Goal: Information Seeking & Learning: Understand process/instructions

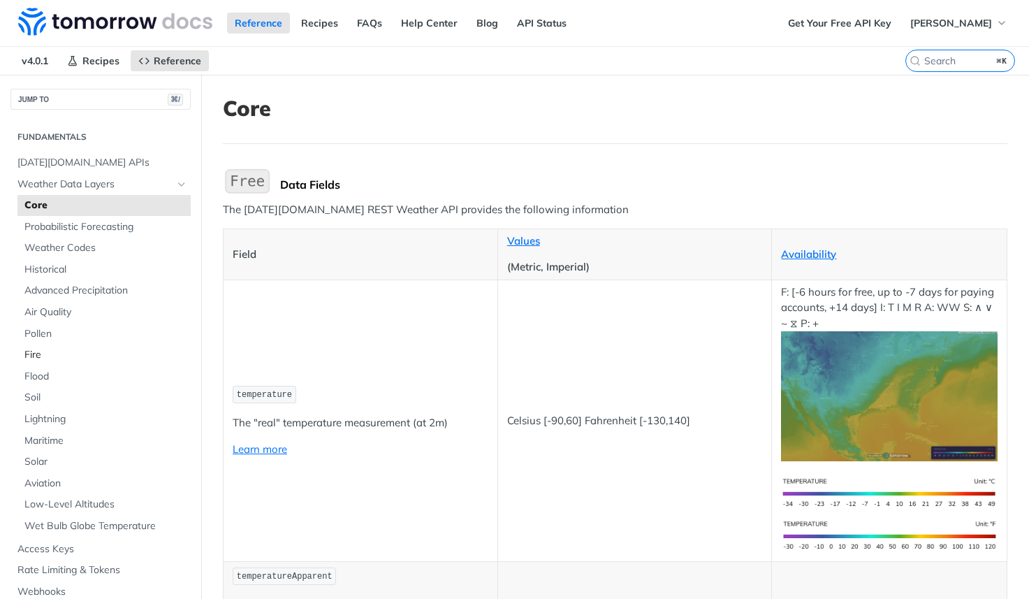
click at [45, 355] on span "Fire" at bounding box center [105, 355] width 163 height 14
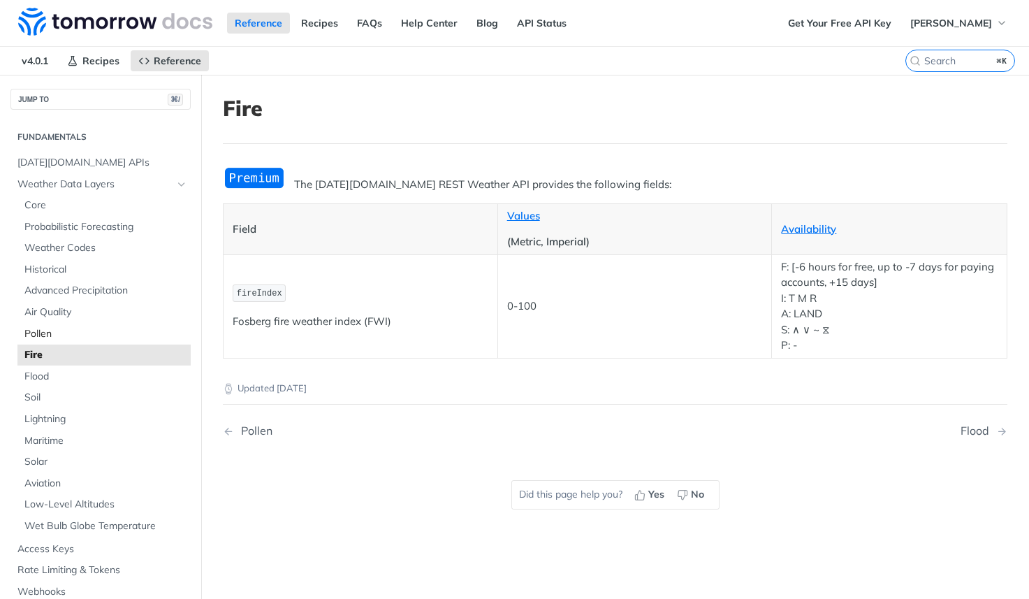
click at [41, 333] on span "Pollen" at bounding box center [105, 334] width 163 height 14
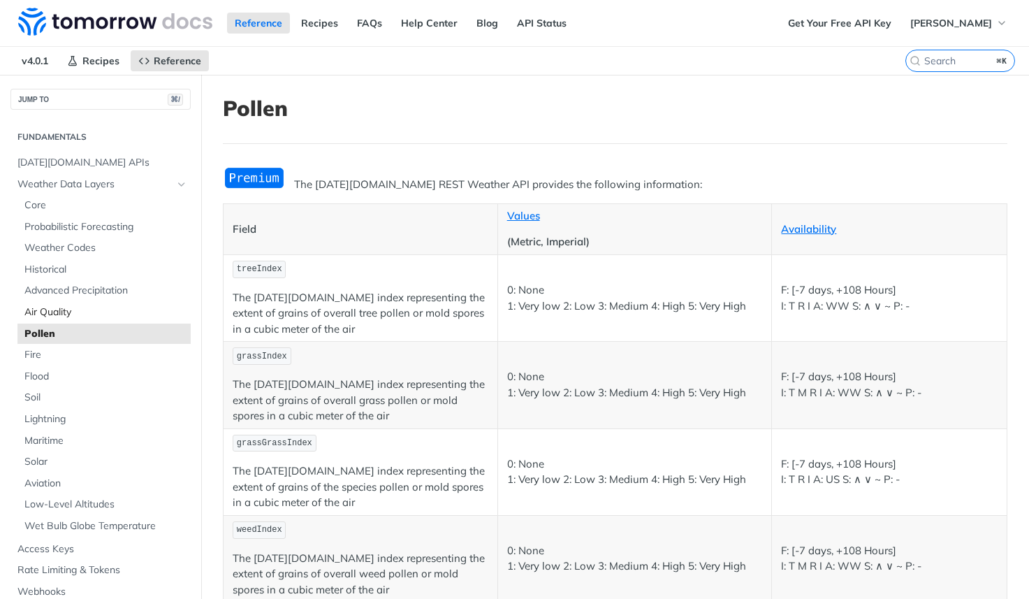
click at [43, 319] on link "Air Quality" at bounding box center [103, 312] width 173 height 21
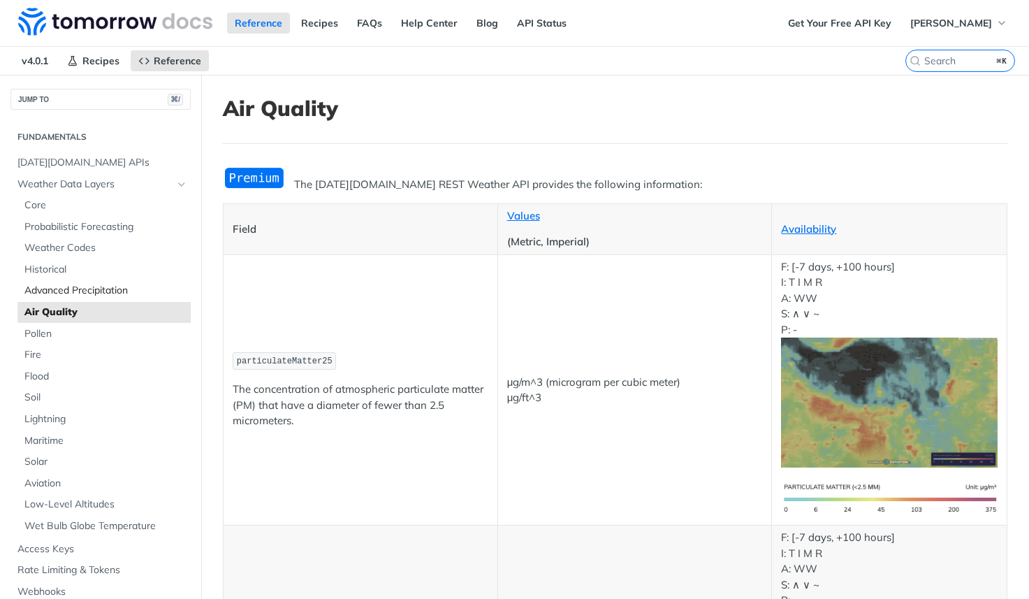
click at [49, 292] on span "Advanced Precipitation" at bounding box center [105, 291] width 163 height 14
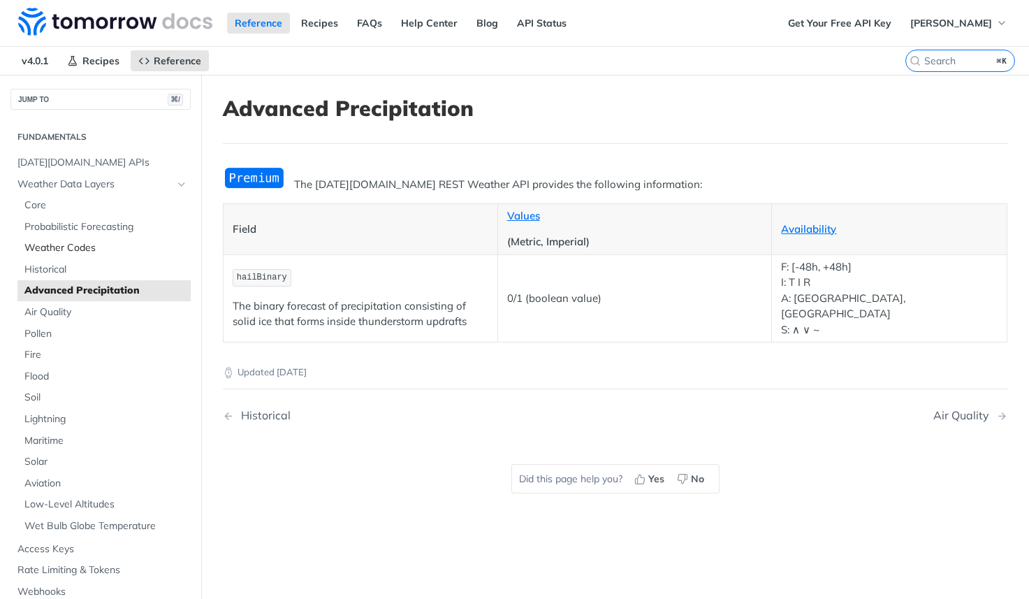
click at [49, 256] on link "Weather Codes" at bounding box center [103, 248] width 173 height 21
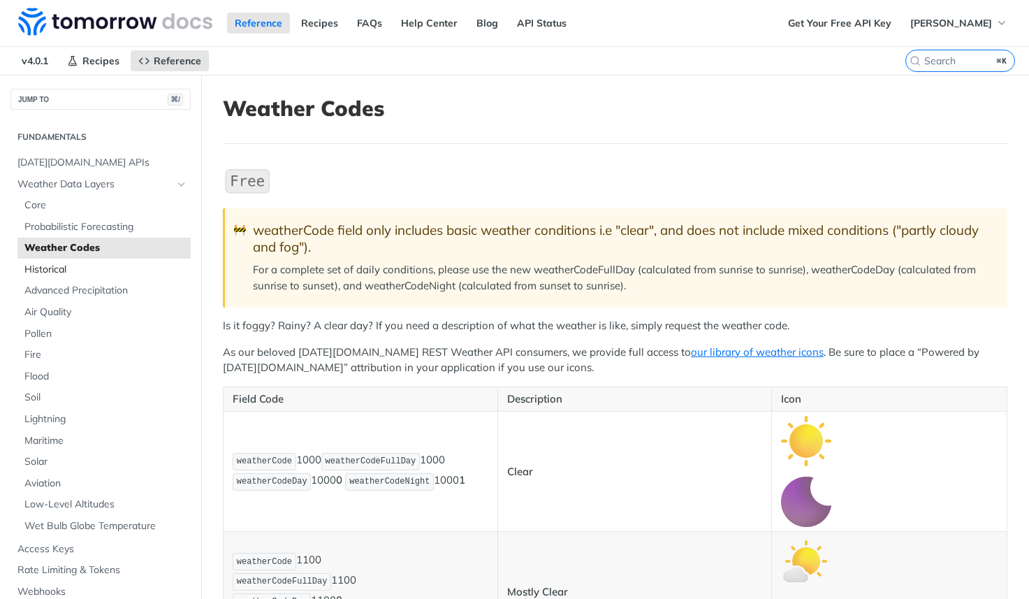
click at [49, 269] on span "Historical" at bounding box center [105, 270] width 163 height 14
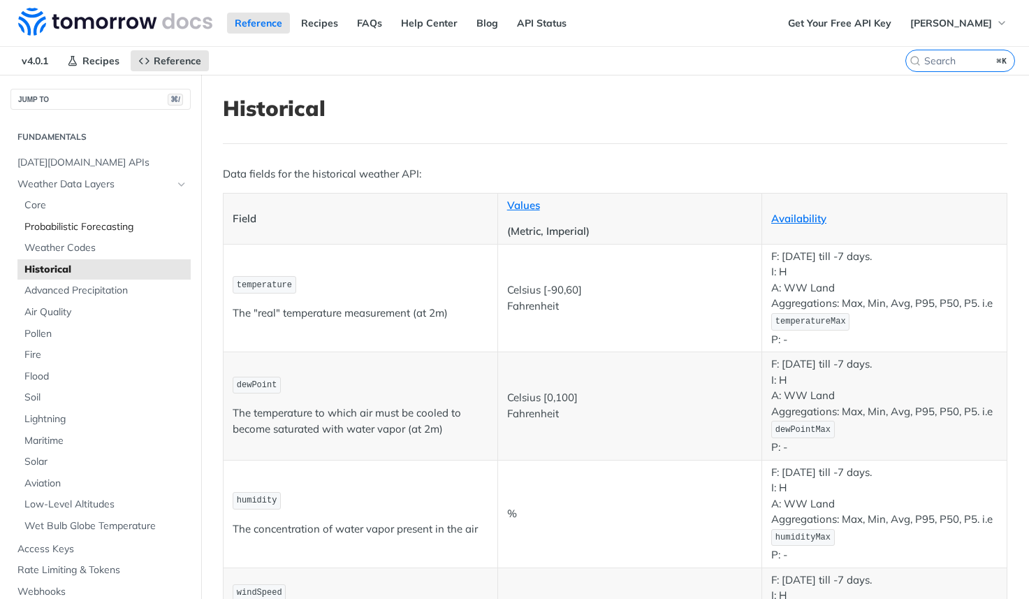
click at [50, 227] on span "Probabilistic Forecasting" at bounding box center [105, 227] width 163 height 14
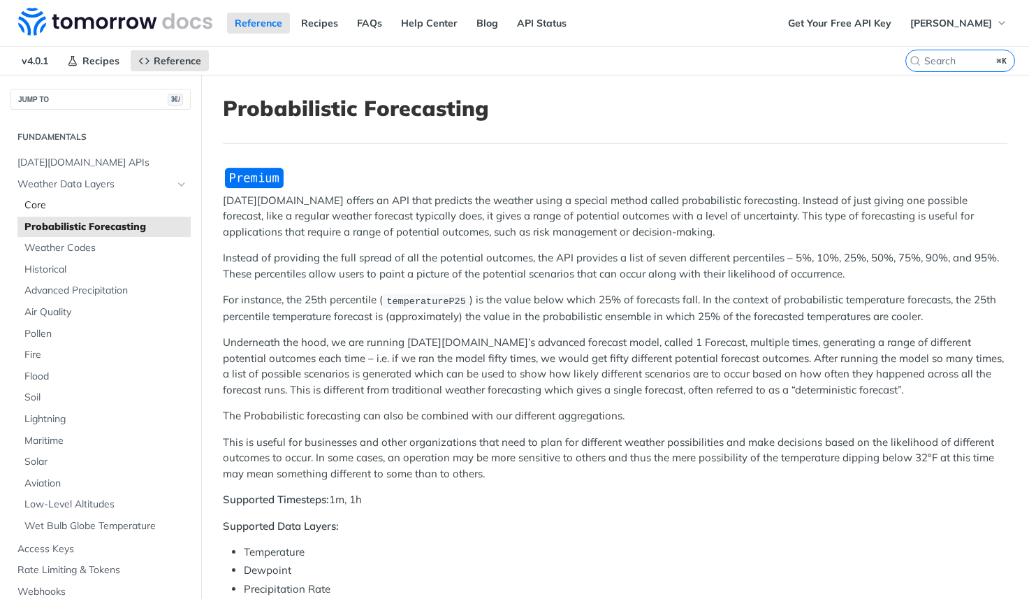
click at [48, 207] on span "Core" at bounding box center [105, 205] width 163 height 14
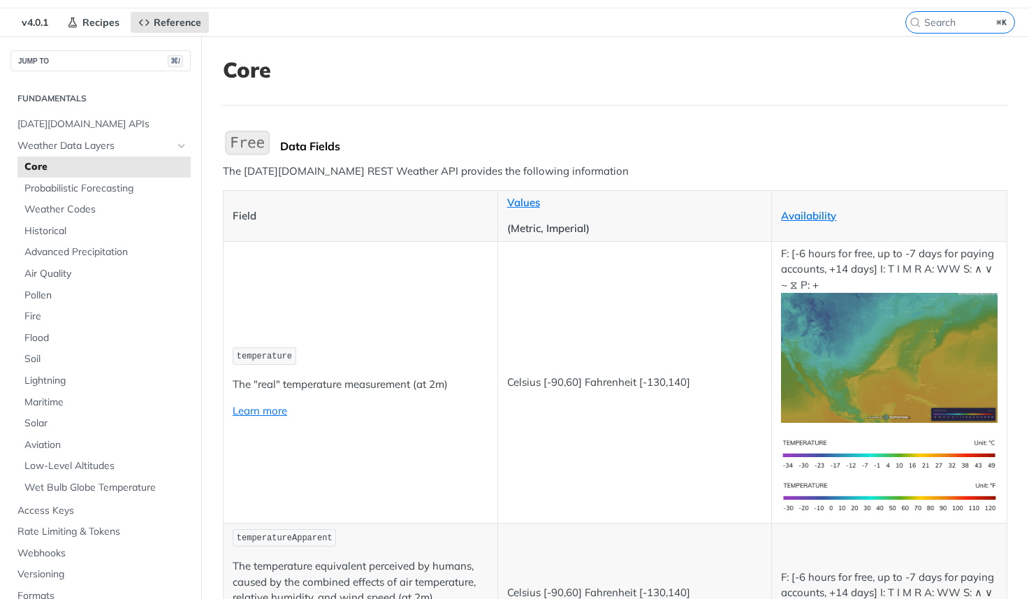
scroll to position [72, 0]
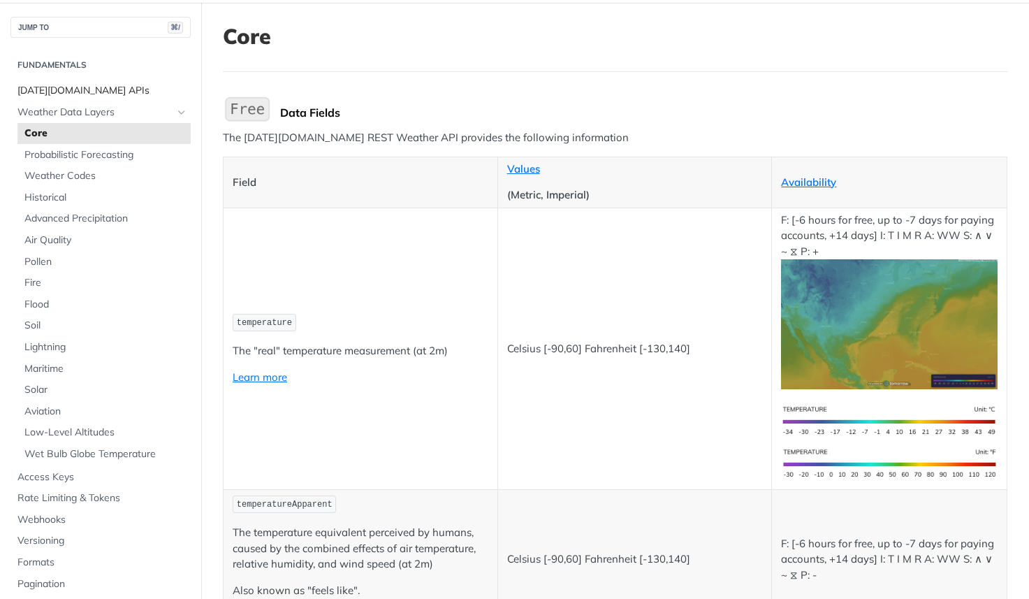
click at [81, 90] on span "[DATE][DOMAIN_NAME] APIs" at bounding box center [102, 91] width 170 height 14
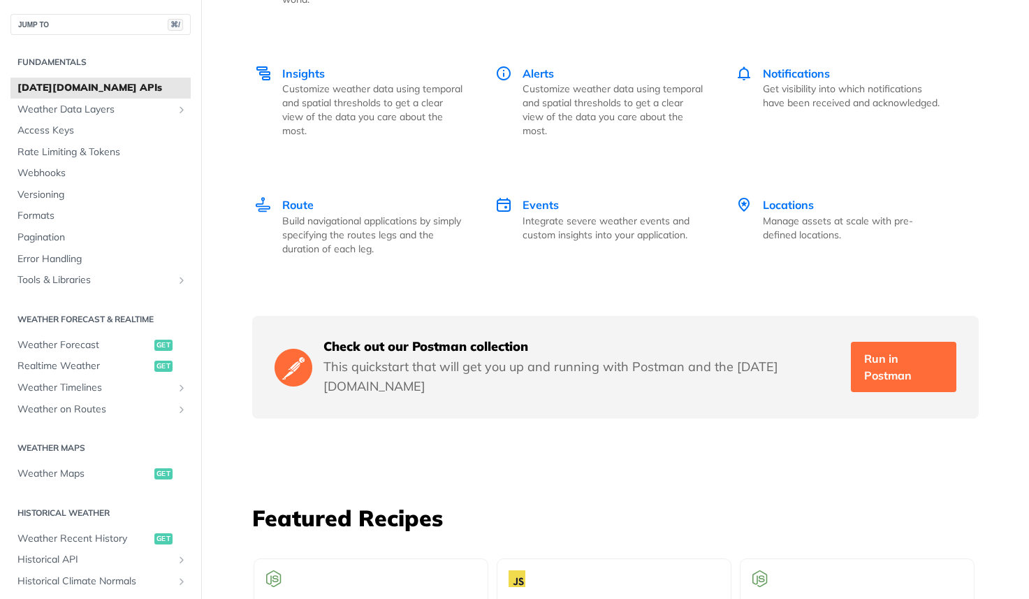
scroll to position [1956, 0]
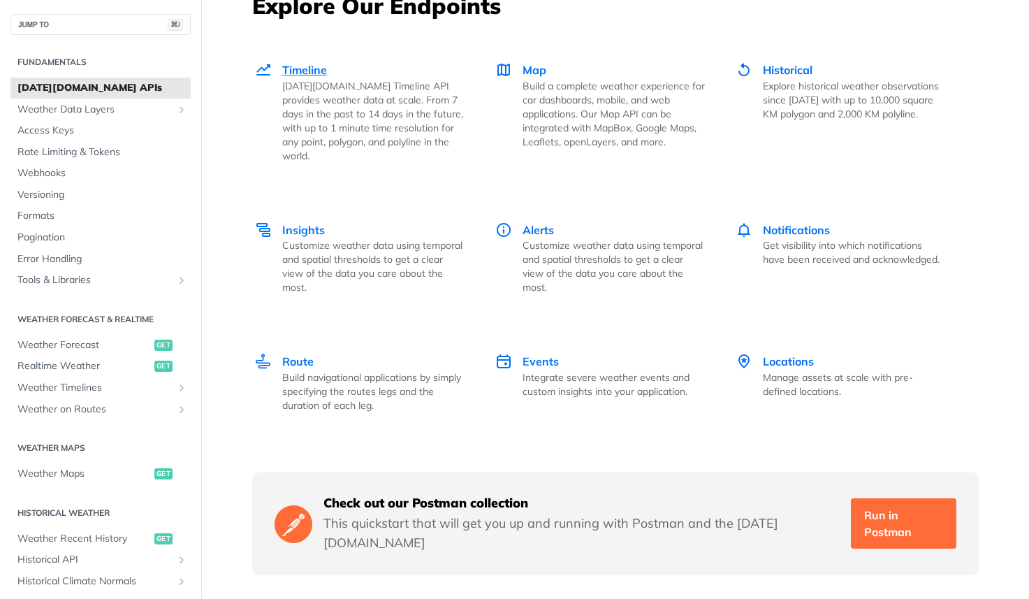
click at [308, 66] on span "Timeline" at bounding box center [304, 70] width 45 height 14
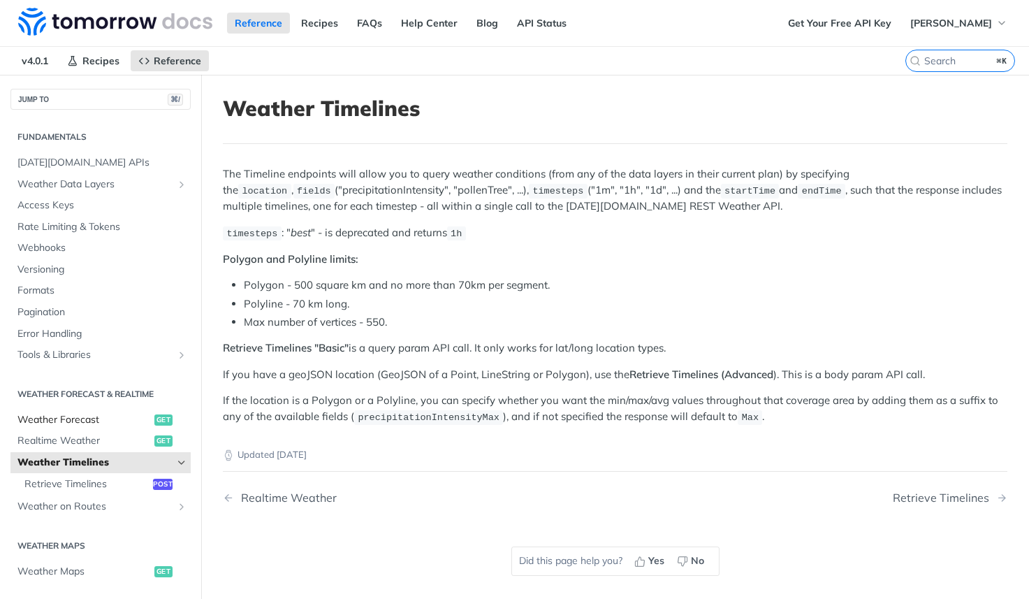
click at [80, 421] on span "Weather Forecast" at bounding box center [83, 420] width 133 height 14
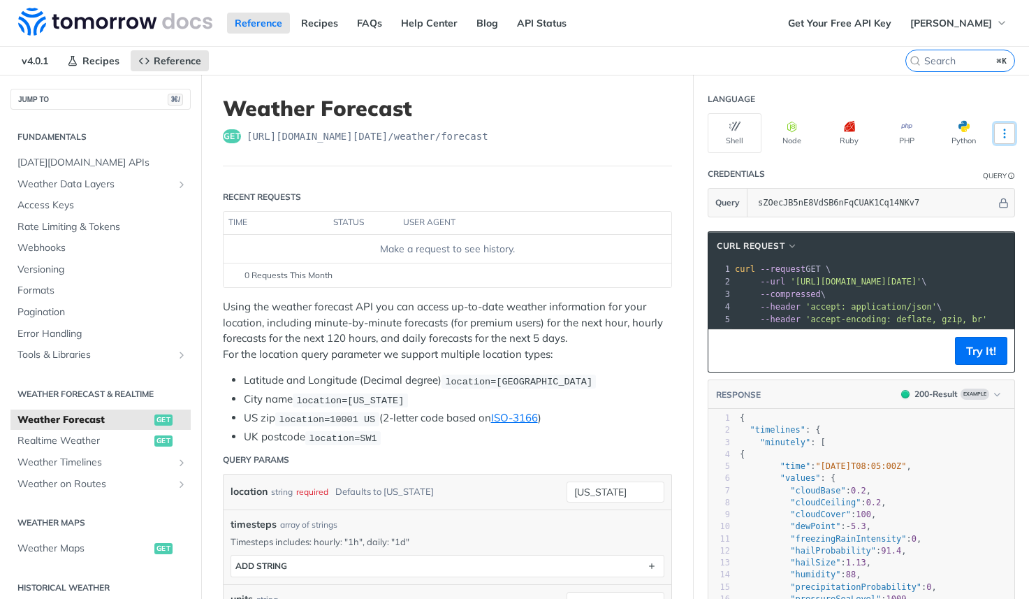
click at [1008, 137] on icon "More ellipsis" at bounding box center [1004, 133] width 13 height 13
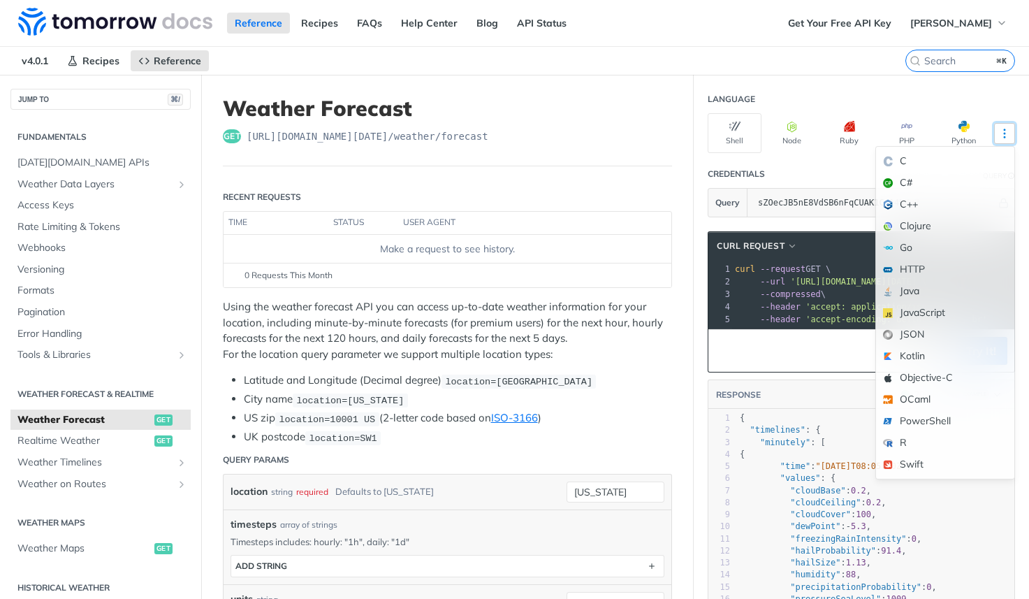
click at [1008, 127] on icon "More ellipsis" at bounding box center [1004, 133] width 13 height 13
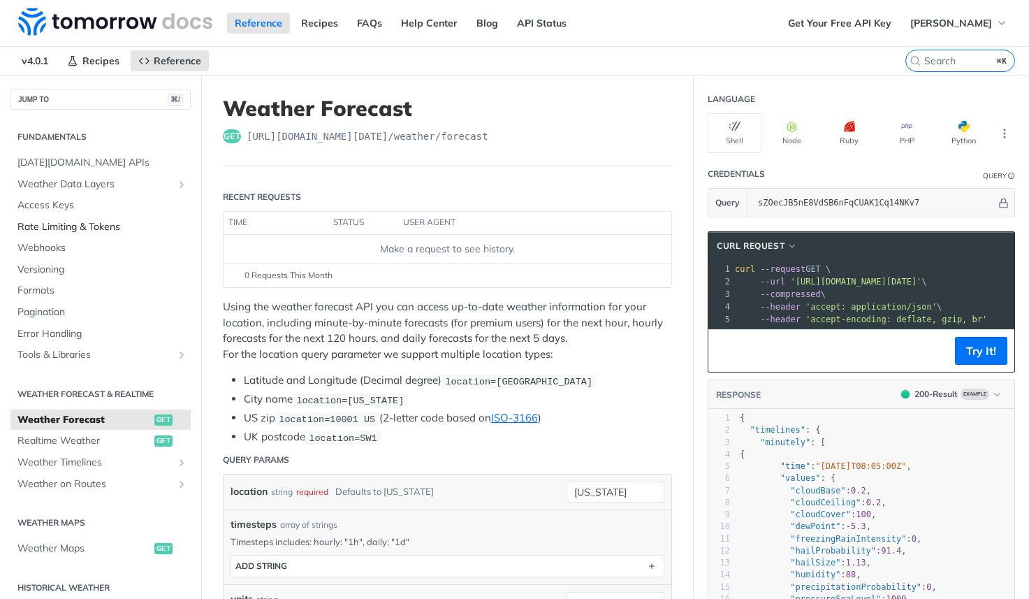
click at [98, 231] on span "Rate Limiting & Tokens" at bounding box center [102, 227] width 170 height 14
click at [99, 437] on span "Realtime Weather" at bounding box center [83, 441] width 133 height 14
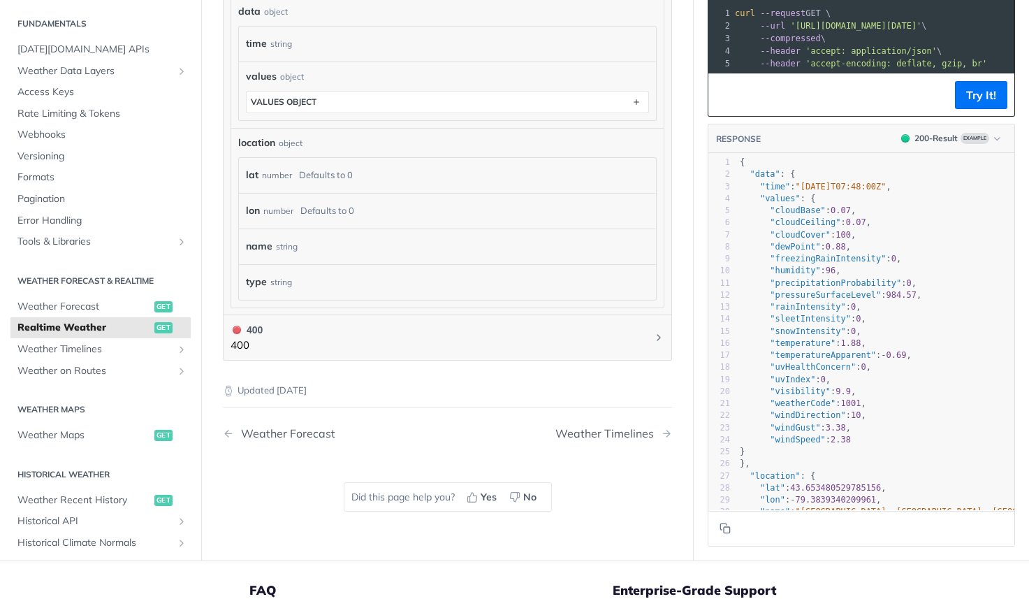
scroll to position [793, 0]
click at [89, 307] on span "Weather Forecast" at bounding box center [83, 306] width 133 height 14
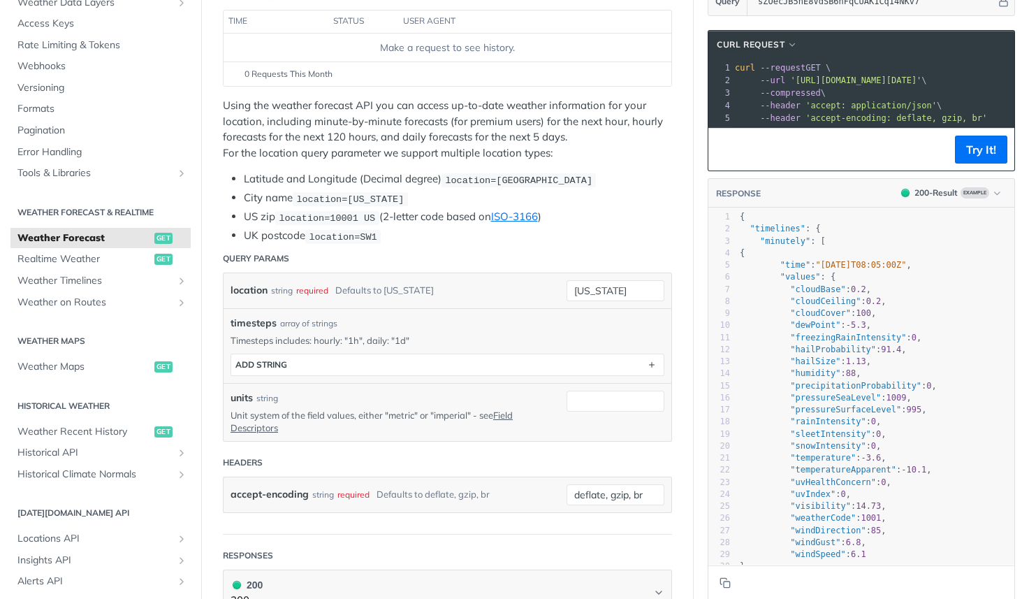
scroll to position [212, 0]
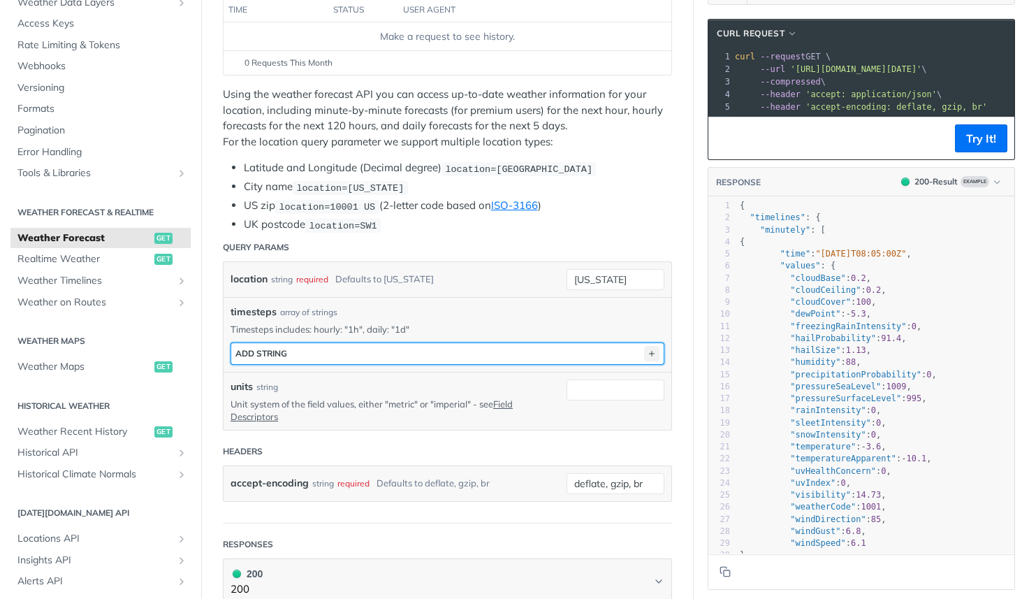
click at [651, 352] on icon "button" at bounding box center [651, 353] width 15 height 15
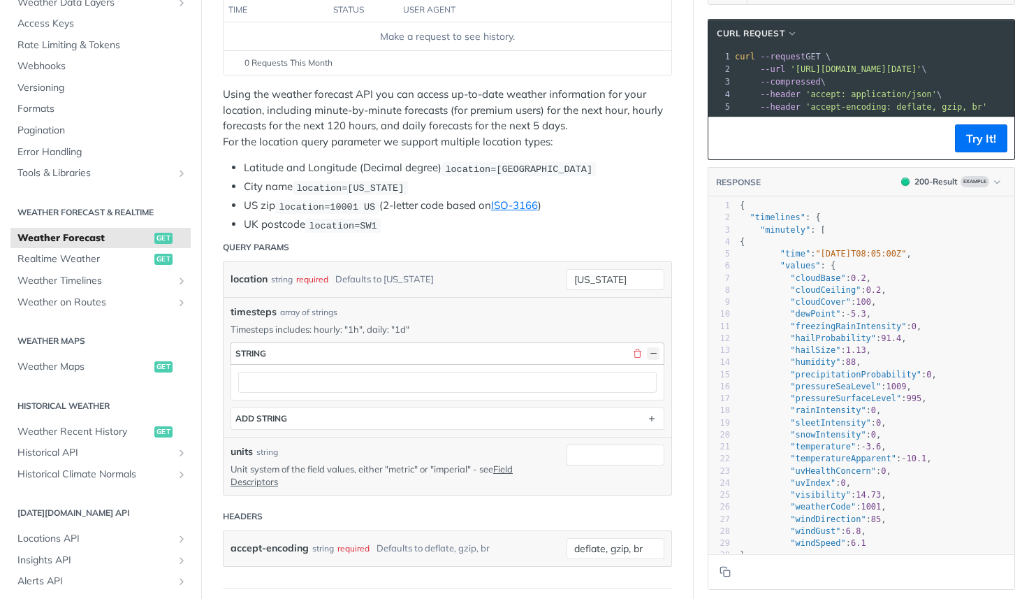
click at [657, 347] on button "button" at bounding box center [653, 353] width 13 height 13
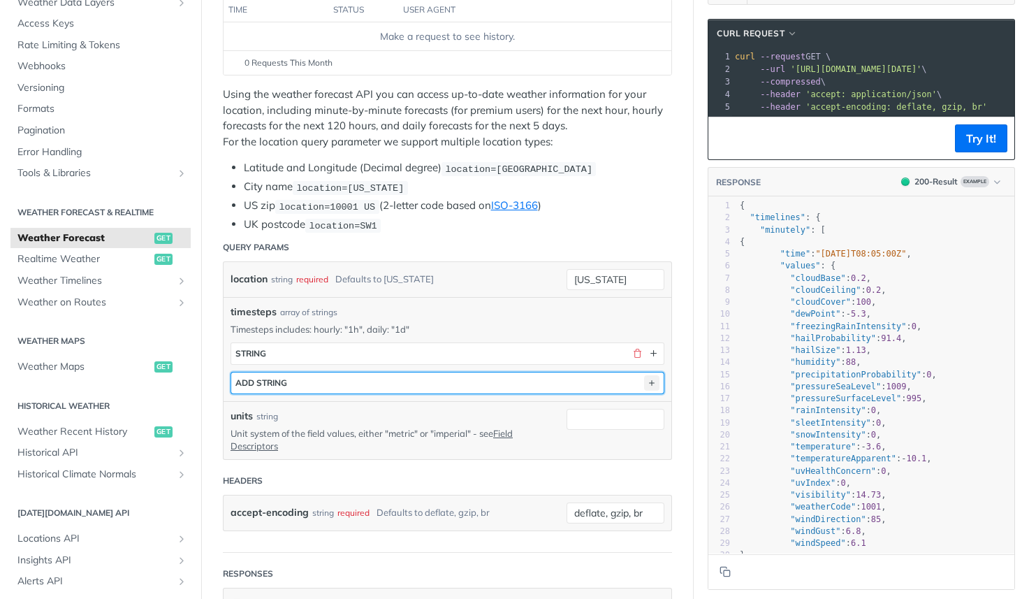
click at [651, 385] on icon "button" at bounding box center [651, 382] width 15 height 15
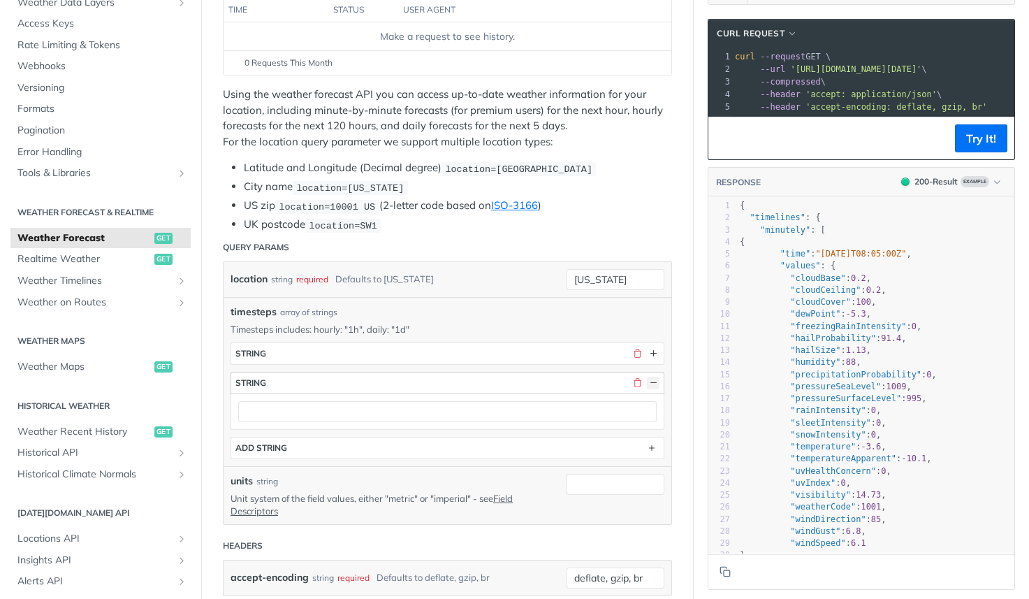
click at [655, 384] on button "button" at bounding box center [653, 383] width 13 height 13
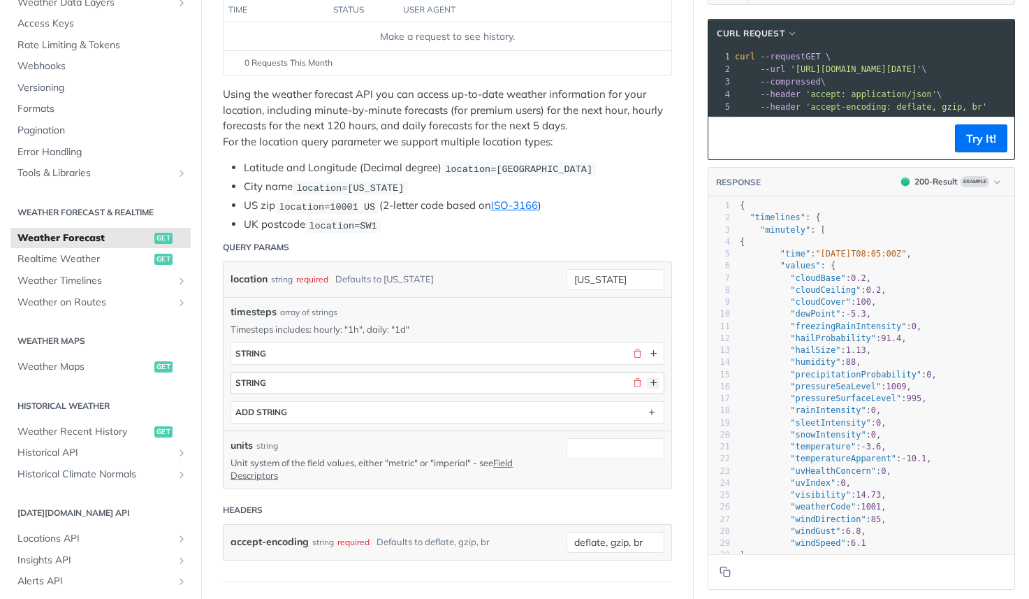
click at [657, 380] on button "button" at bounding box center [653, 383] width 13 height 13
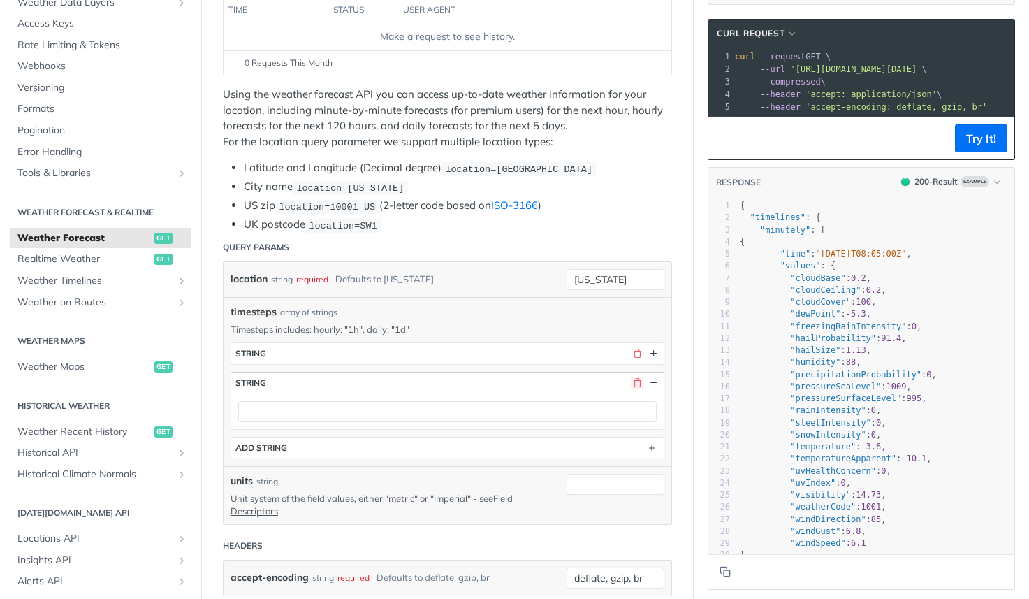
click at [639, 379] on button "button" at bounding box center [637, 383] width 13 height 13
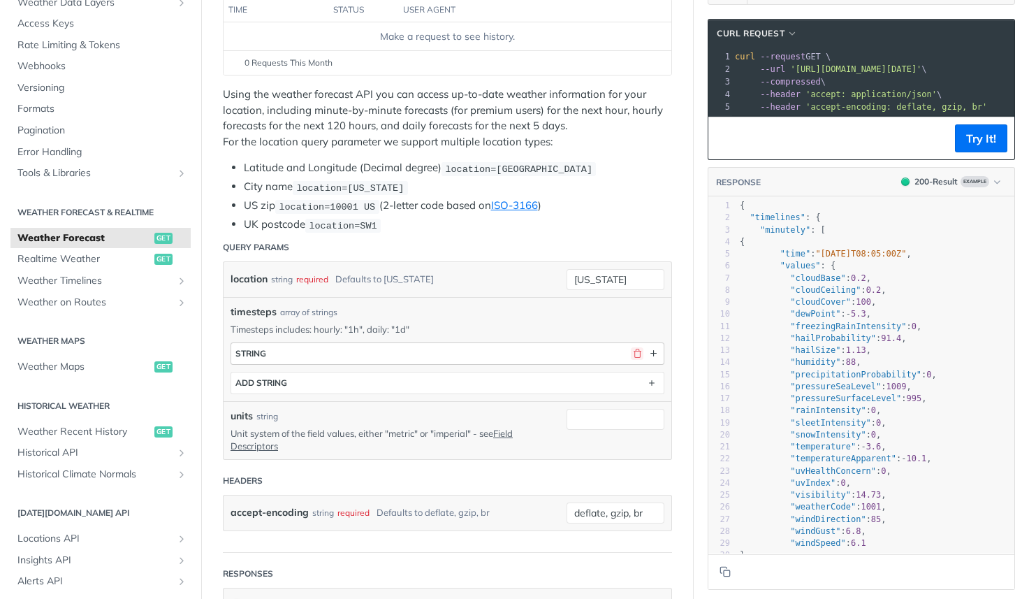
click at [639, 351] on button "button" at bounding box center [637, 353] width 13 height 13
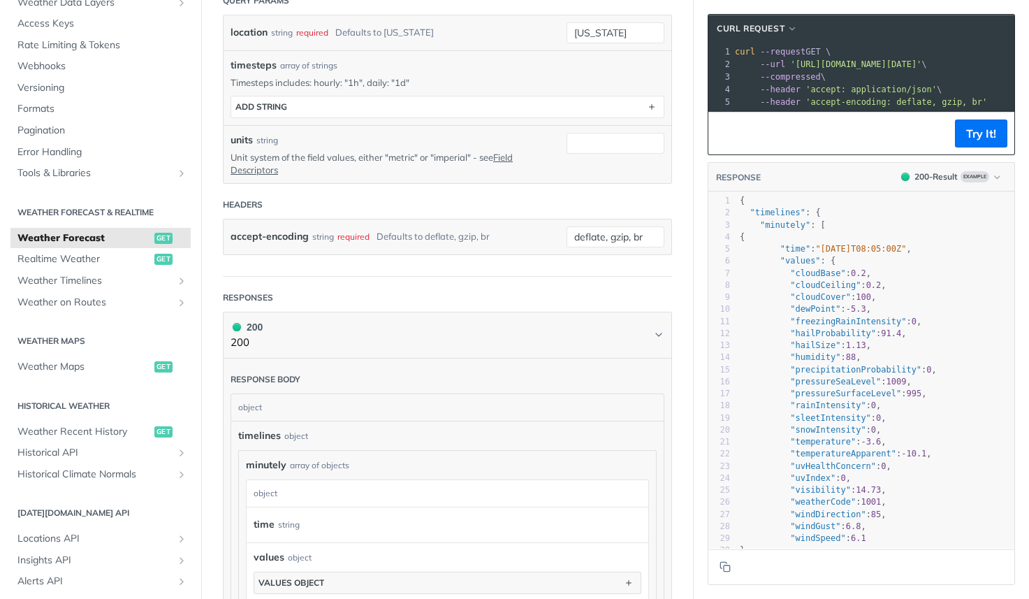
scroll to position [386, 0]
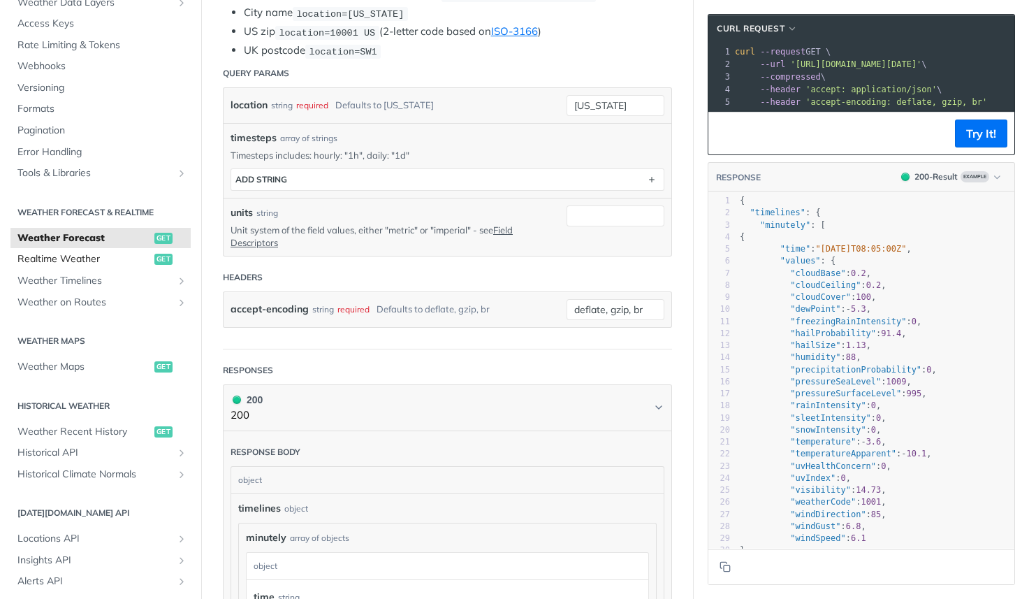
click at [101, 254] on span "Realtime Weather" at bounding box center [83, 259] width 133 height 14
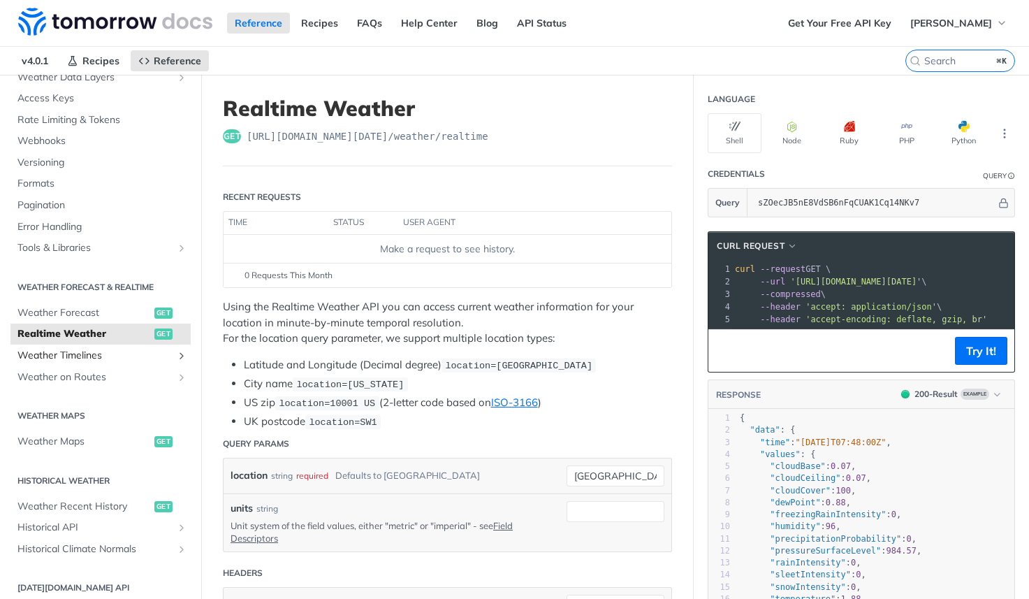
click at [177, 356] on icon "Show subpages for Weather Timelines" at bounding box center [181, 355] width 11 height 11
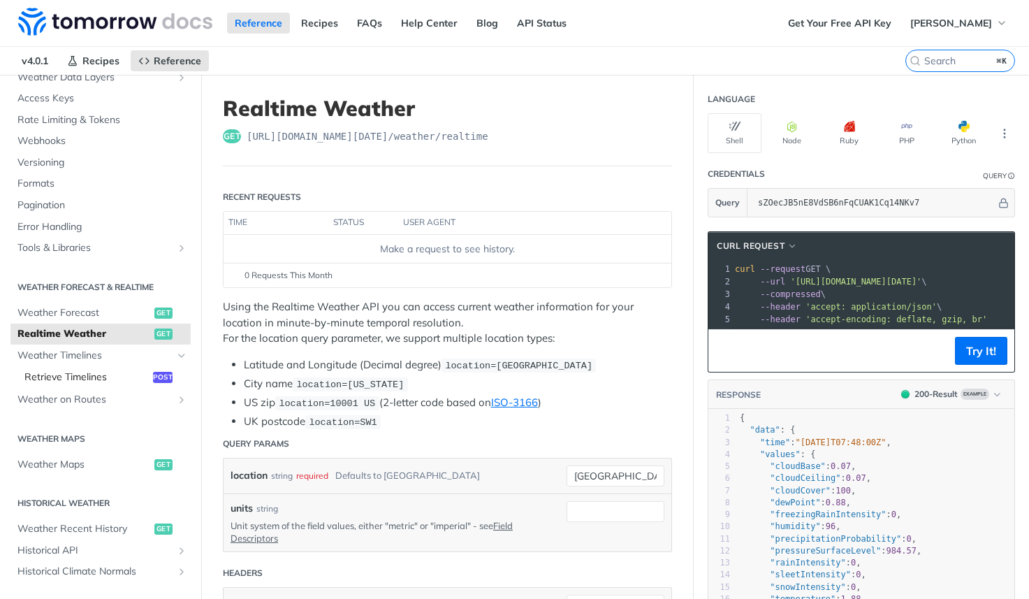
click at [101, 378] on span "Retrieve Timelines" at bounding box center [86, 377] width 125 height 14
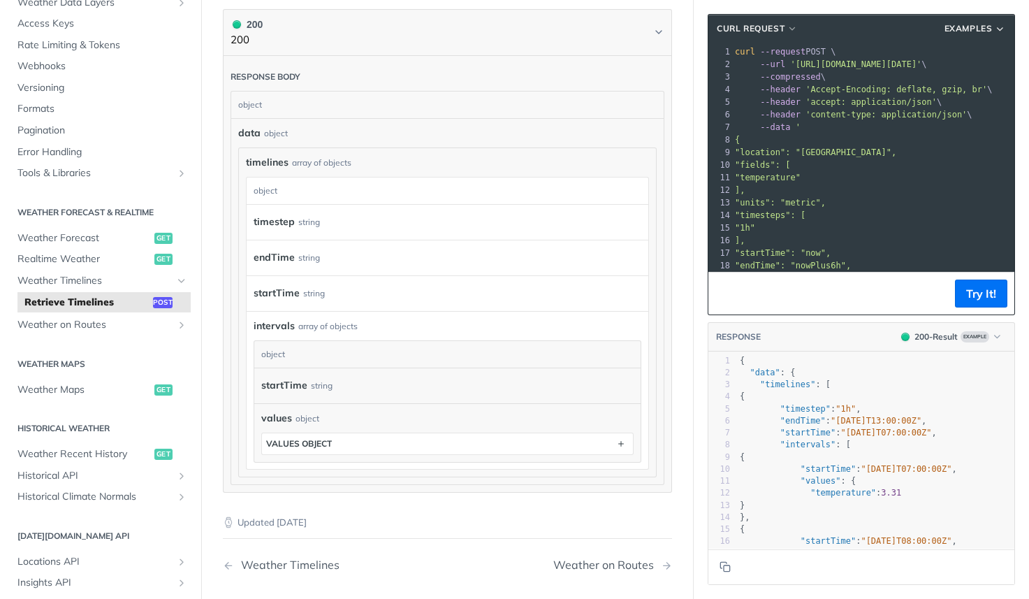
scroll to position [1209, 0]
click at [177, 326] on icon "Show subpages for Weather on Routes" at bounding box center [181, 324] width 11 height 11
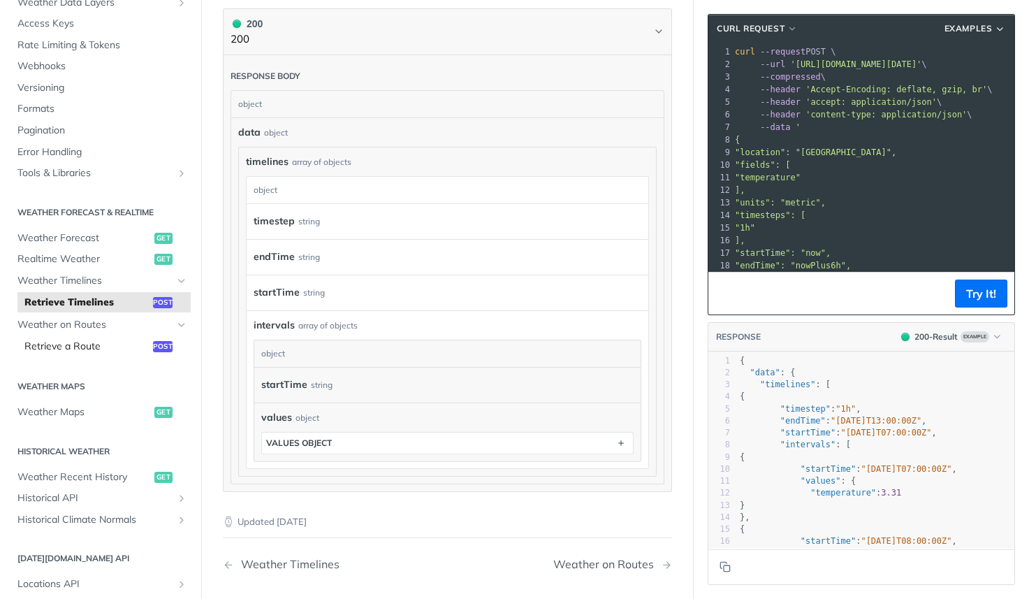
click at [61, 347] on span "Retrieve a Route" at bounding box center [86, 347] width 125 height 14
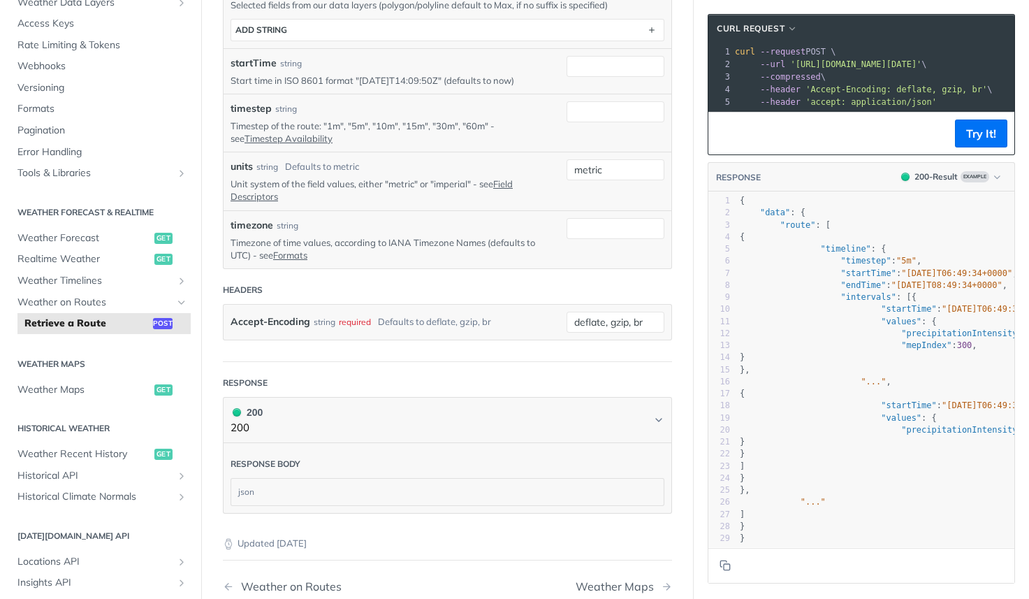
scroll to position [797, 0]
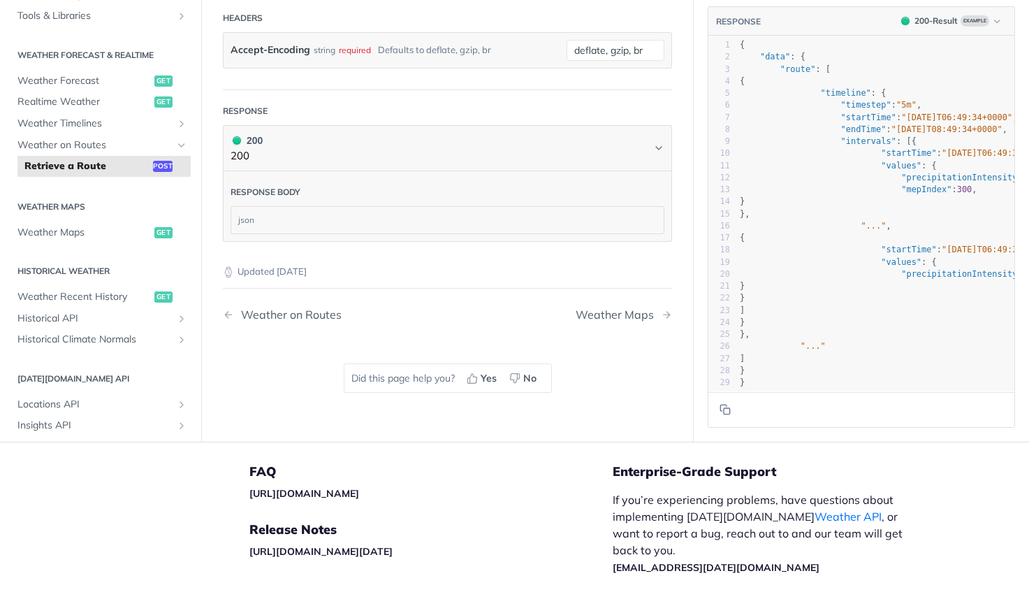
click at [274, 205] on header "Response body" at bounding box center [448, 188] width 434 height 35
click at [268, 212] on div "json" at bounding box center [448, 220] width 434 height 28
click at [258, 227] on div "json" at bounding box center [447, 220] width 432 height 27
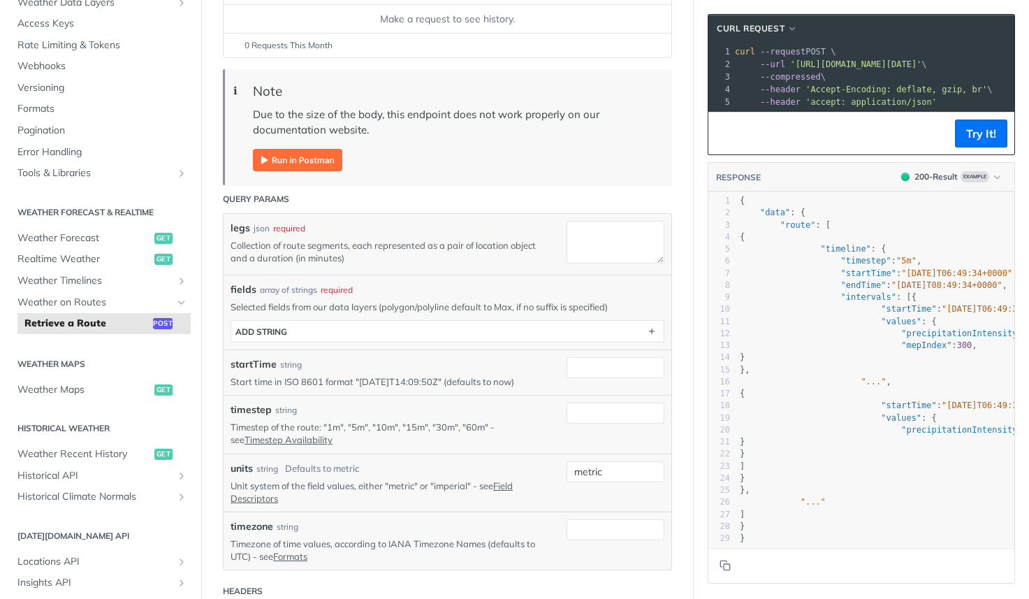
scroll to position [0, 0]
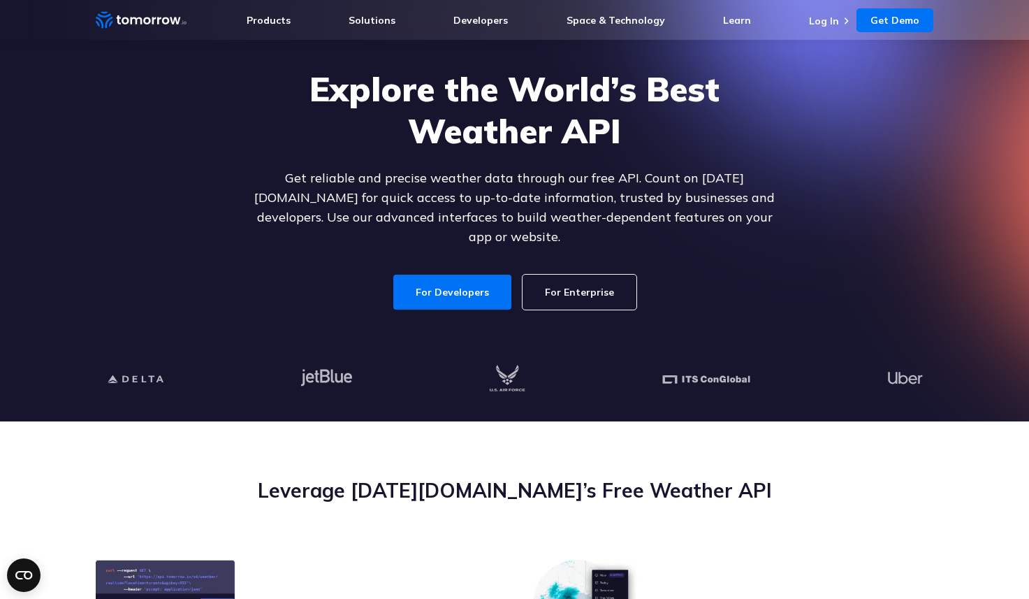
scroll to position [124, 0]
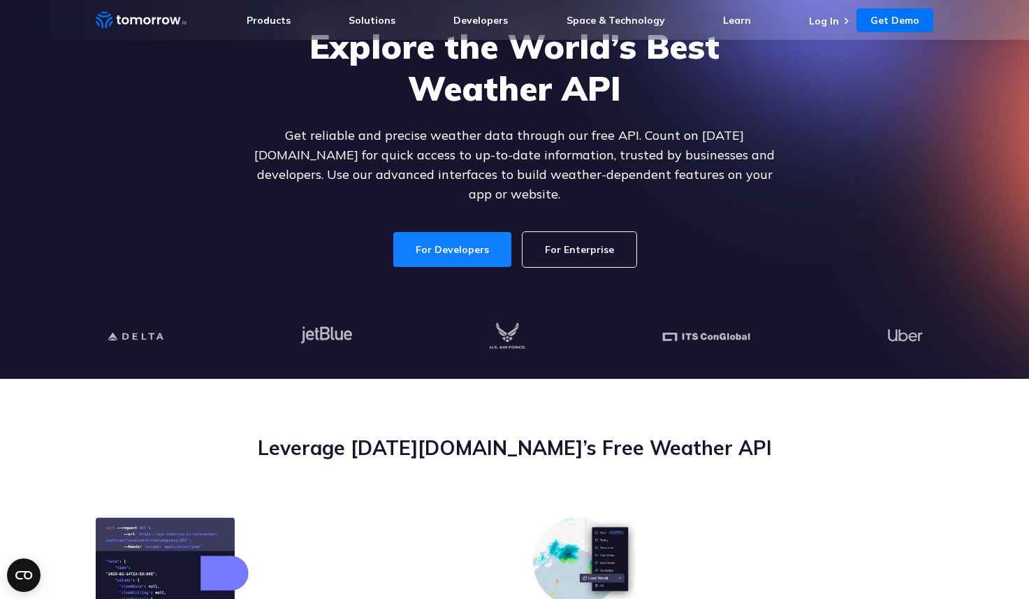
click at [444, 232] on link "For Developers" at bounding box center [452, 249] width 118 height 35
click at [446, 232] on link "For Developers" at bounding box center [452, 249] width 118 height 35
click at [445, 248] on link "For Developers" at bounding box center [452, 249] width 118 height 35
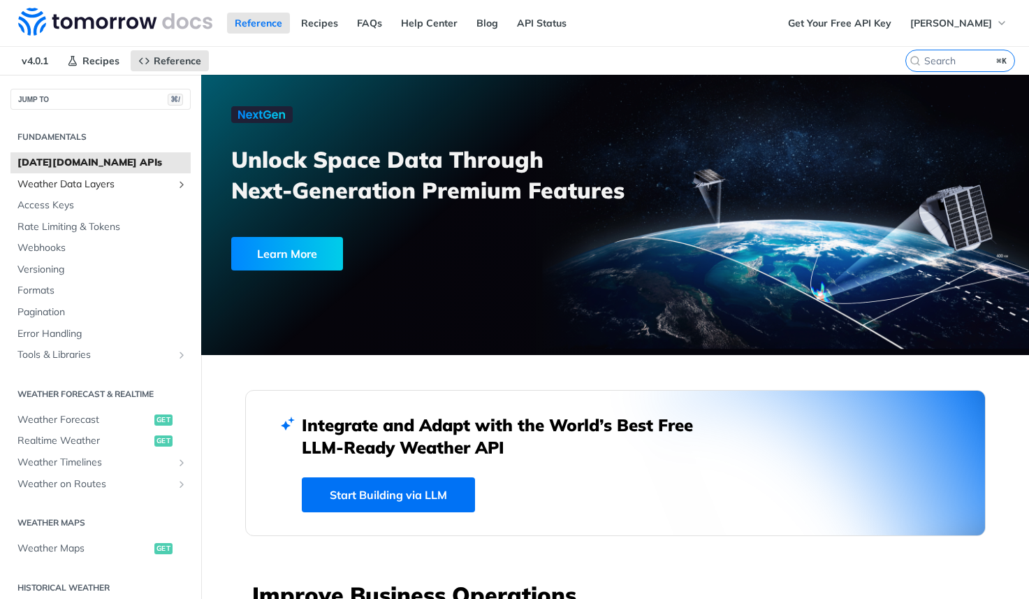
click at [184, 182] on icon "Show subpages for Weather Data Layers" at bounding box center [181, 184] width 11 height 11
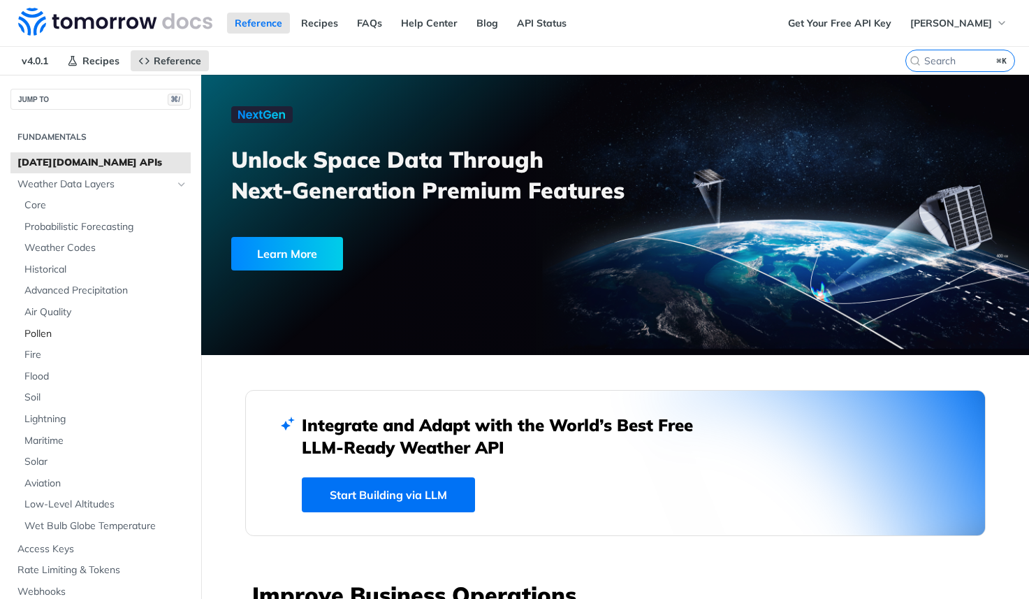
click at [52, 337] on span "Pollen" at bounding box center [105, 334] width 163 height 14
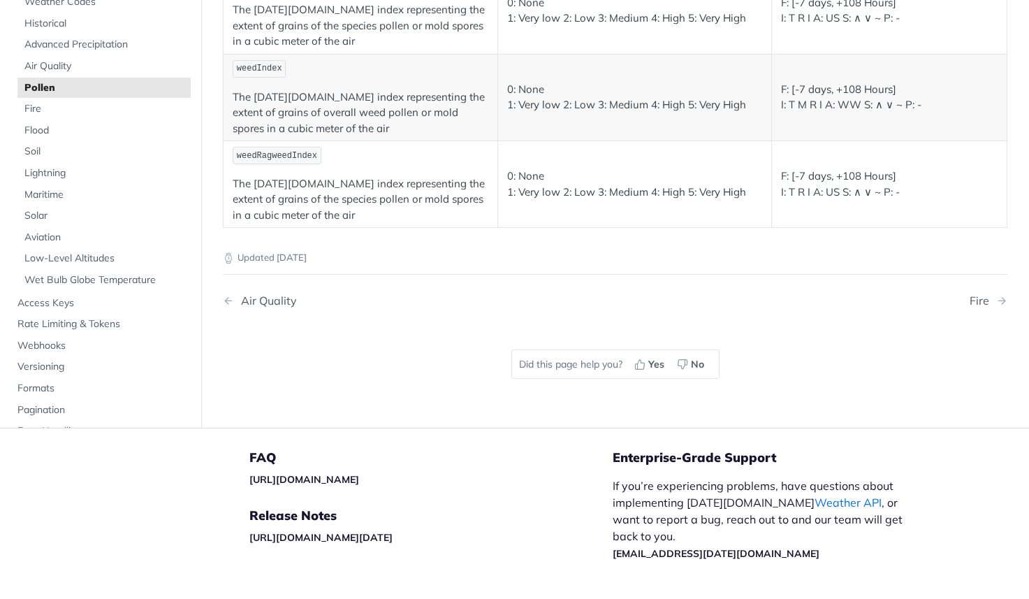
scroll to position [541, 0]
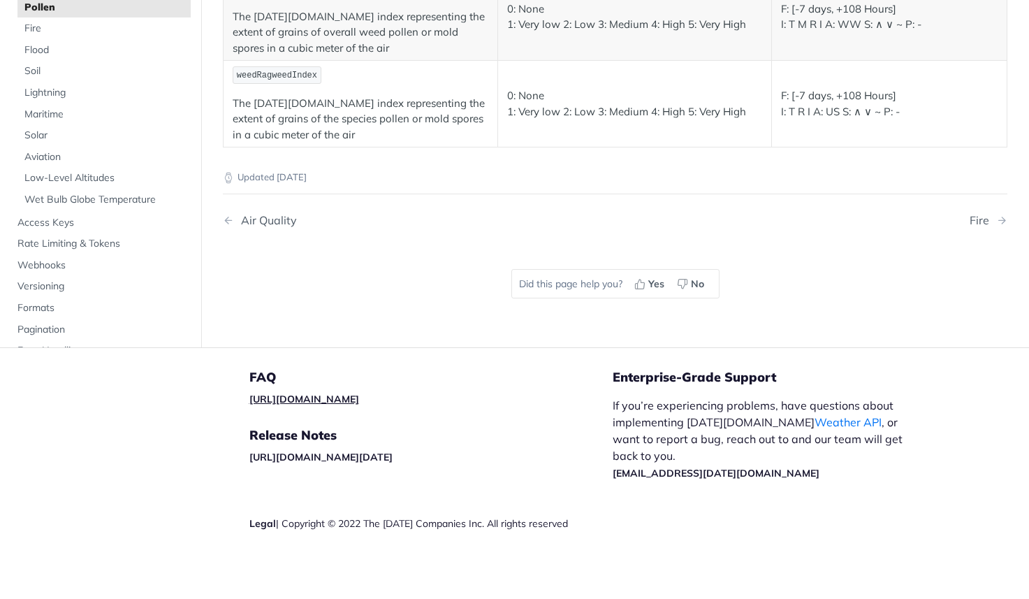
click at [356, 396] on link "[URL][DOMAIN_NAME]" at bounding box center [304, 399] width 110 height 13
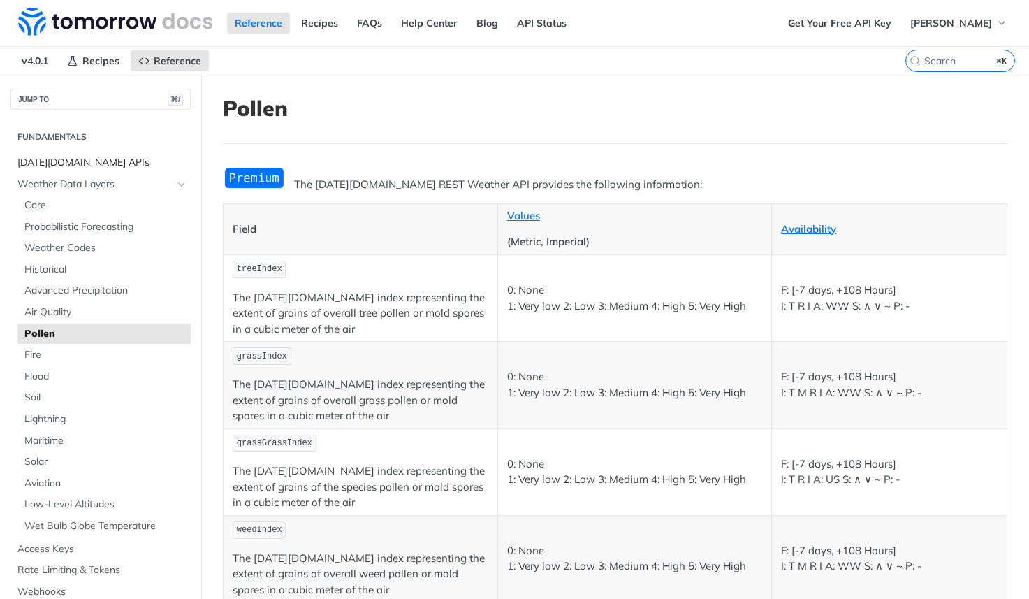
click at [70, 156] on span "[DATE][DOMAIN_NAME] APIs" at bounding box center [102, 163] width 170 height 14
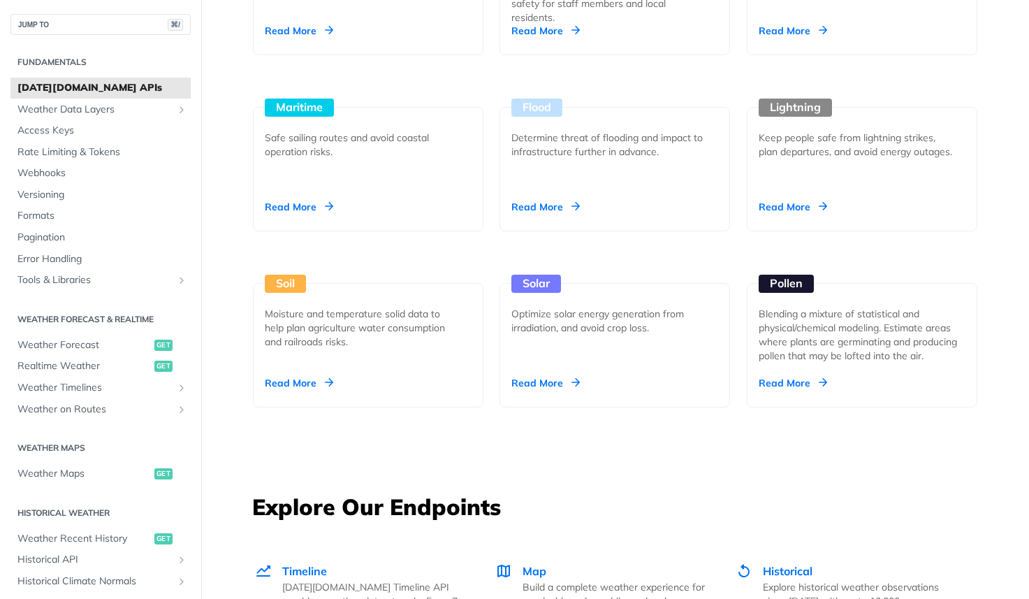
scroll to position [1290, 0]
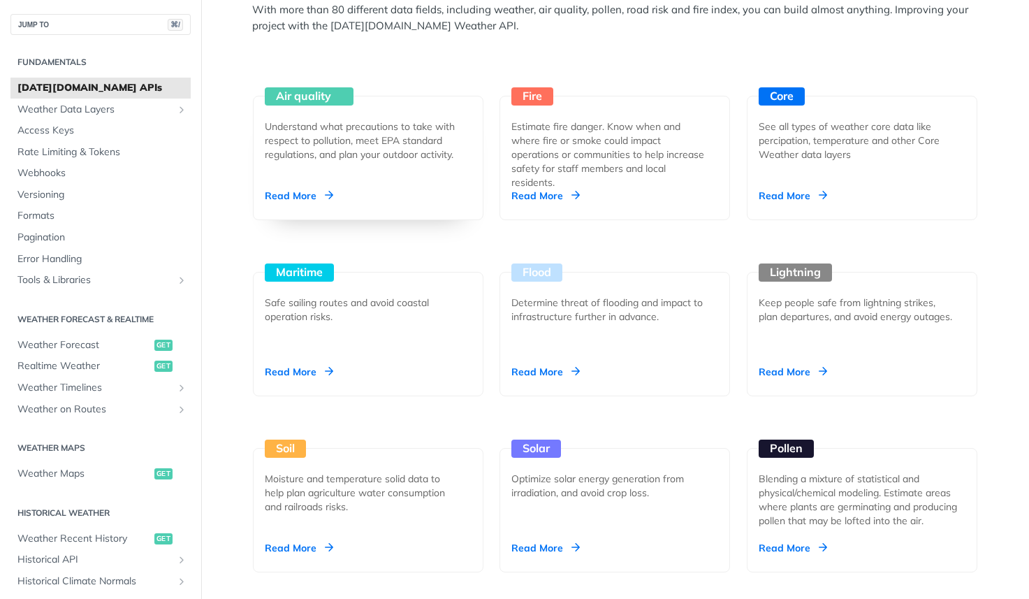
click at [353, 196] on div "Air quality Understand what precautions to take with respect to pollution, meet…" at bounding box center [368, 158] width 231 height 124
click at [801, 544] on div "Read More" at bounding box center [793, 548] width 68 height 14
click at [429, 157] on div "Understand what precautions to take with respect to pollution, meet EPA standar…" at bounding box center [363, 140] width 196 height 42
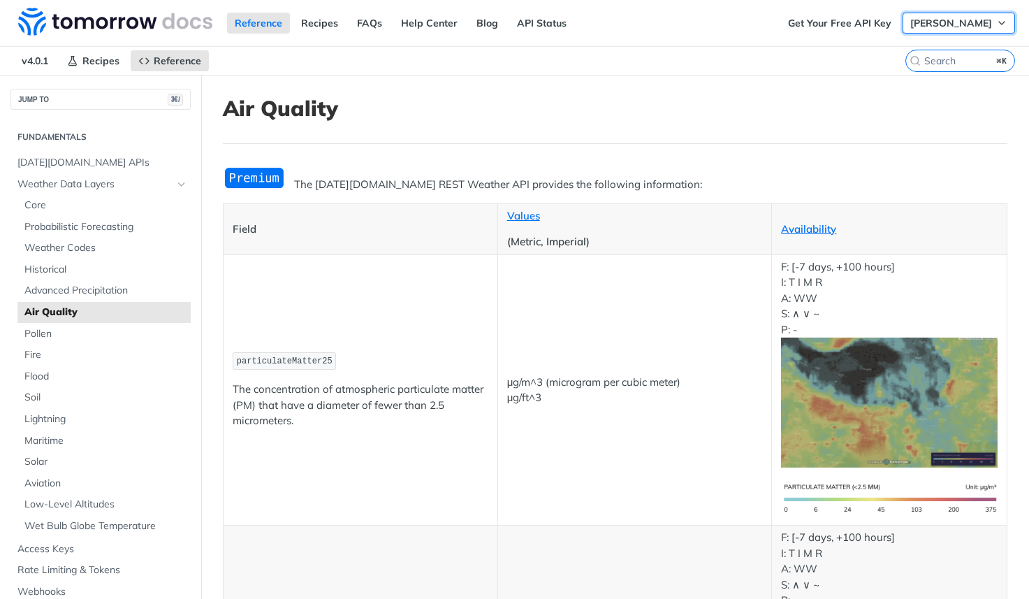
click at [968, 27] on span "[PERSON_NAME]" at bounding box center [951, 23] width 82 height 13
click at [374, 19] on link "FAQs" at bounding box center [369, 23] width 41 height 21
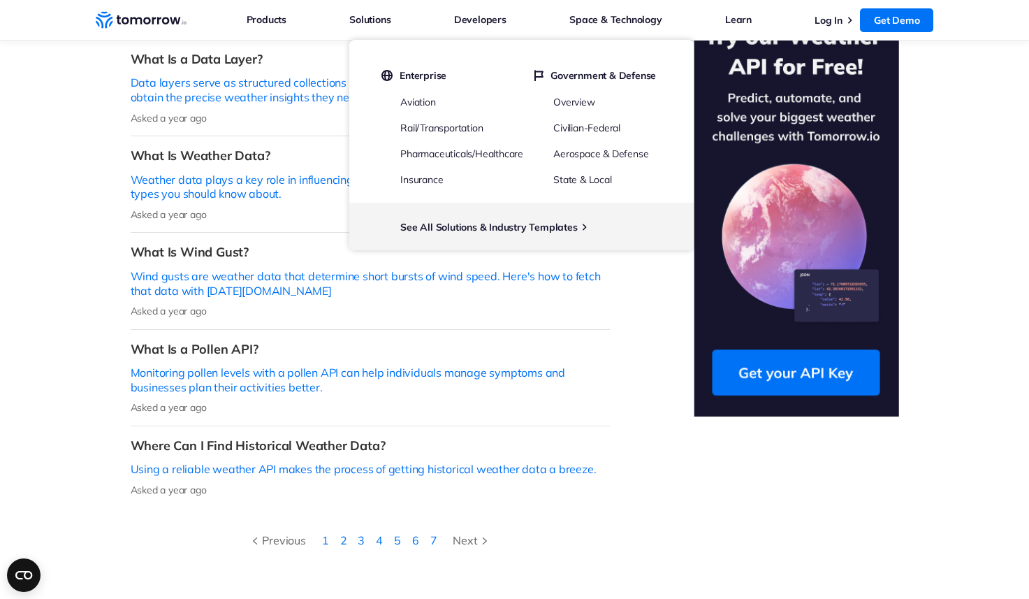
scroll to position [409, 0]
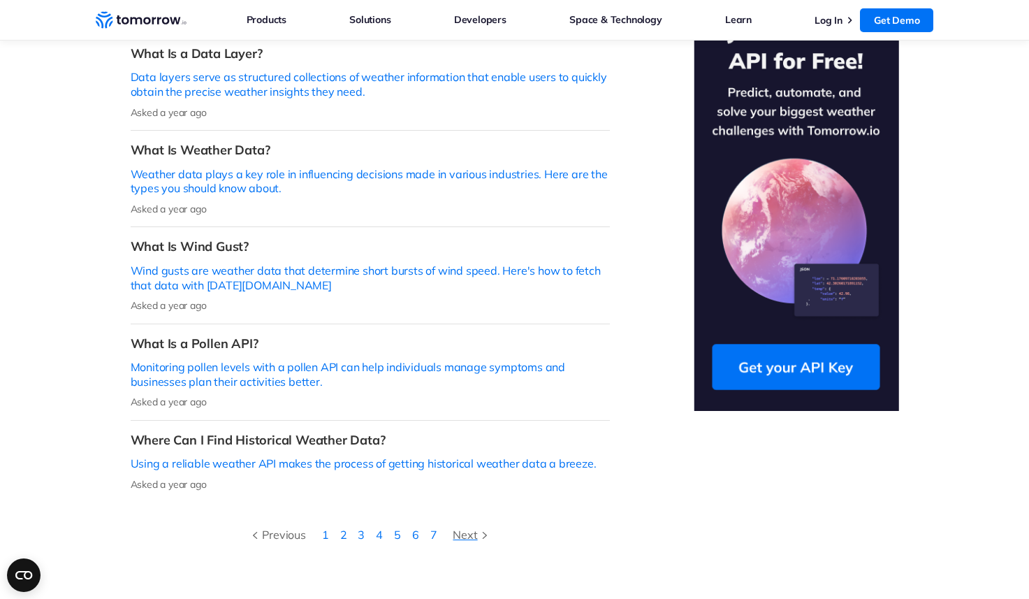
click at [471, 525] on div "Next" at bounding box center [472, 534] width 38 height 18
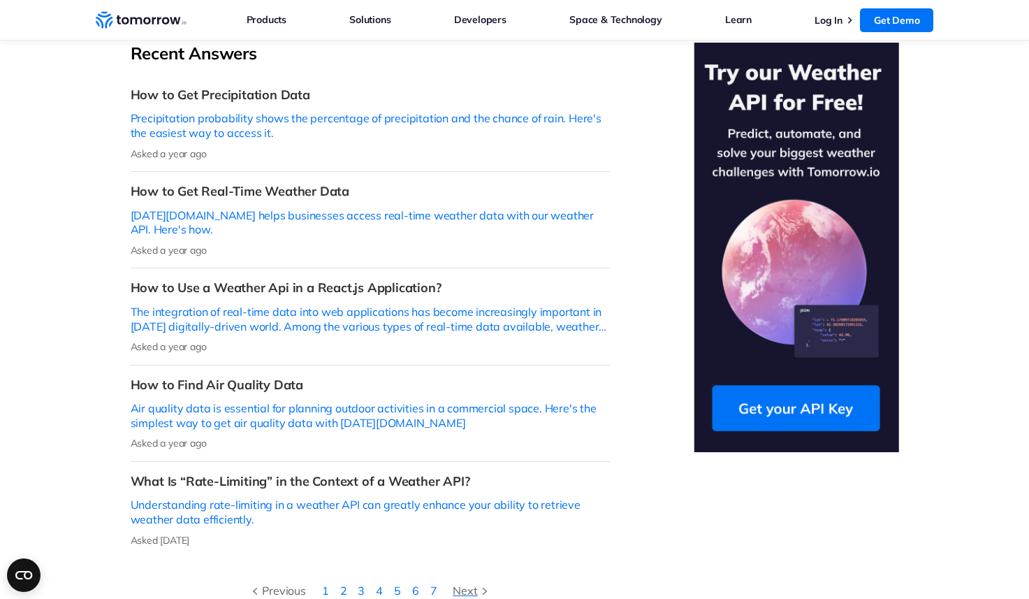
scroll to position [485, 0]
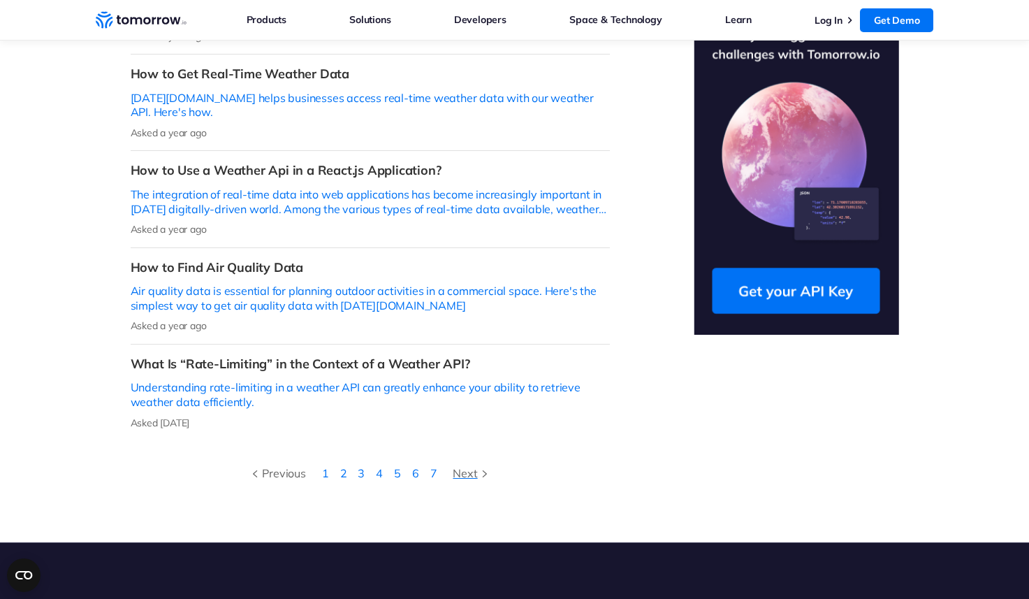
click at [468, 464] on div "Next" at bounding box center [472, 473] width 38 height 18
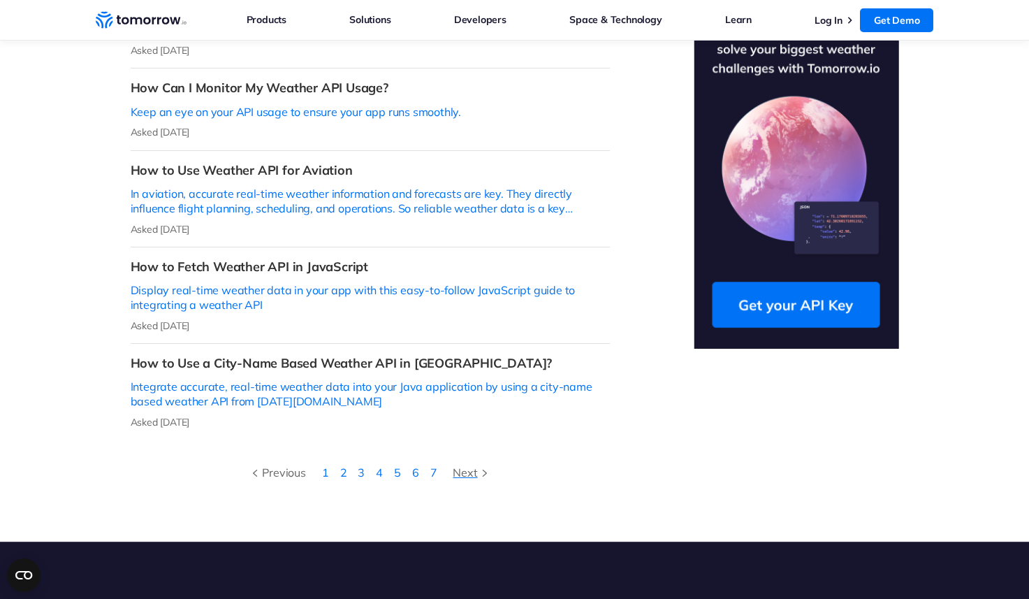
scroll to position [733, 0]
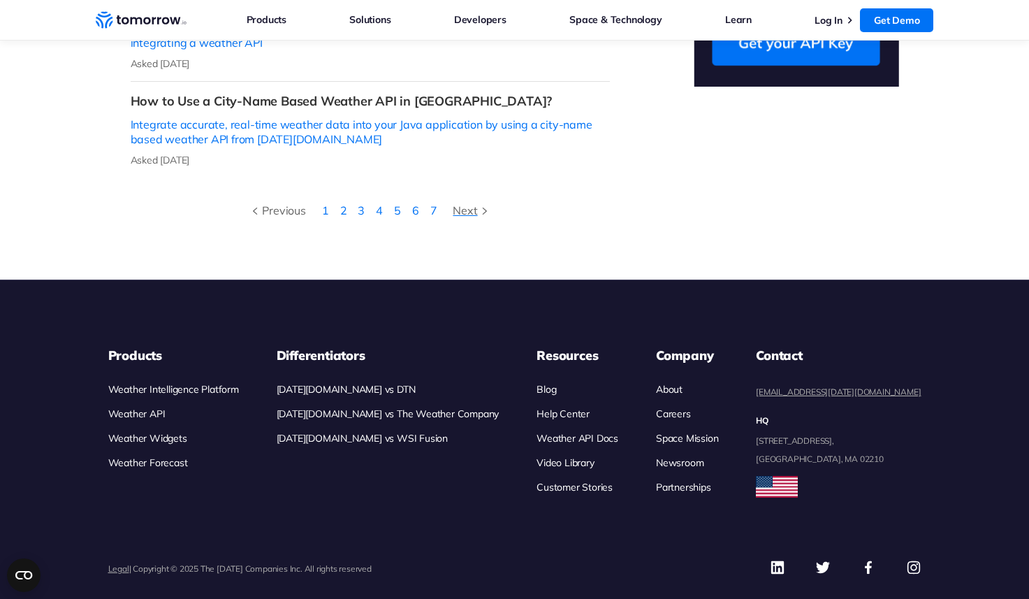
click at [469, 201] on div "Next" at bounding box center [472, 210] width 38 height 18
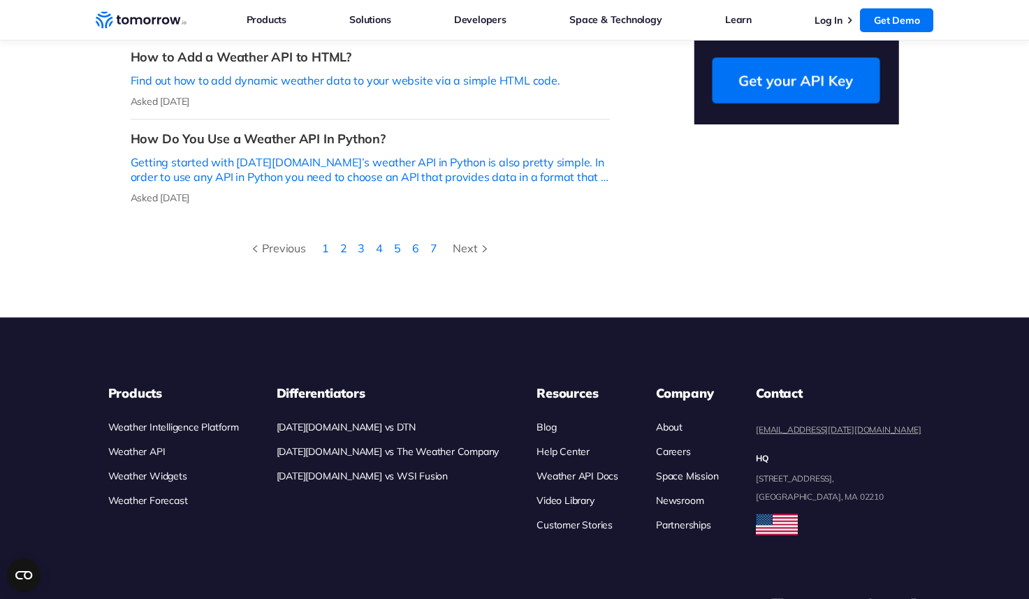
scroll to position [733, 0]
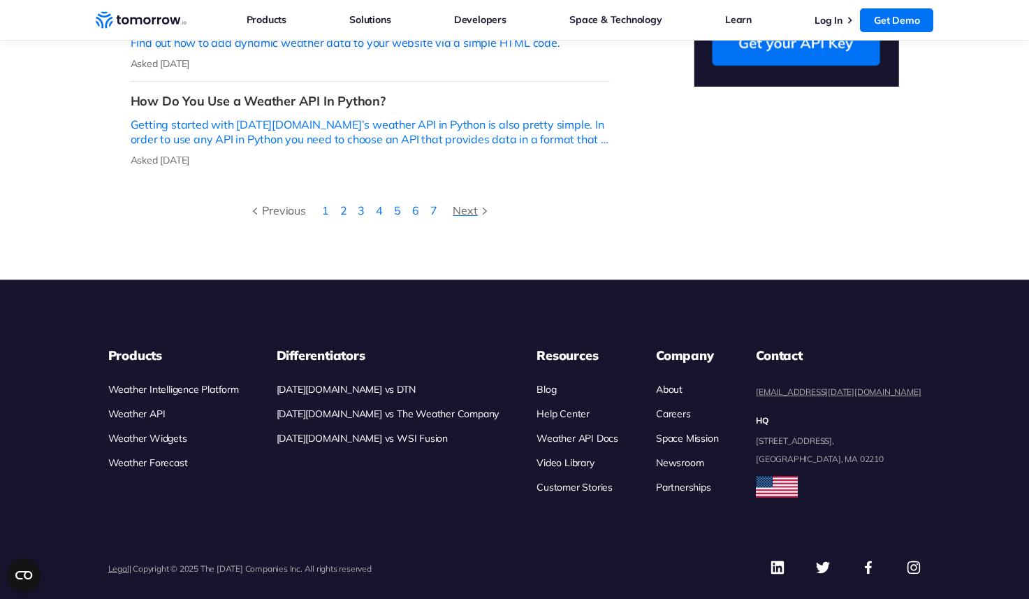
click at [470, 201] on div "Next" at bounding box center [472, 210] width 38 height 18
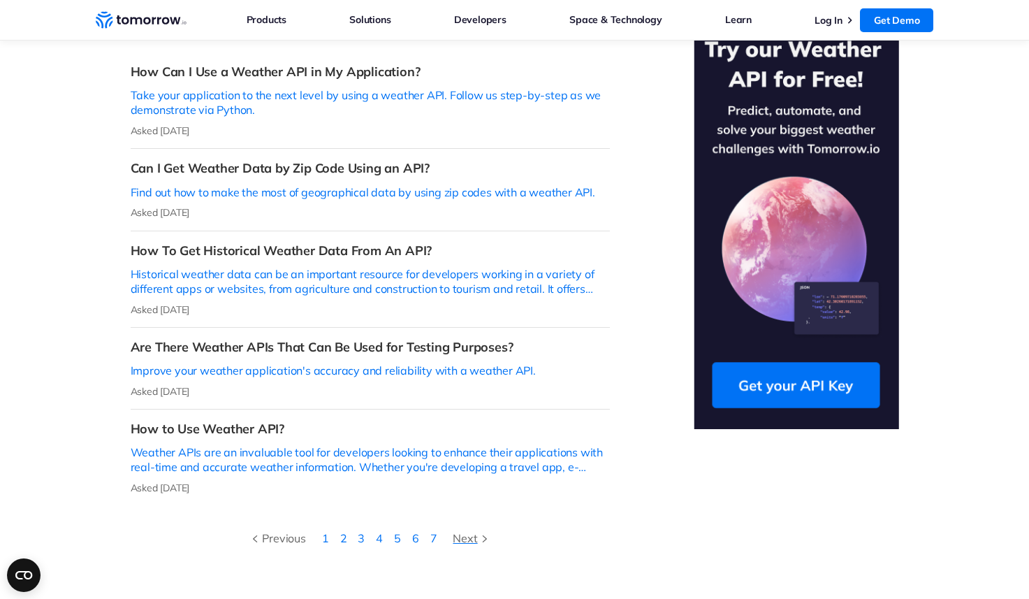
scroll to position [396, 0]
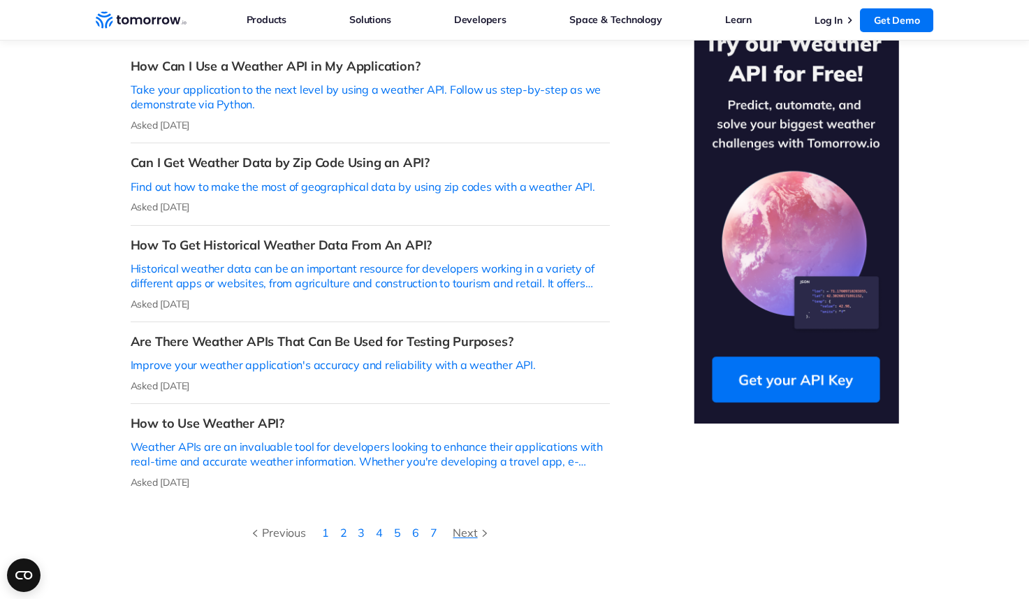
click at [479, 523] on div "Next" at bounding box center [472, 532] width 38 height 18
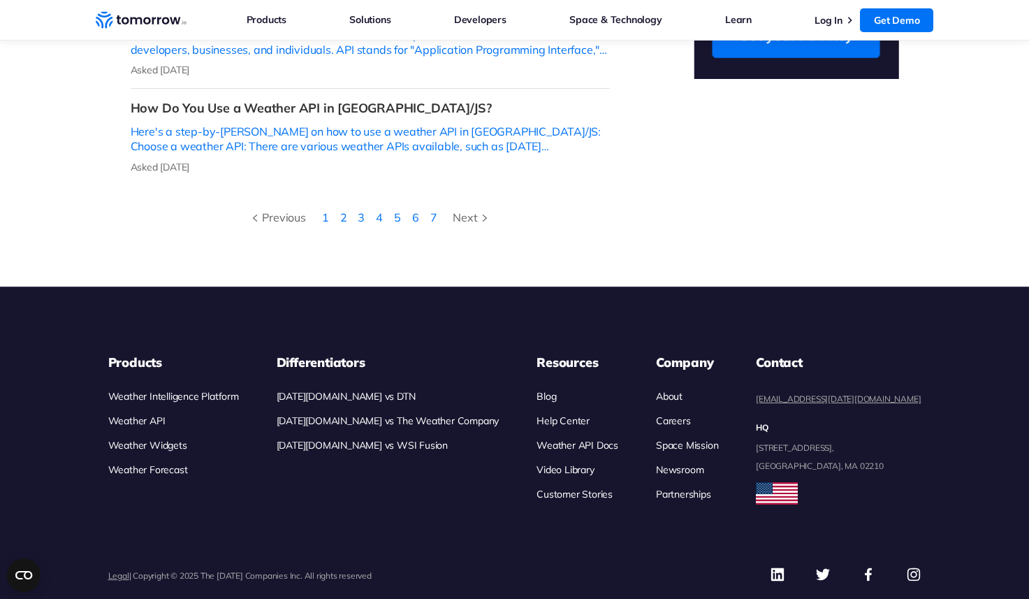
scroll to position [748, 0]
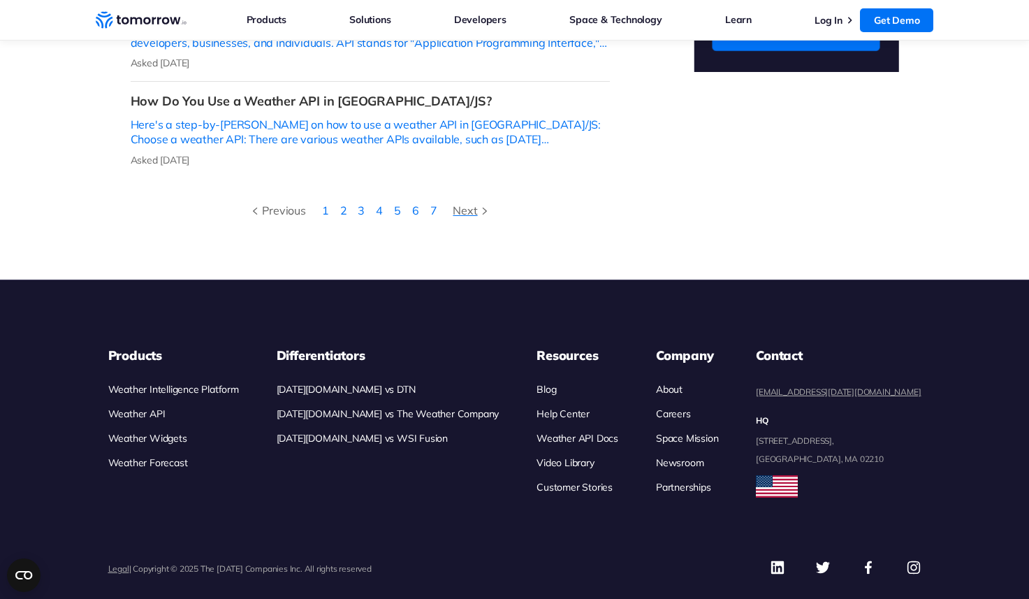
click at [474, 201] on div "Next" at bounding box center [472, 210] width 38 height 18
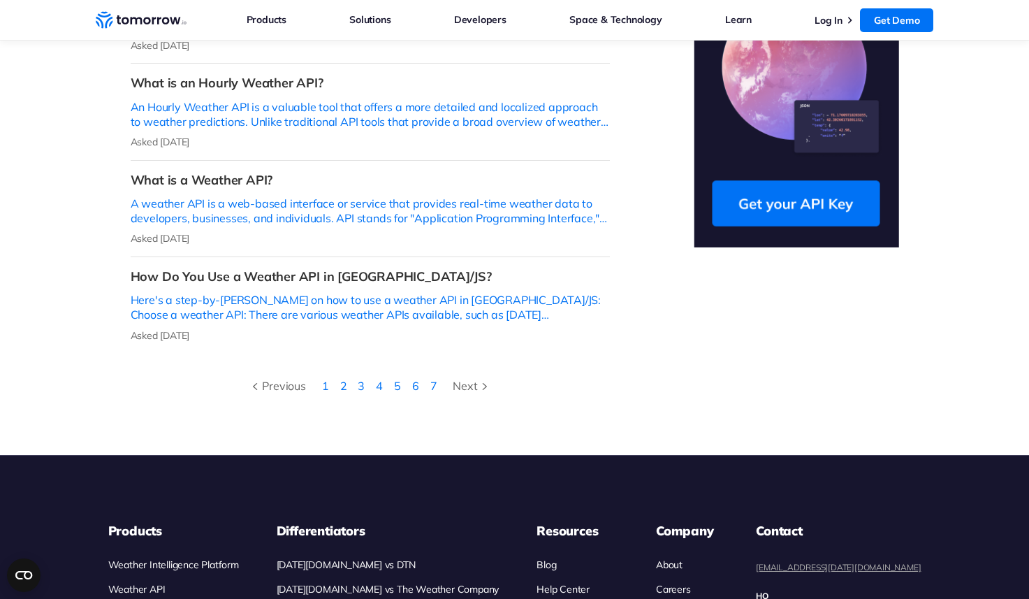
scroll to position [586, 0]
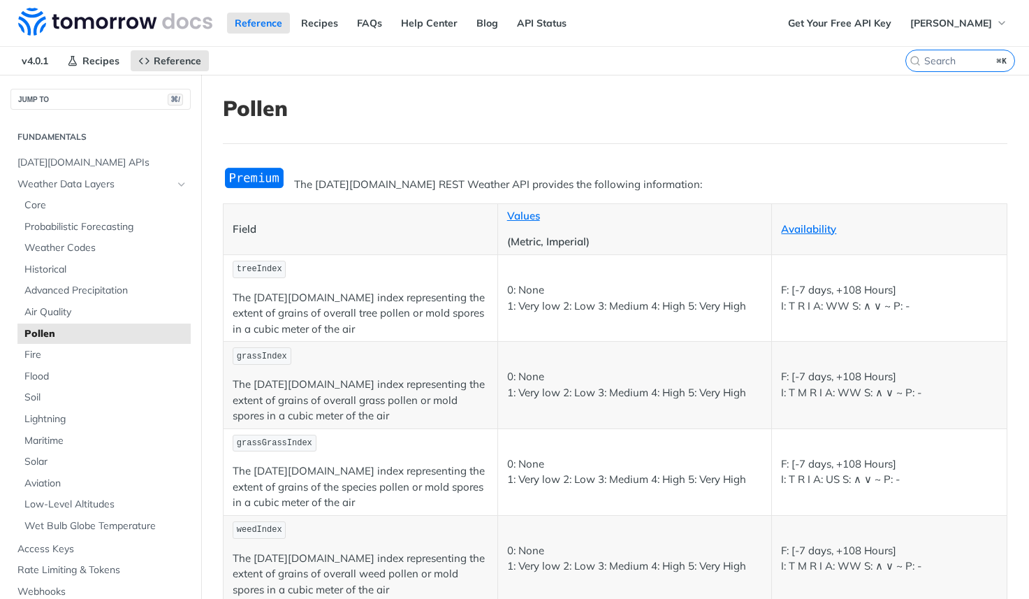
click at [259, 177] on img "Expand image" at bounding box center [254, 177] width 63 height 23
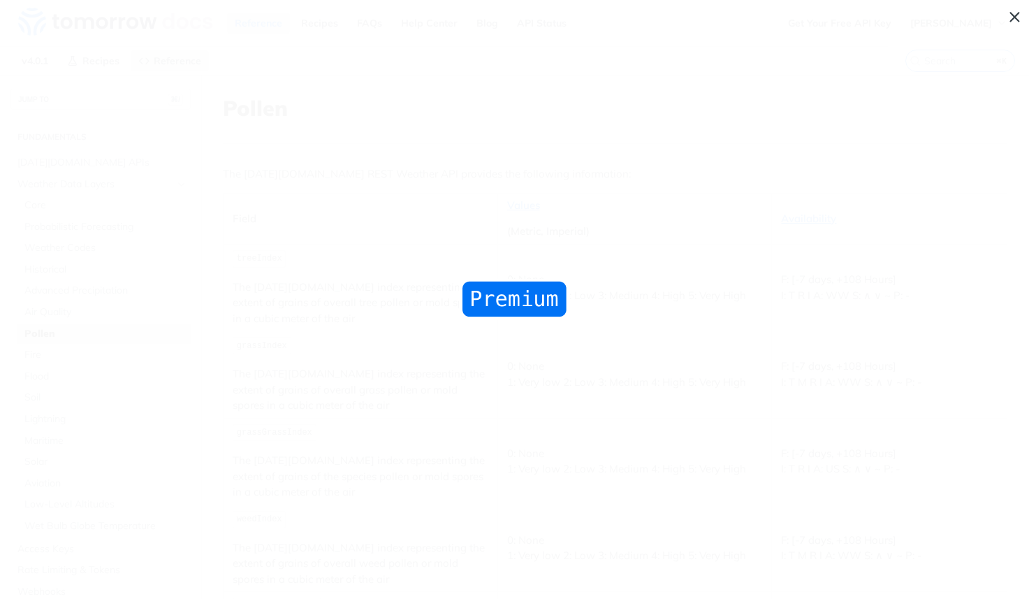
click at [1008, 19] on span "Collapse image" at bounding box center [514, 299] width 1029 height 599
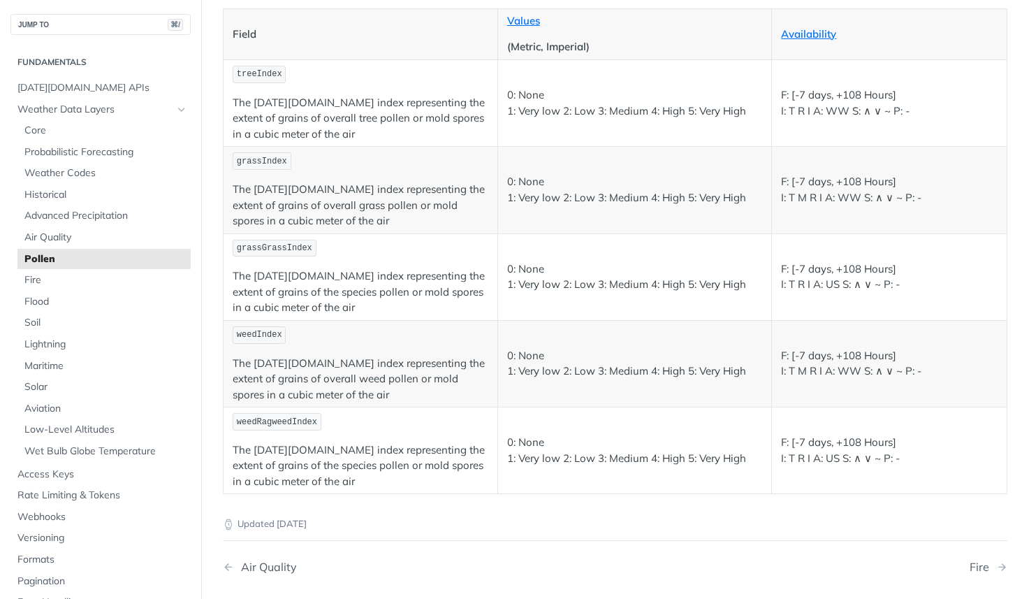
scroll to position [287, 0]
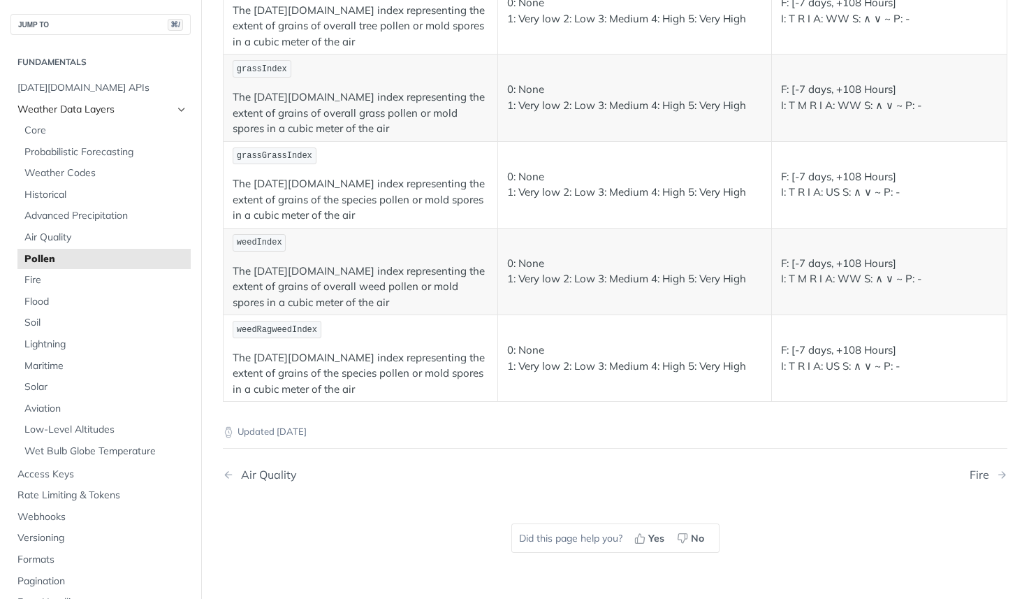
click at [110, 110] on span "Weather Data Layers" at bounding box center [94, 110] width 155 height 14
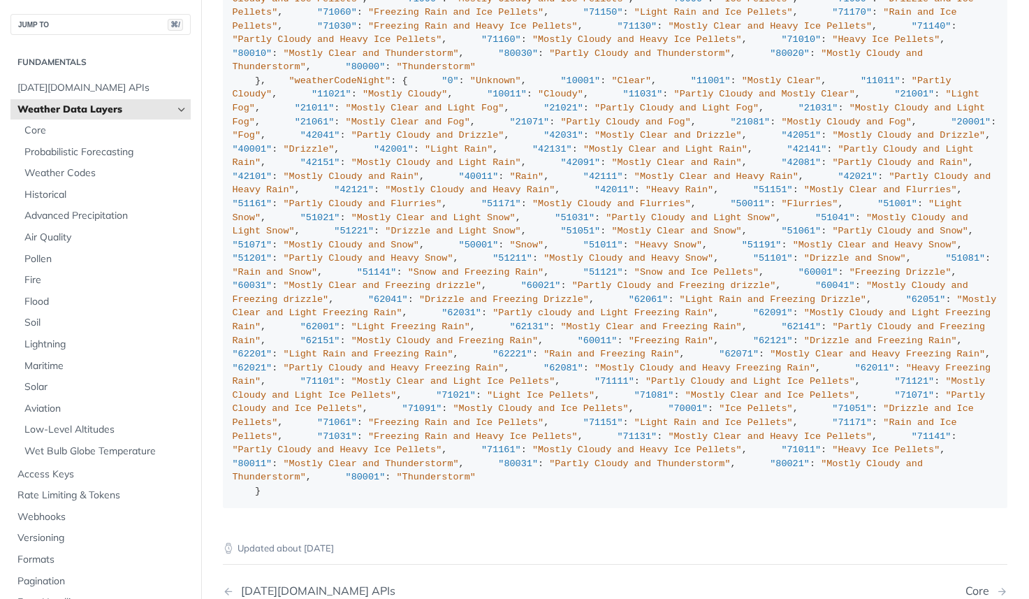
scroll to position [5228, 0]
click at [36, 133] on span "Core" at bounding box center [105, 131] width 163 height 14
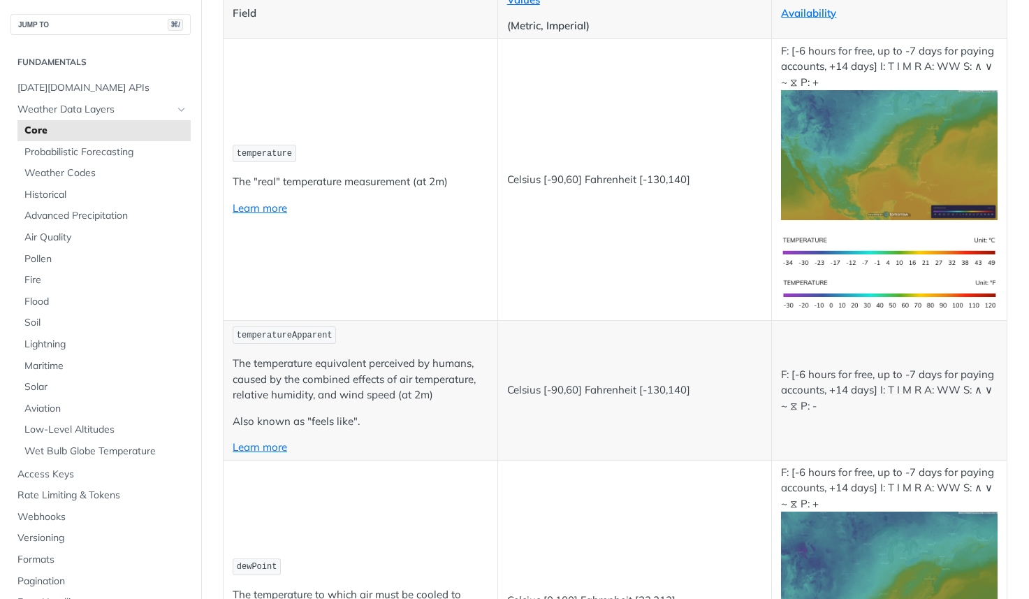
scroll to position [342, 0]
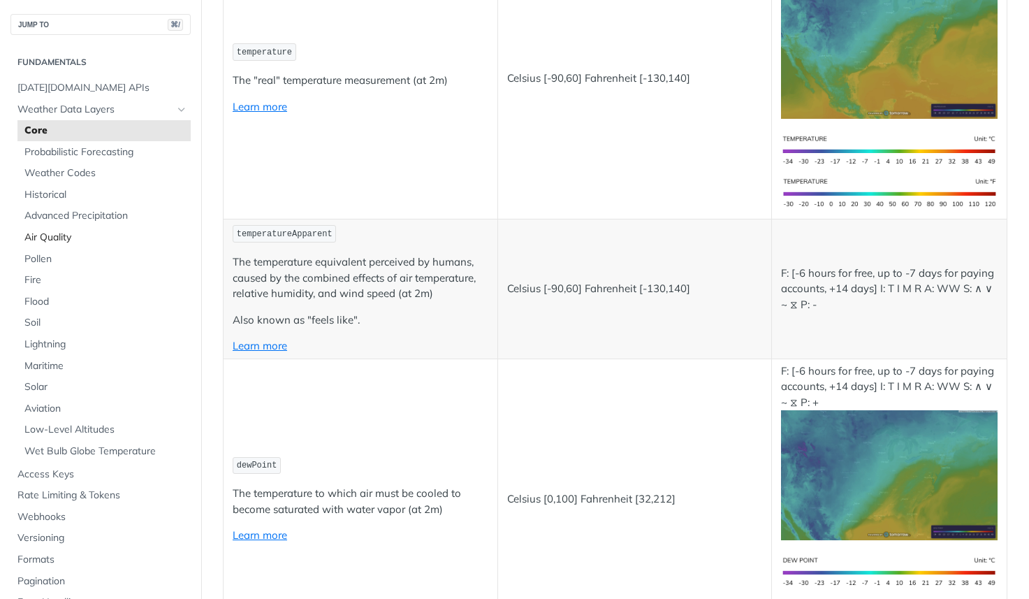
click at [80, 231] on span "Air Quality" at bounding box center [105, 238] width 163 height 14
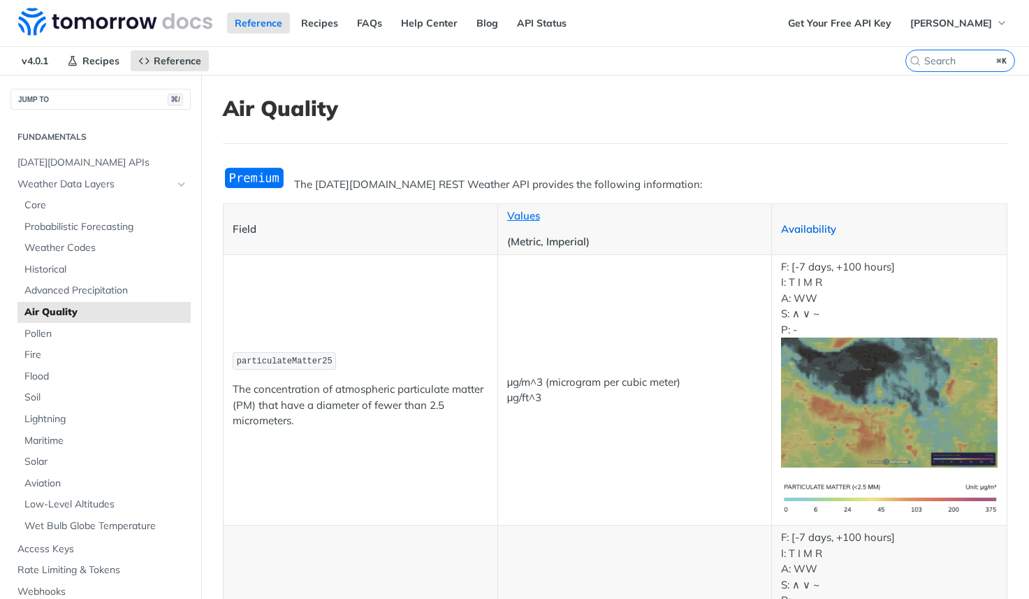
click at [811, 231] on link "Availability" at bounding box center [808, 228] width 55 height 13
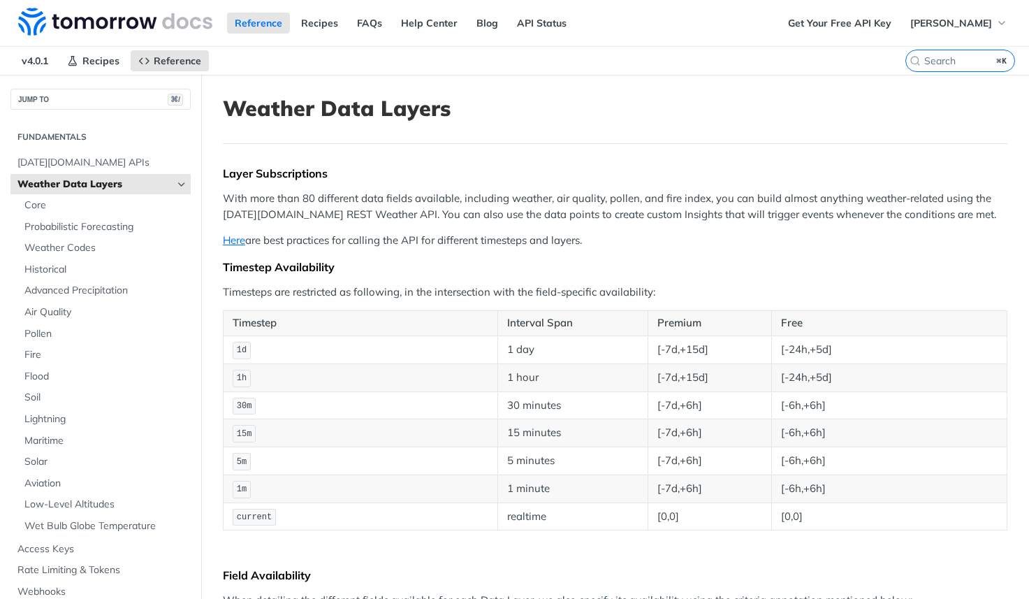
click at [80, 188] on span "Weather Data Layers" at bounding box center [94, 184] width 155 height 14
click at [70, 159] on span "[DATE][DOMAIN_NAME] APIs" at bounding box center [102, 163] width 170 height 14
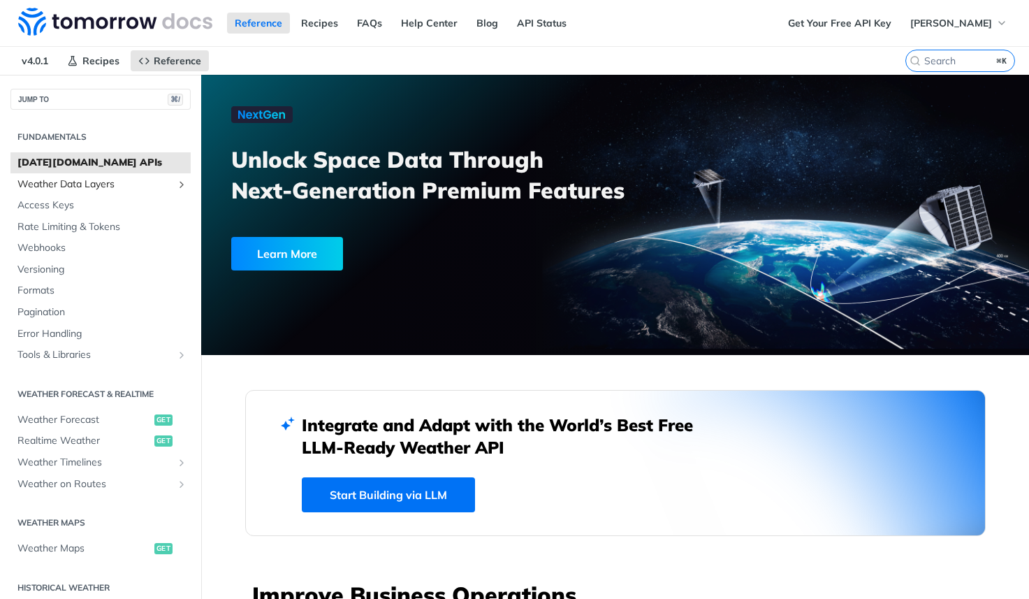
click at [90, 182] on span "Weather Data Layers" at bounding box center [94, 184] width 155 height 14
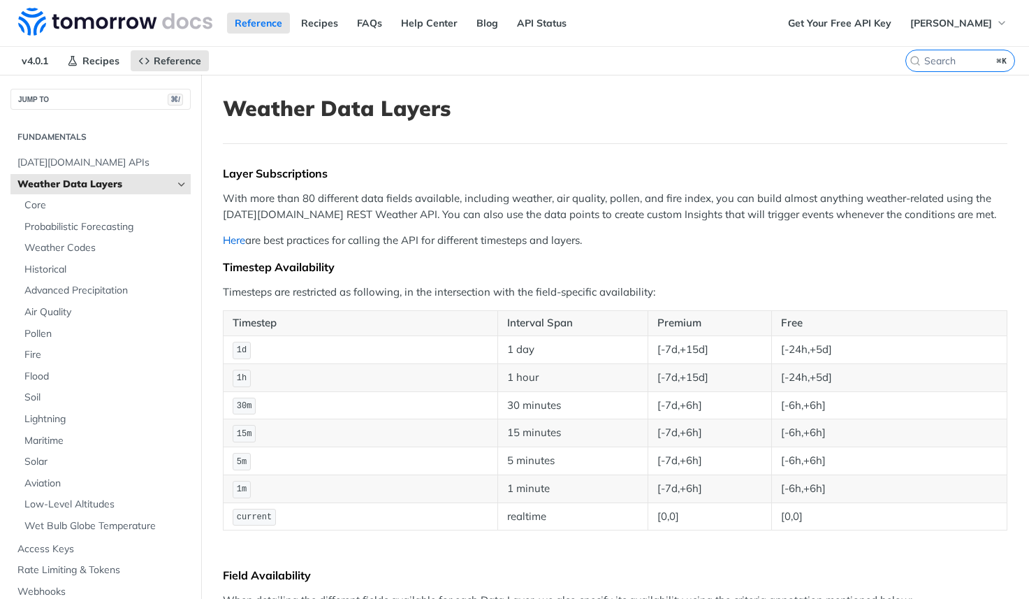
click at [225, 242] on link "Here" at bounding box center [234, 239] width 22 height 13
click at [409, 179] on div "Layer Subscriptions" at bounding box center [615, 173] width 785 height 14
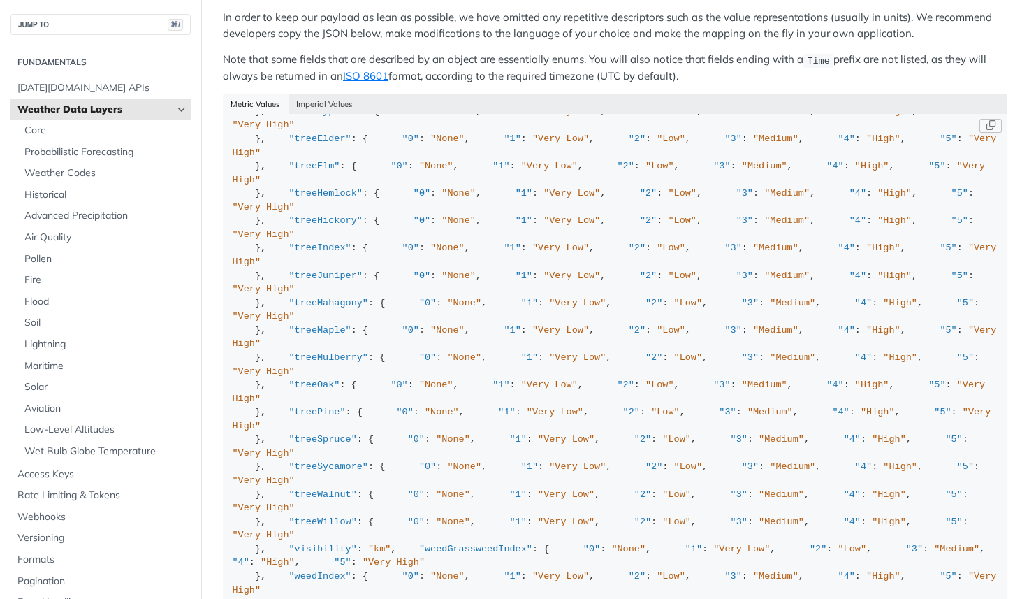
scroll to position [585, 0]
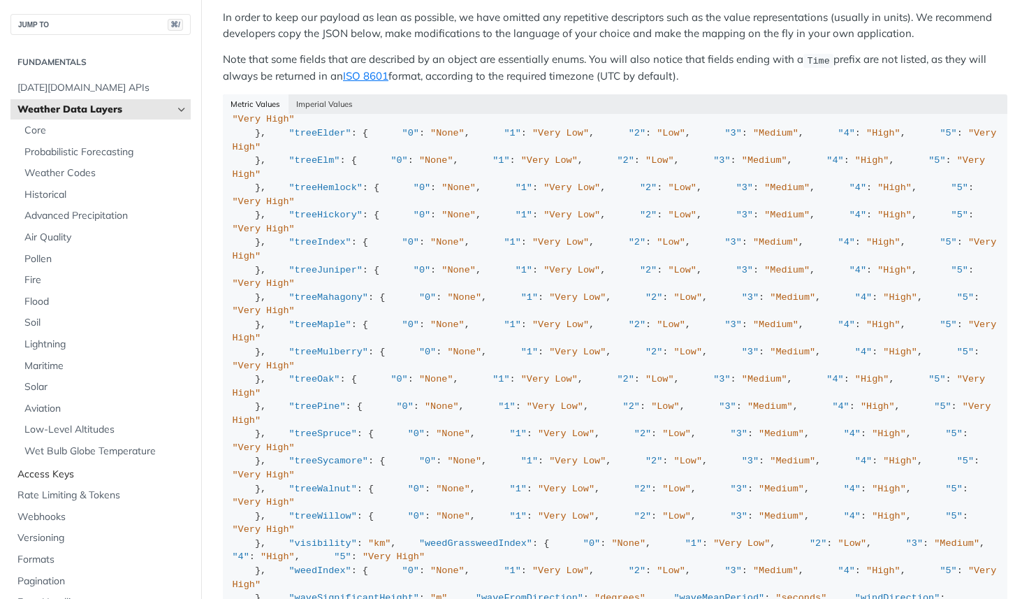
click at [68, 477] on span "Access Keys" at bounding box center [102, 474] width 170 height 14
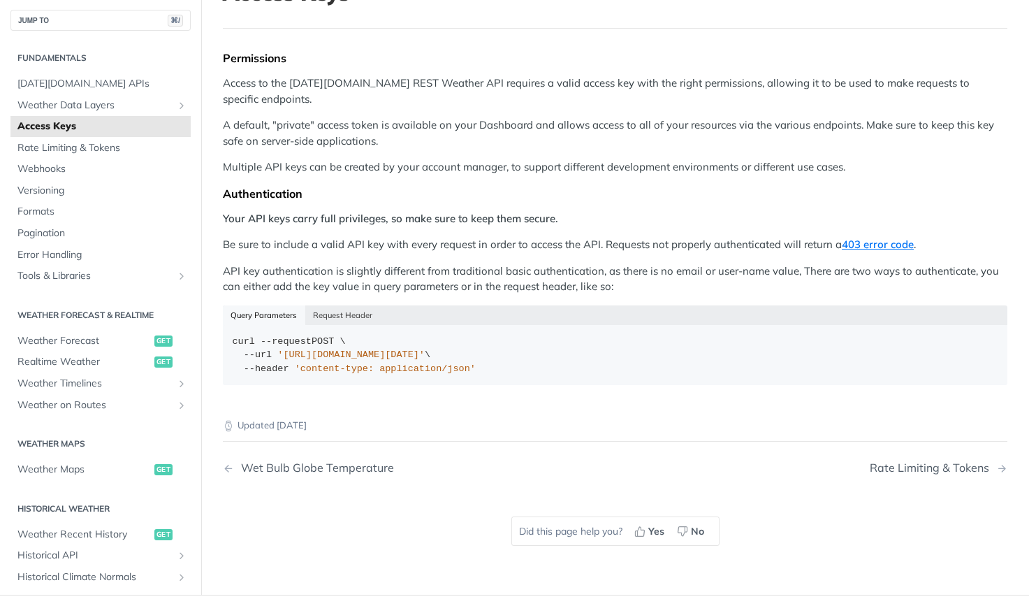
scroll to position [8, 0]
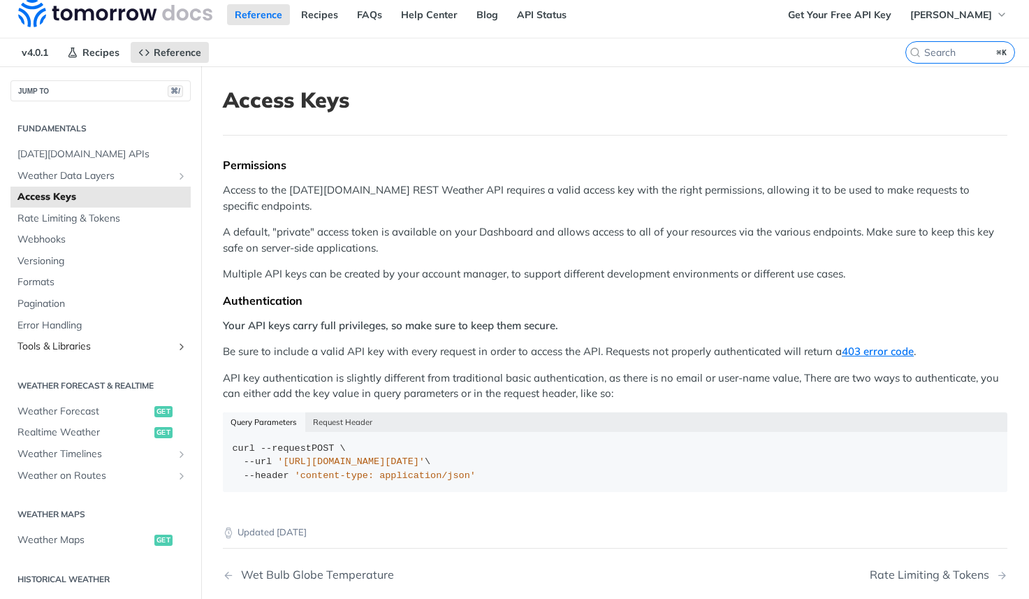
click at [181, 345] on icon "Show subpages for Tools & Libraries" at bounding box center [181, 346] width 11 height 11
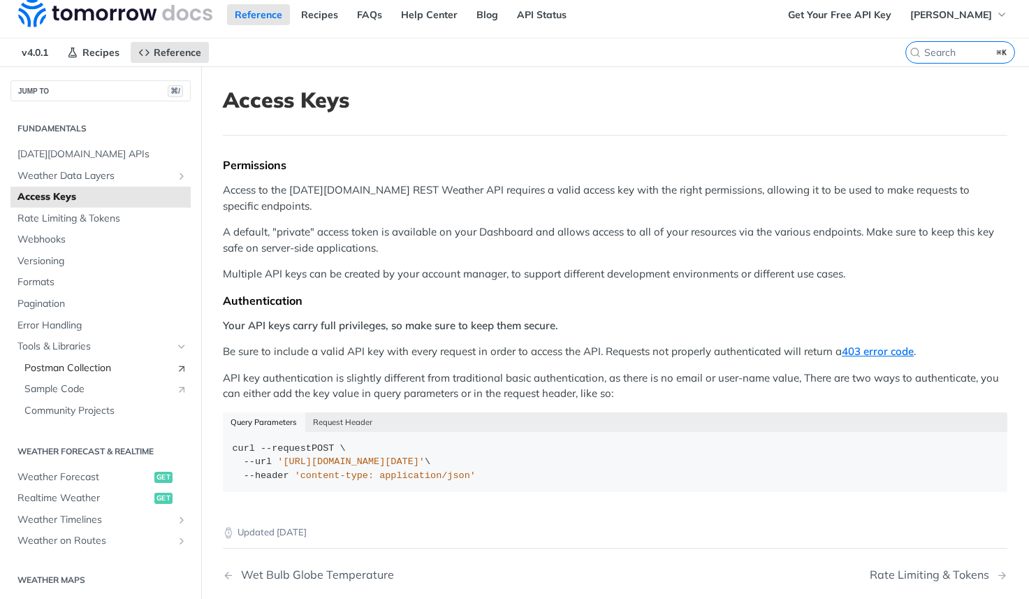
click at [173, 371] on span "Postman Collection" at bounding box center [105, 368] width 163 height 14
click at [126, 173] on span "Weather Data Layers" at bounding box center [94, 176] width 155 height 14
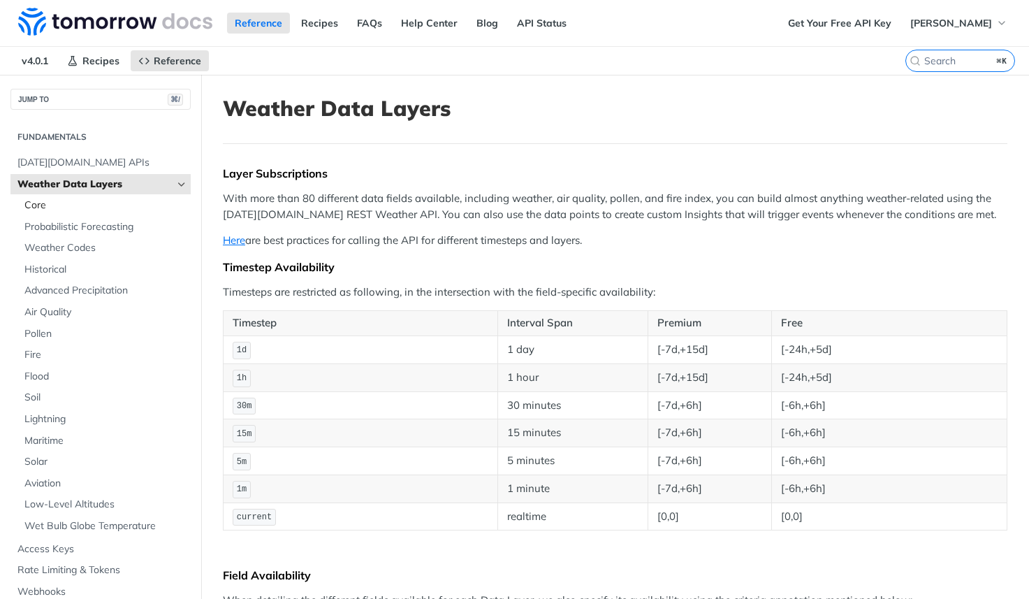
click at [48, 212] on link "Core" at bounding box center [103, 205] width 173 height 21
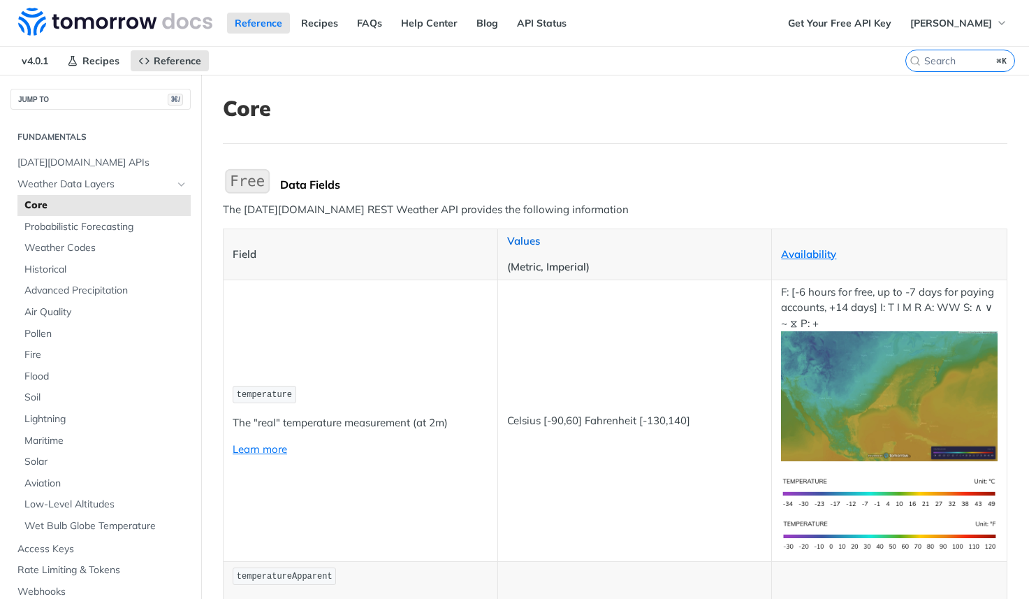
click at [532, 242] on link "Values" at bounding box center [523, 240] width 33 height 13
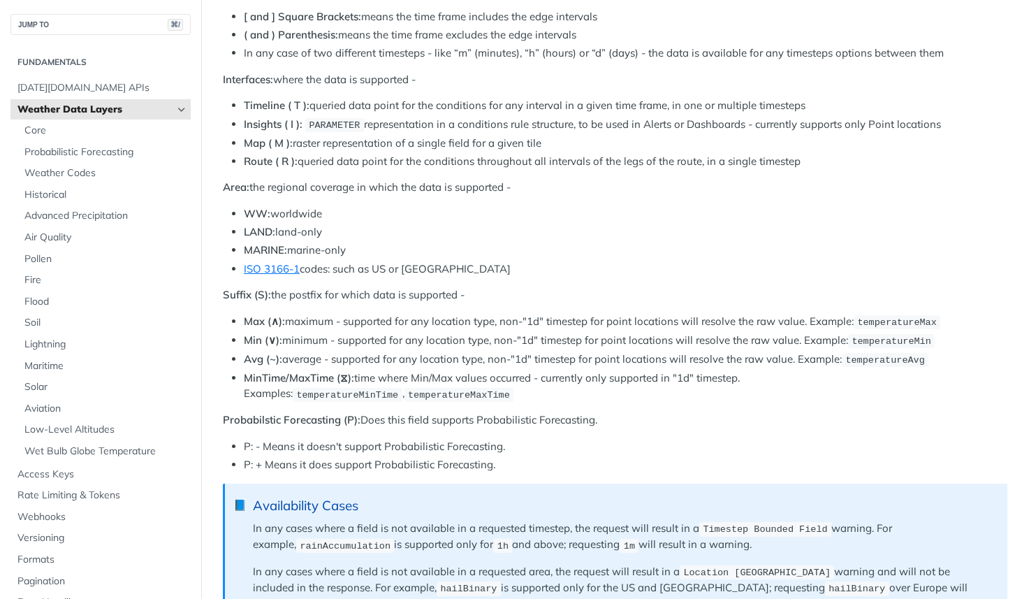
scroll to position [616, 0]
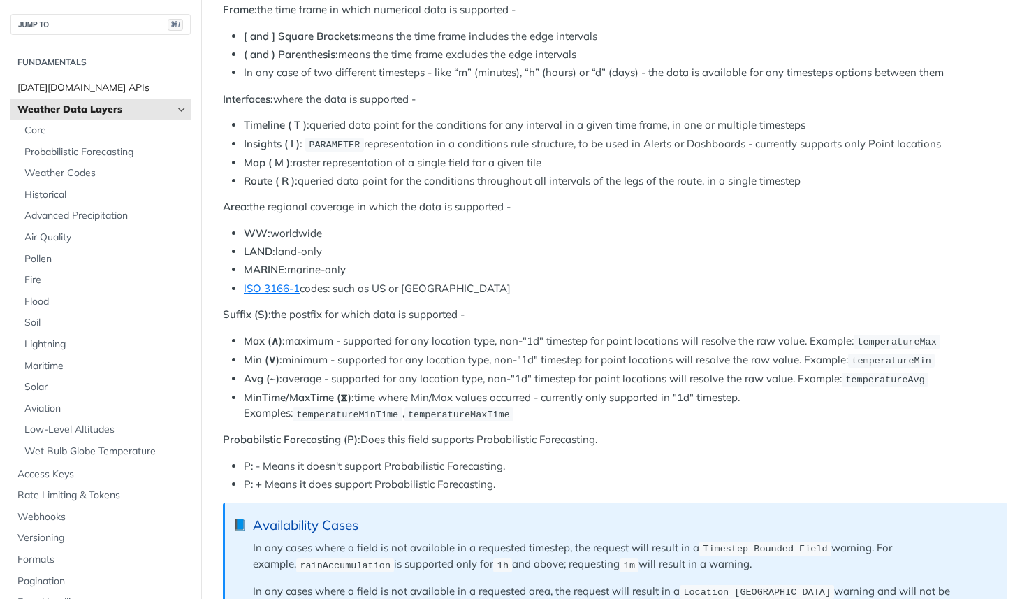
click at [96, 88] on span "[DATE][DOMAIN_NAME] APIs" at bounding box center [102, 88] width 170 height 14
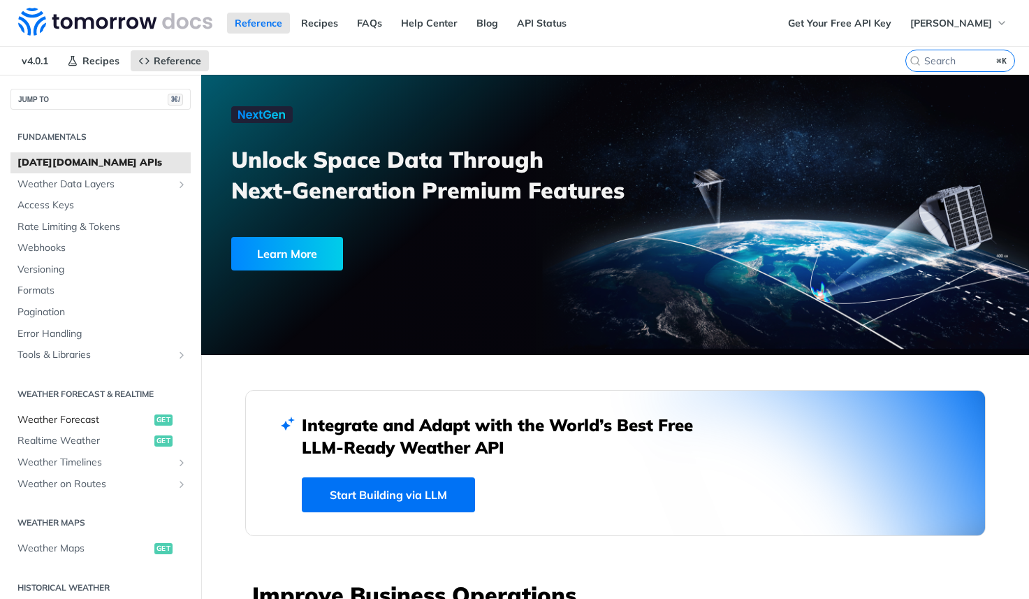
click at [91, 414] on span "Weather Forecast" at bounding box center [83, 420] width 133 height 14
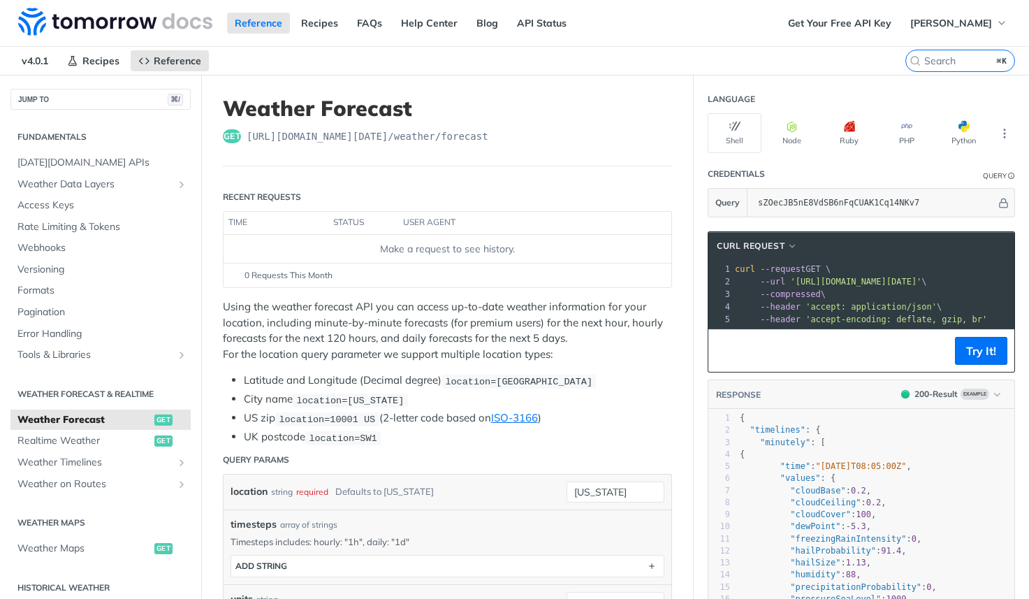
click at [388, 139] on span "https://api.tomorrow.io/v4 /weather/forecast" at bounding box center [368, 136] width 242 height 14
copy span "https://api.tomorrow.io/v4 /weather/forecast"
click at [64, 182] on span "Weather Data Layers" at bounding box center [94, 184] width 155 height 14
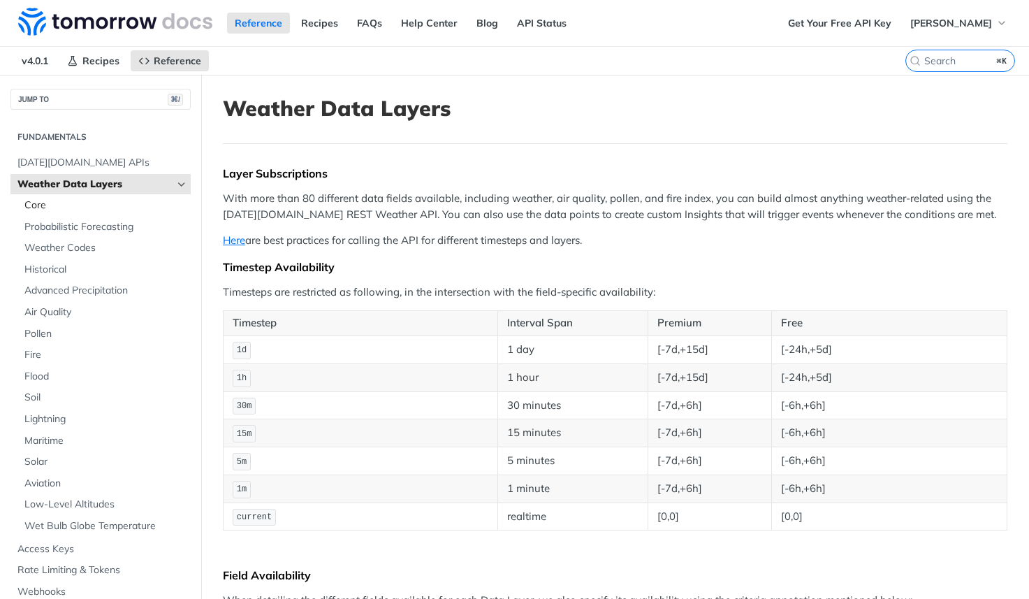
click at [31, 206] on span "Core" at bounding box center [105, 205] width 163 height 14
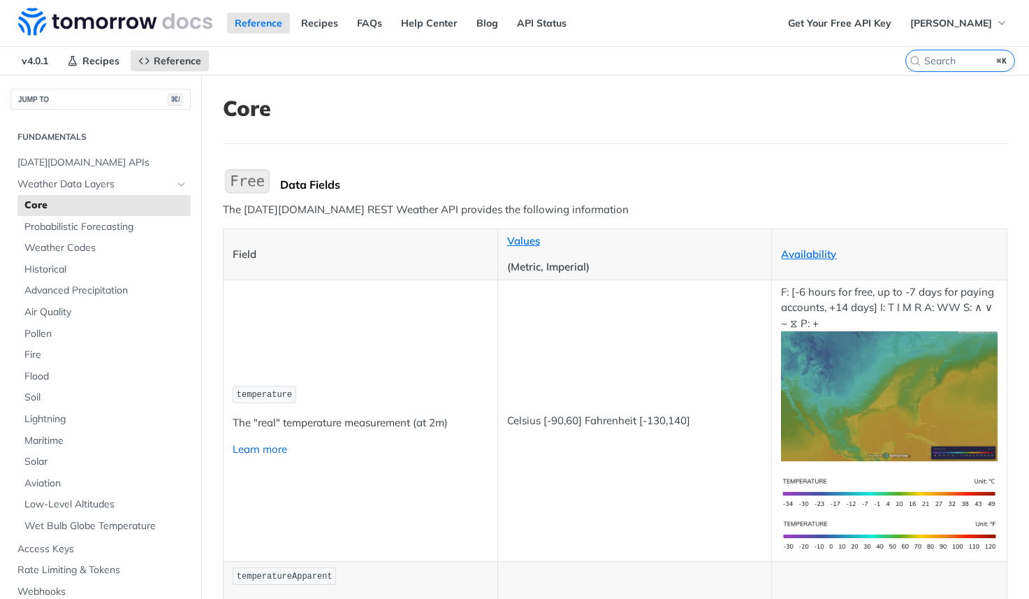
click at [253, 445] on link "Learn more" at bounding box center [260, 448] width 54 height 13
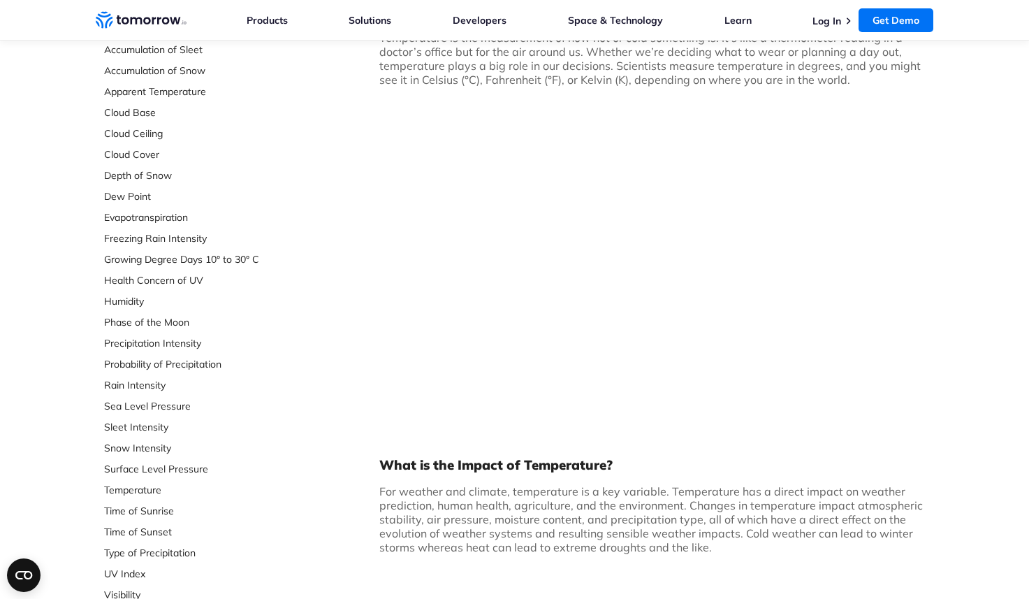
scroll to position [300, 0]
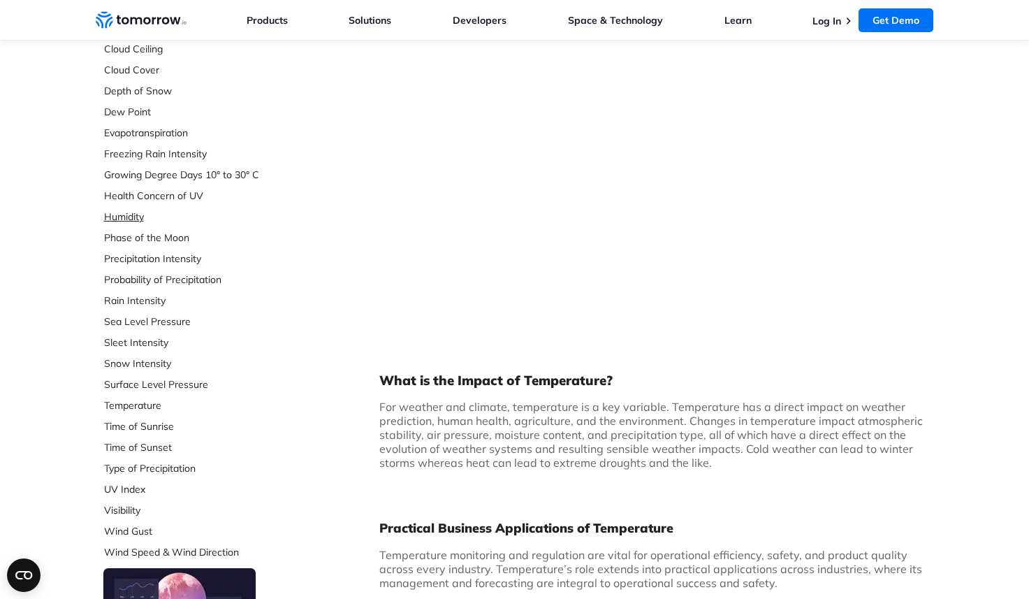
click at [133, 218] on link "Humidity" at bounding box center [197, 217] width 186 height 14
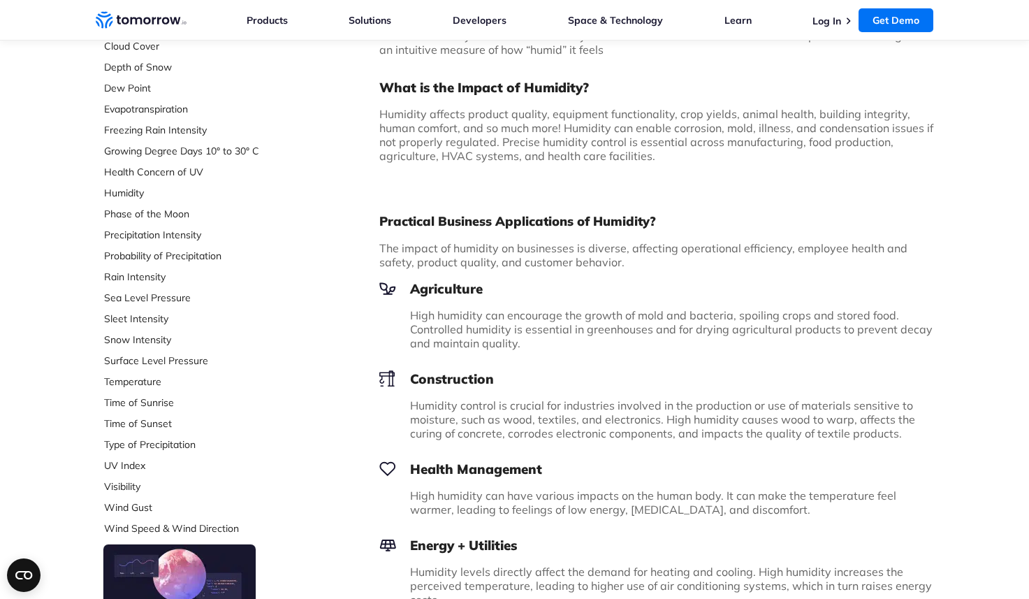
scroll to position [324, 0]
click at [133, 216] on link "Phase of the Moon" at bounding box center [197, 213] width 186 height 14
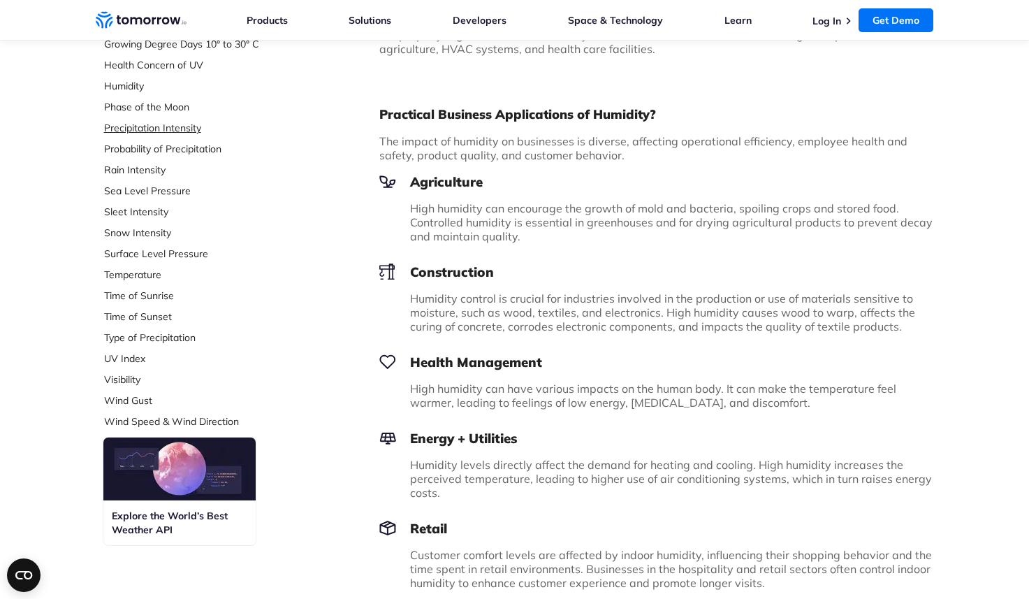
scroll to position [428, 0]
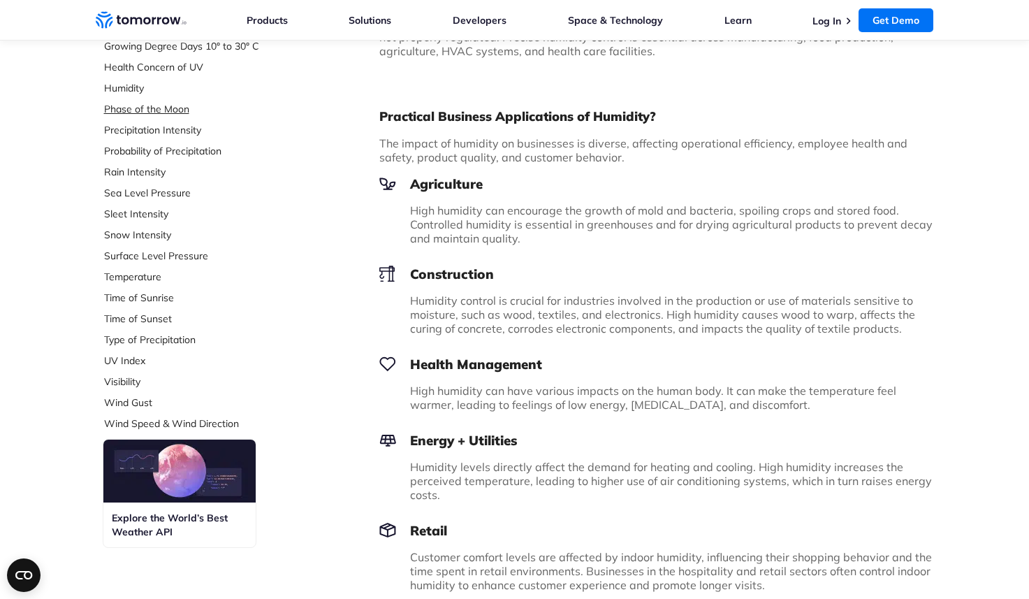
click at [126, 109] on link "Phase of the Moon" at bounding box center [197, 109] width 186 height 14
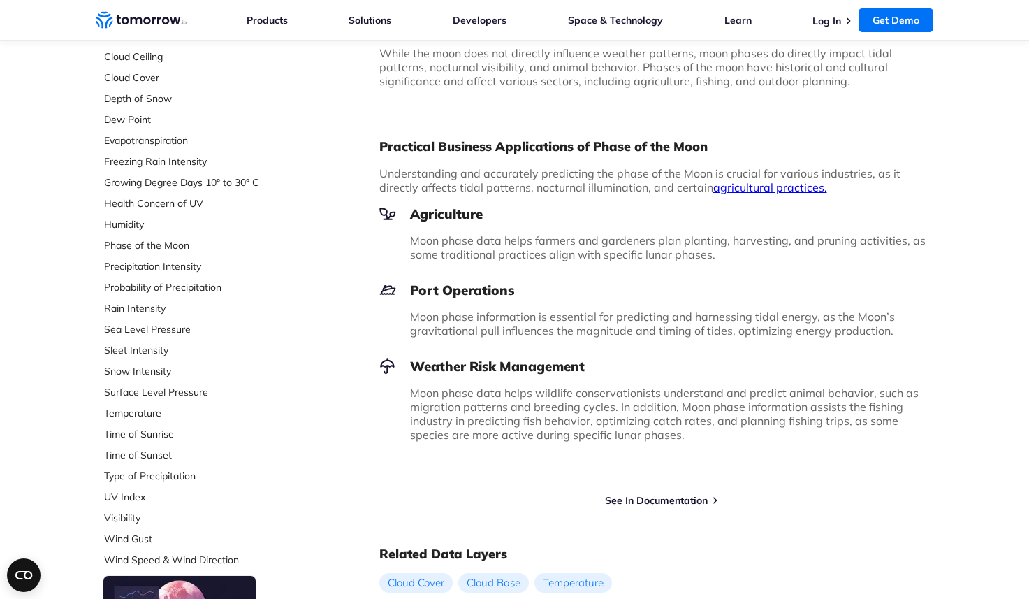
scroll to position [293, 0]
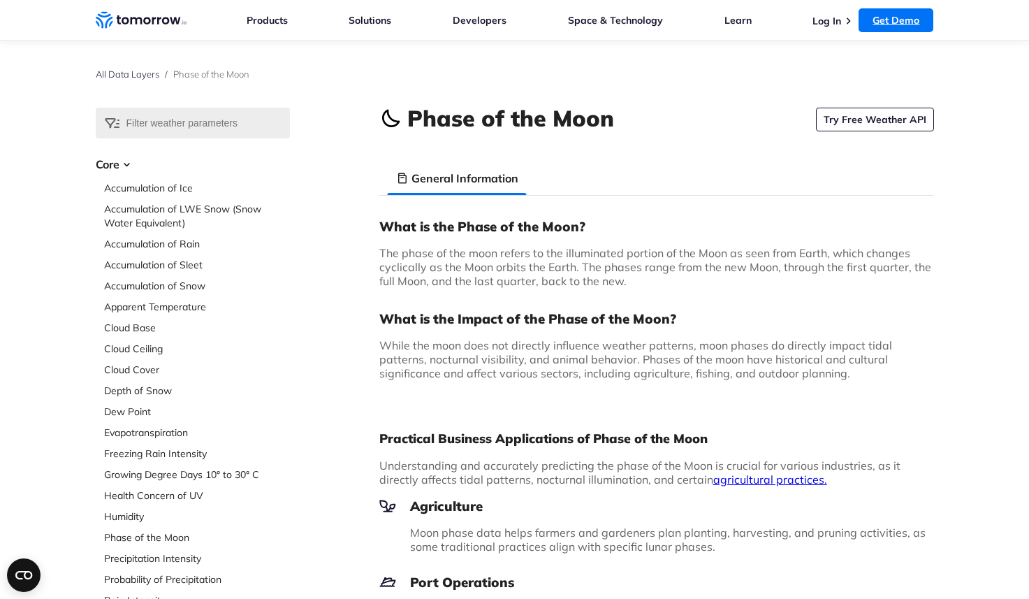
click at [890, 12] on link "Get Demo" at bounding box center [896, 20] width 75 height 24
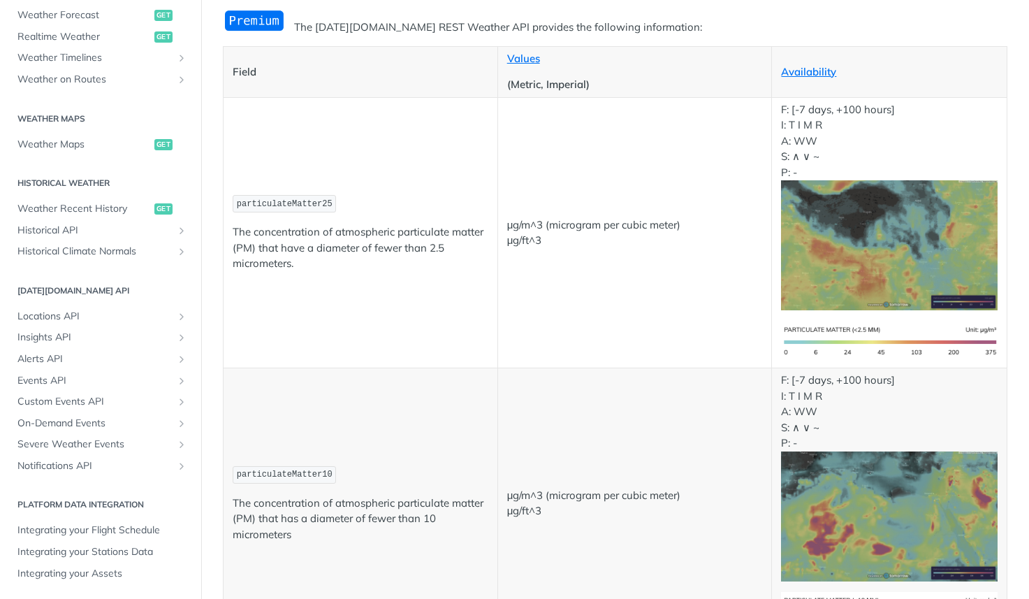
scroll to position [159, 0]
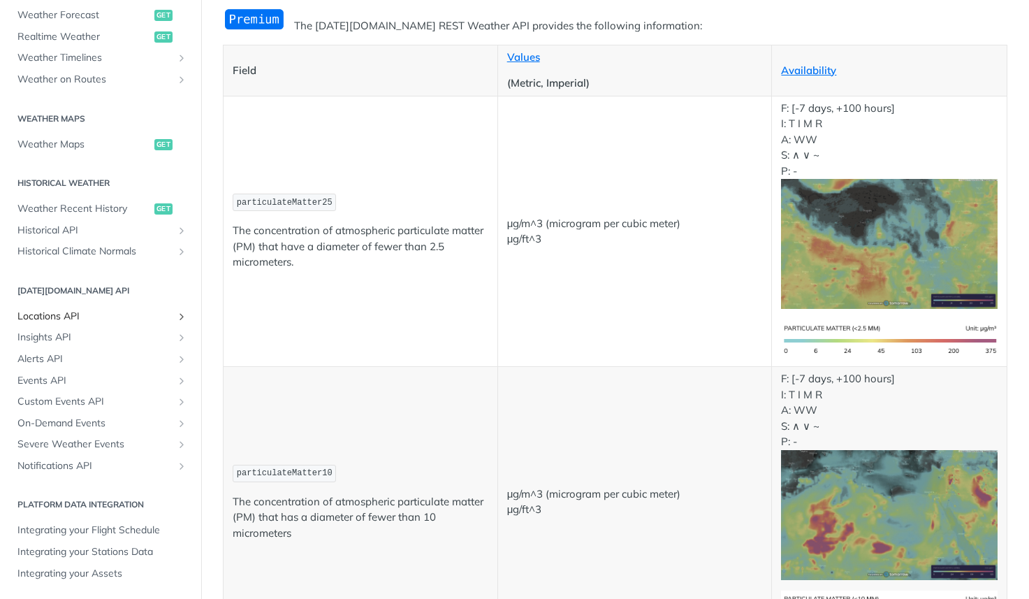
click at [182, 317] on icon "Show subpages for Locations API" at bounding box center [181, 316] width 11 height 11
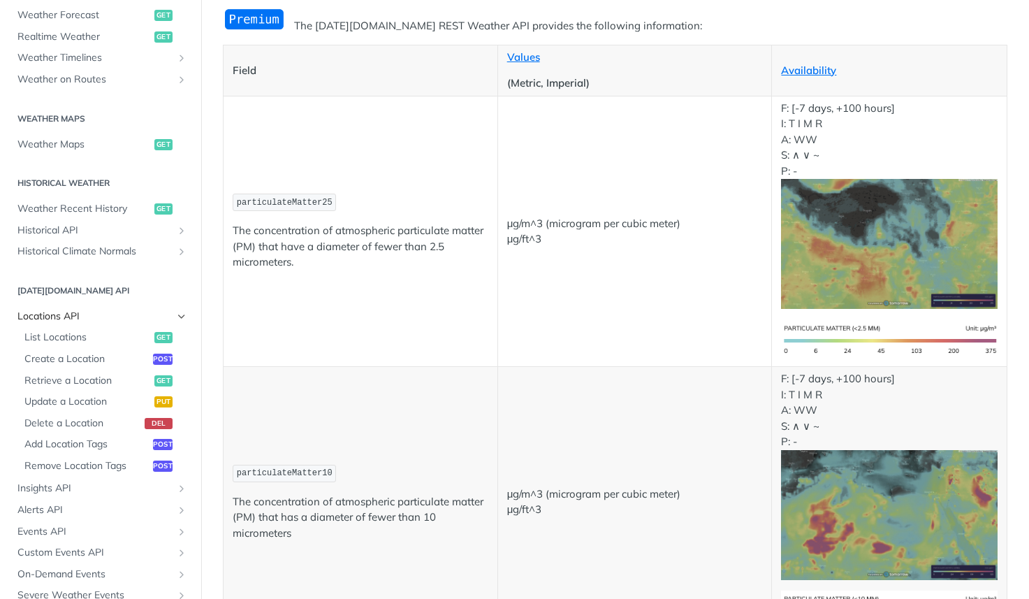
click at [182, 317] on icon "Hide subpages for Locations API" at bounding box center [181, 316] width 11 height 11
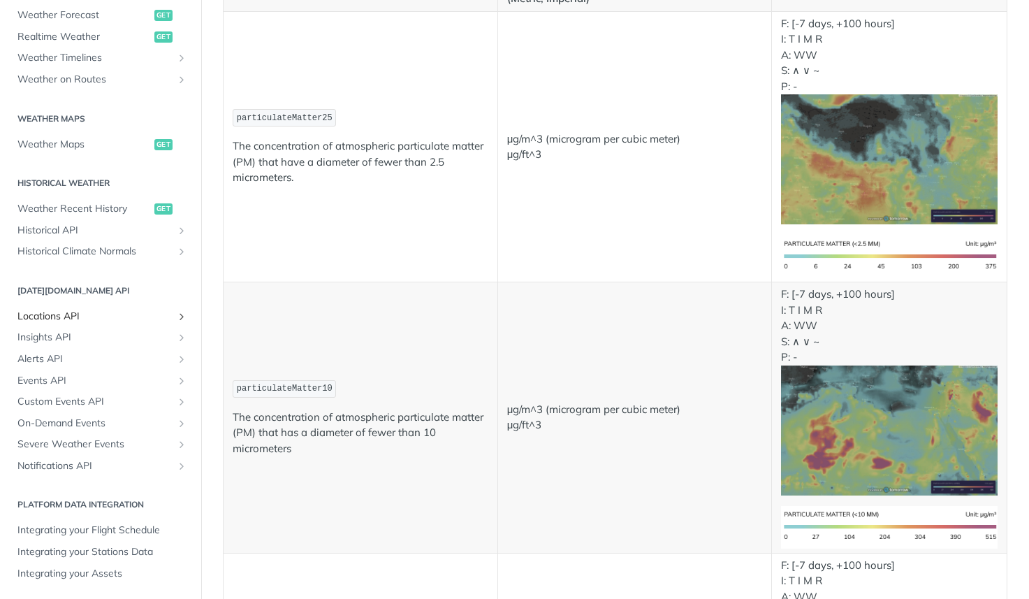
scroll to position [247, 0]
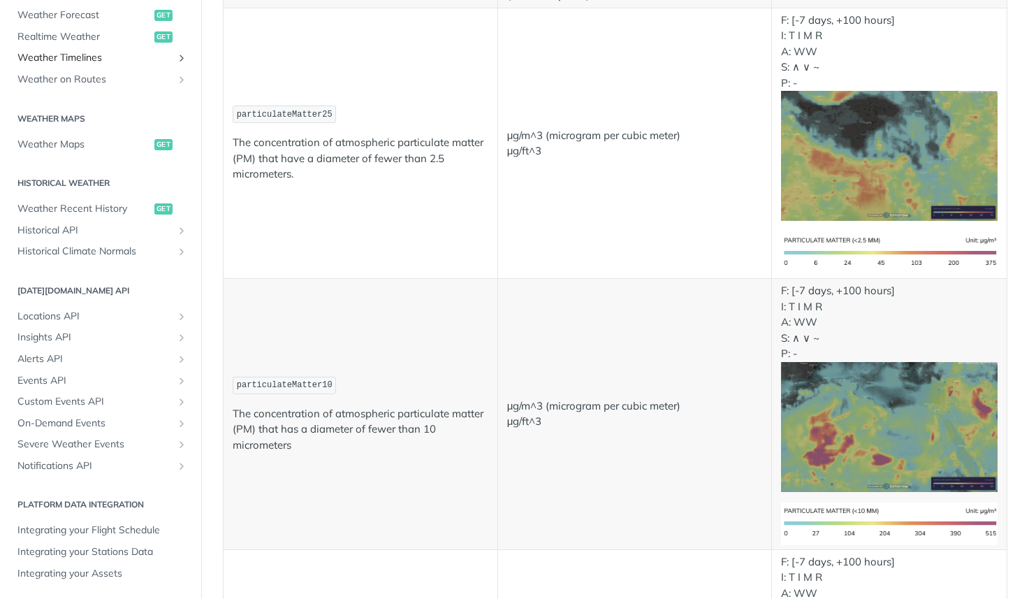
click at [60, 59] on span "Weather Timelines" at bounding box center [94, 58] width 155 height 14
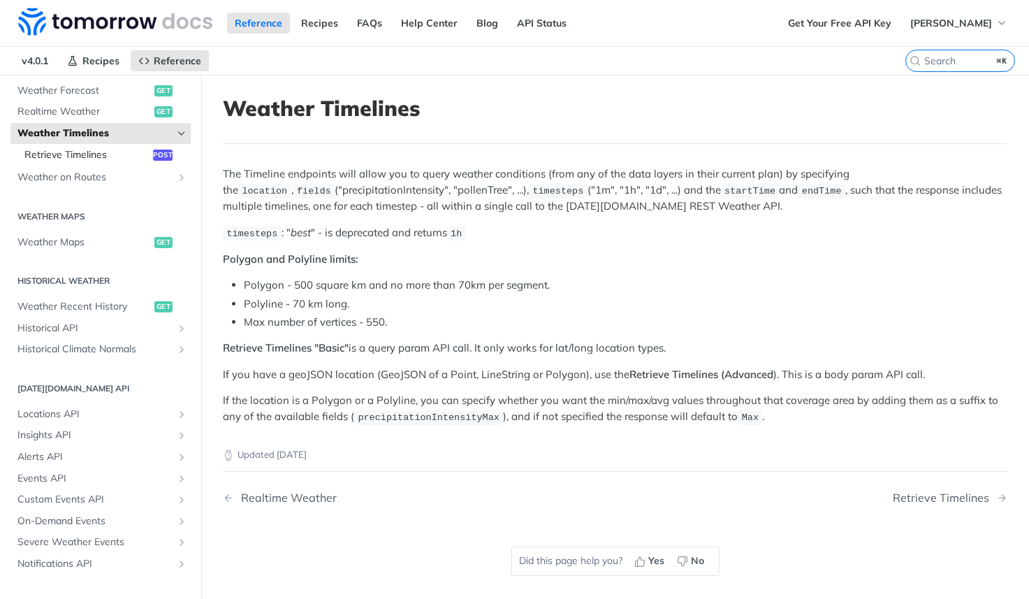
click at [97, 157] on span "Retrieve Timelines" at bounding box center [86, 155] width 125 height 14
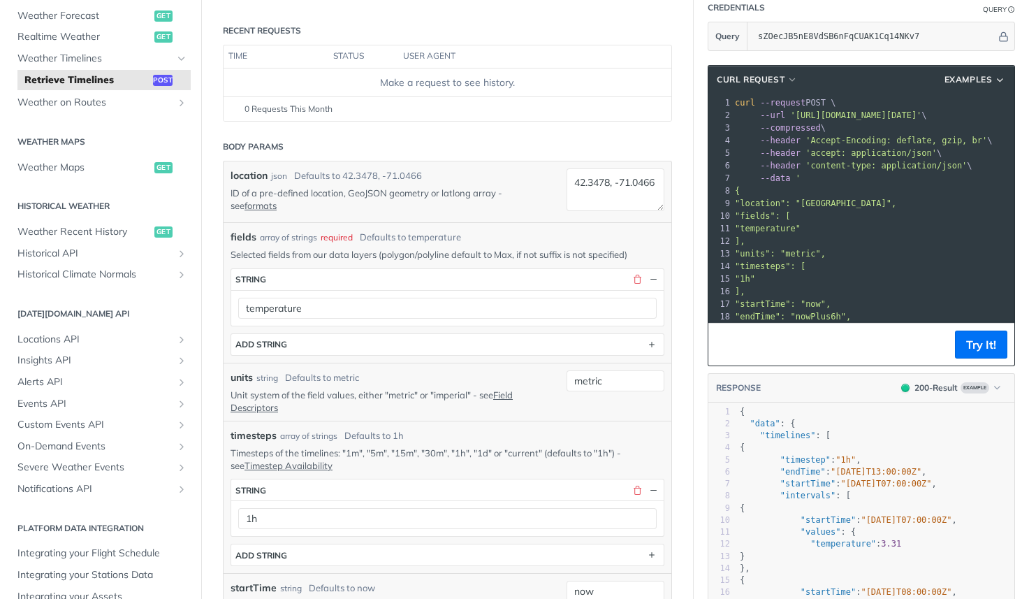
scroll to position [168, 0]
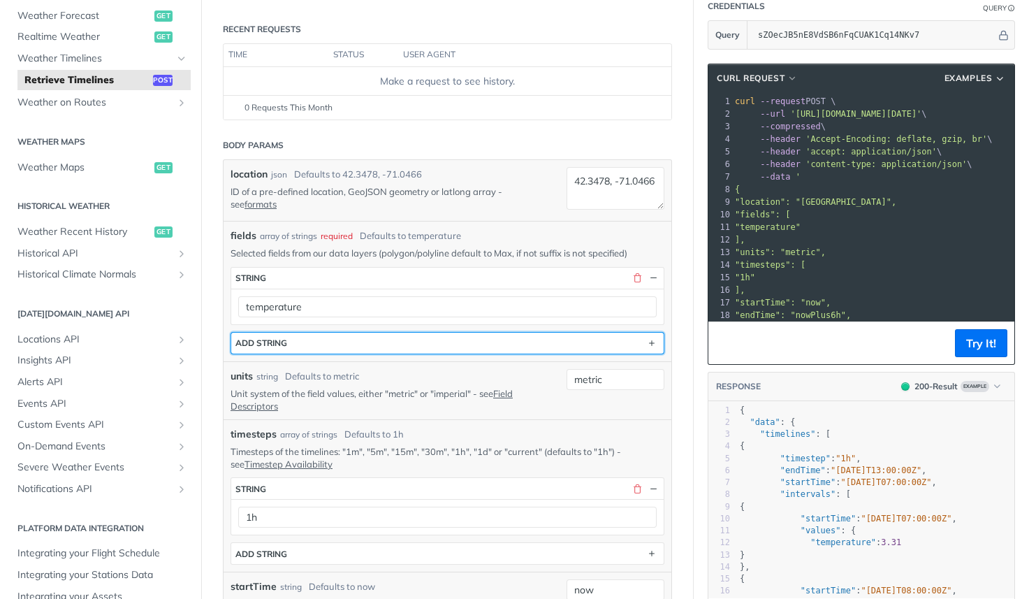
click at [377, 335] on button "ADD string" at bounding box center [447, 343] width 432 height 21
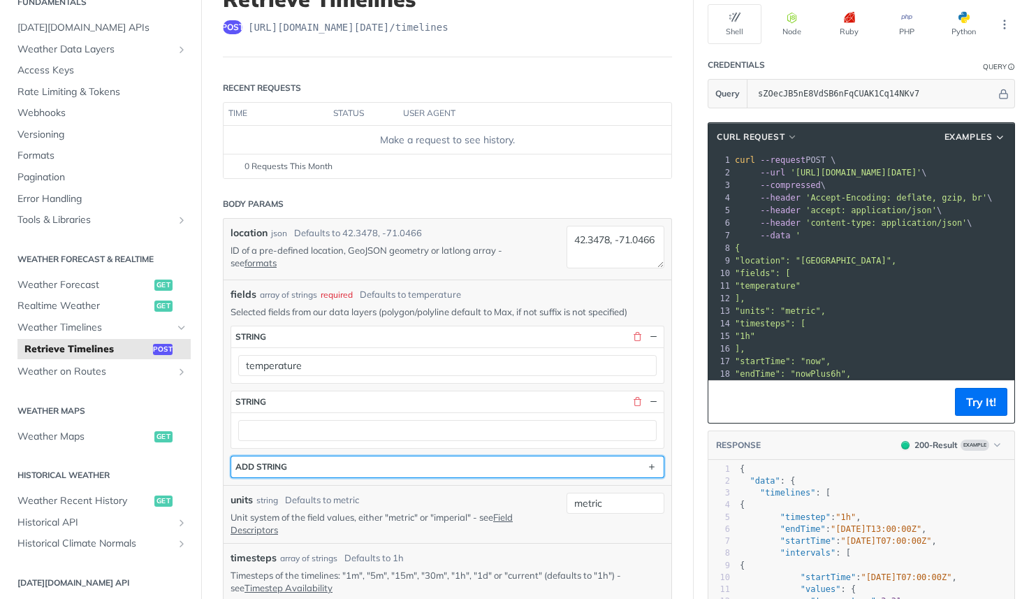
scroll to position [0, 0]
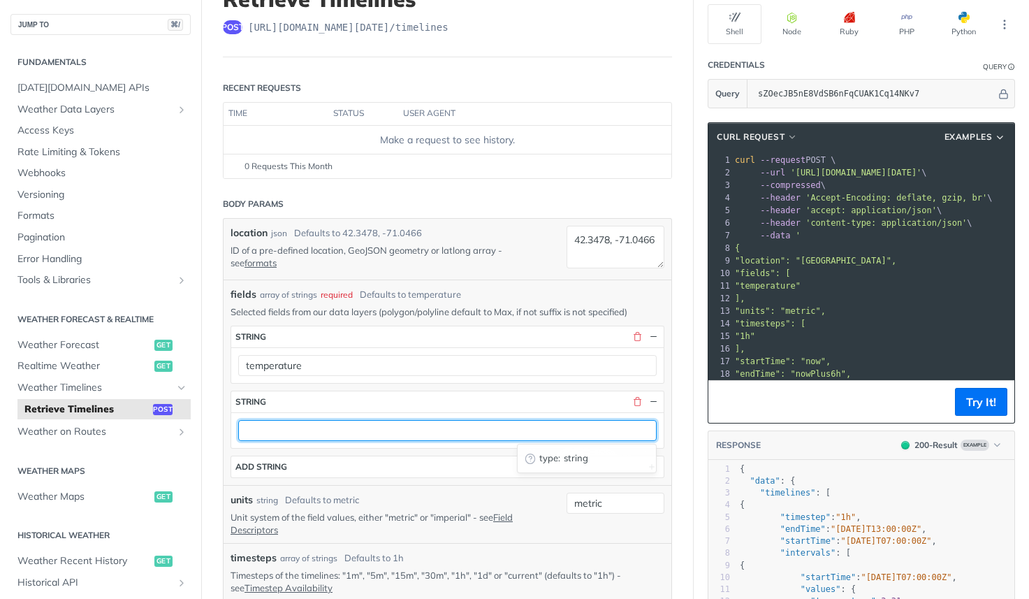
click at [300, 435] on input "text" at bounding box center [447, 430] width 419 height 21
paste input "particulateMatter25"
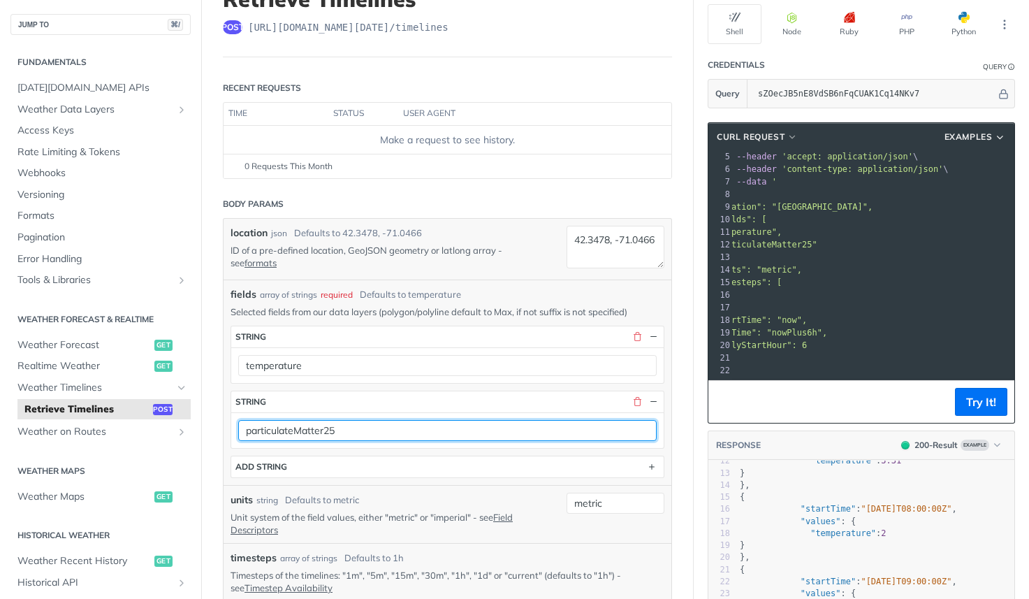
scroll to position [149, 0]
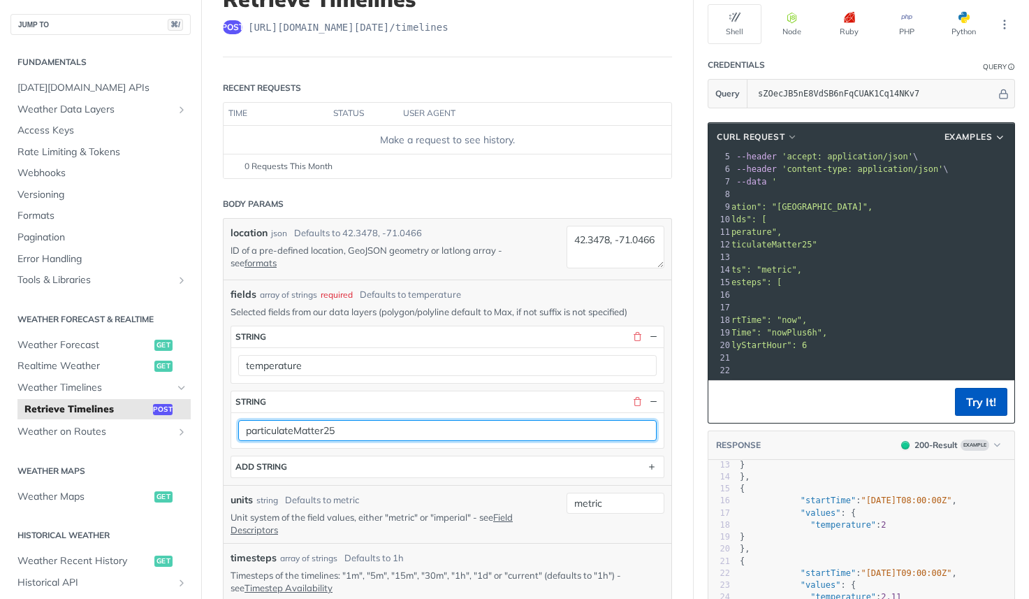
type input "particulateMatter25"
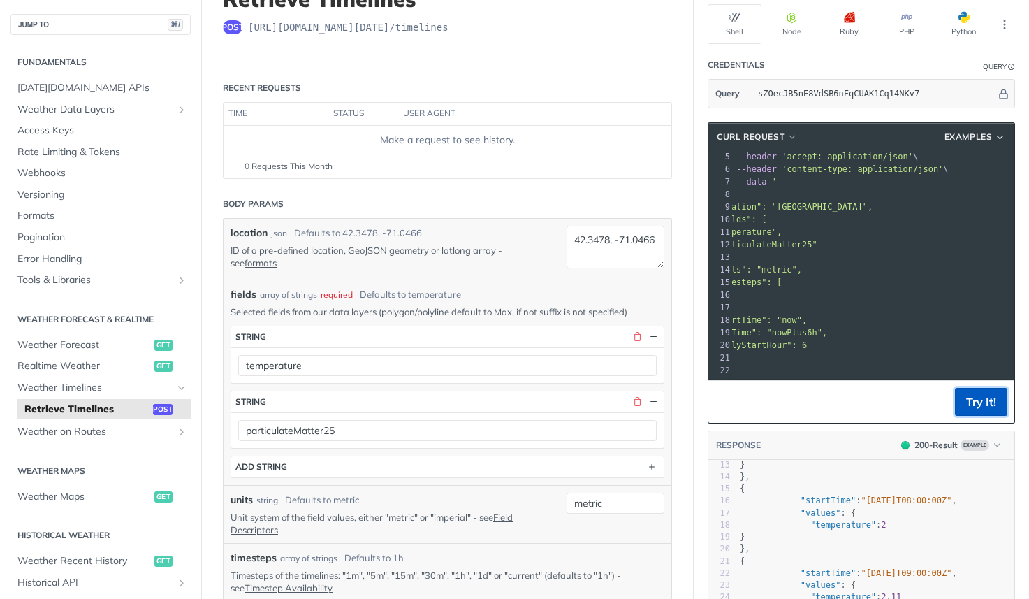
click at [969, 396] on button "Try It!" at bounding box center [981, 402] width 52 height 28
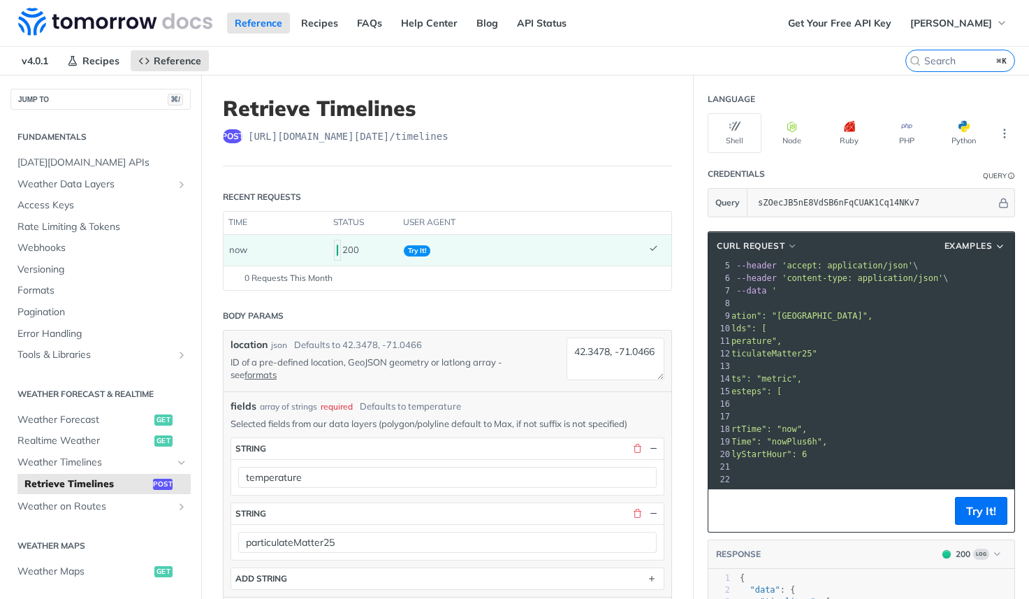
scroll to position [54, 0]
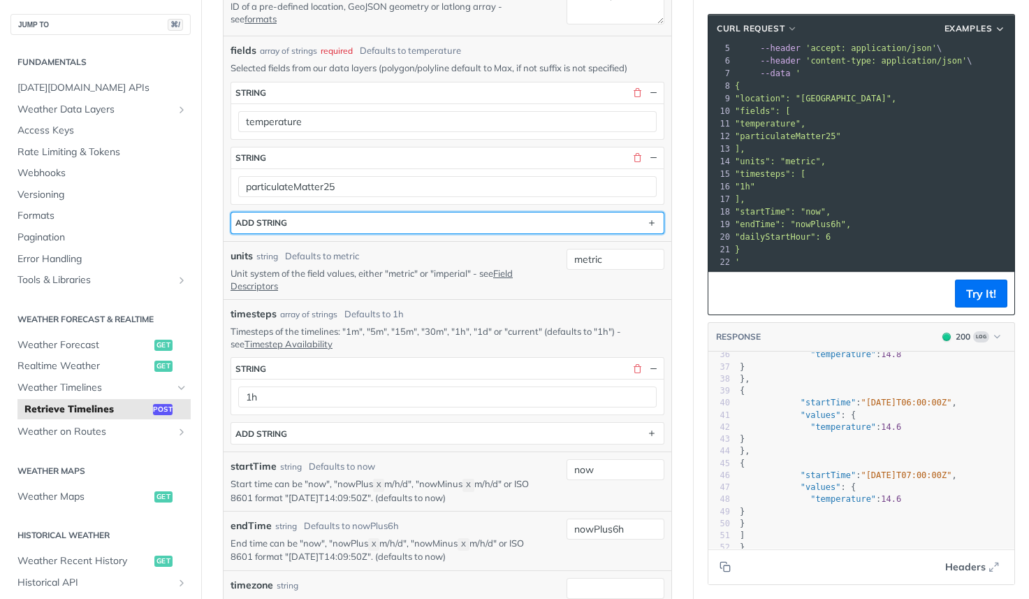
click at [304, 221] on button "ADD string" at bounding box center [447, 222] width 432 height 21
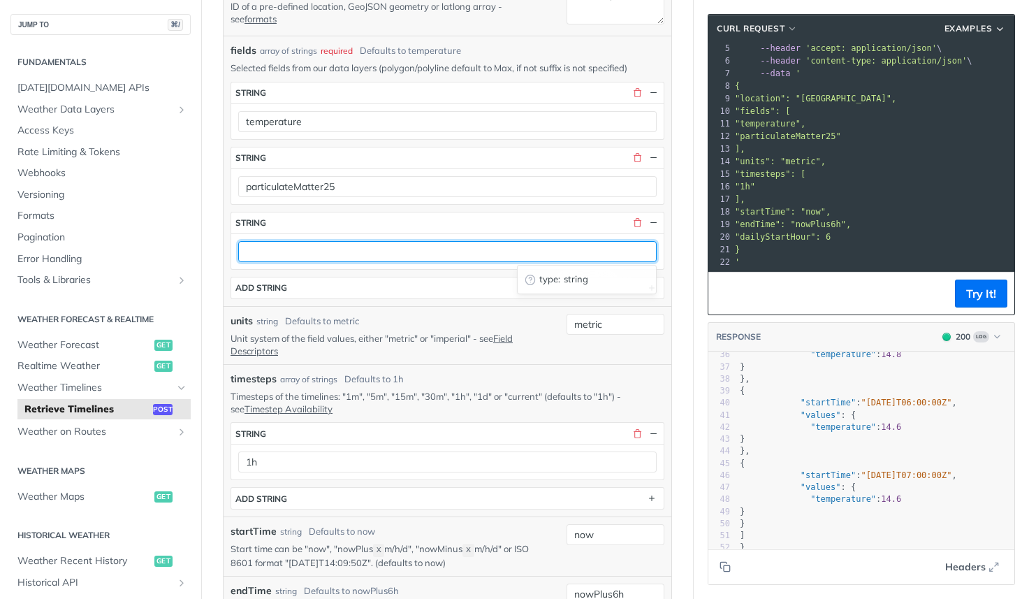
click at [312, 250] on input "text" at bounding box center [447, 251] width 419 height 21
paste input "pollutantO3"
type input "pollutantO3"
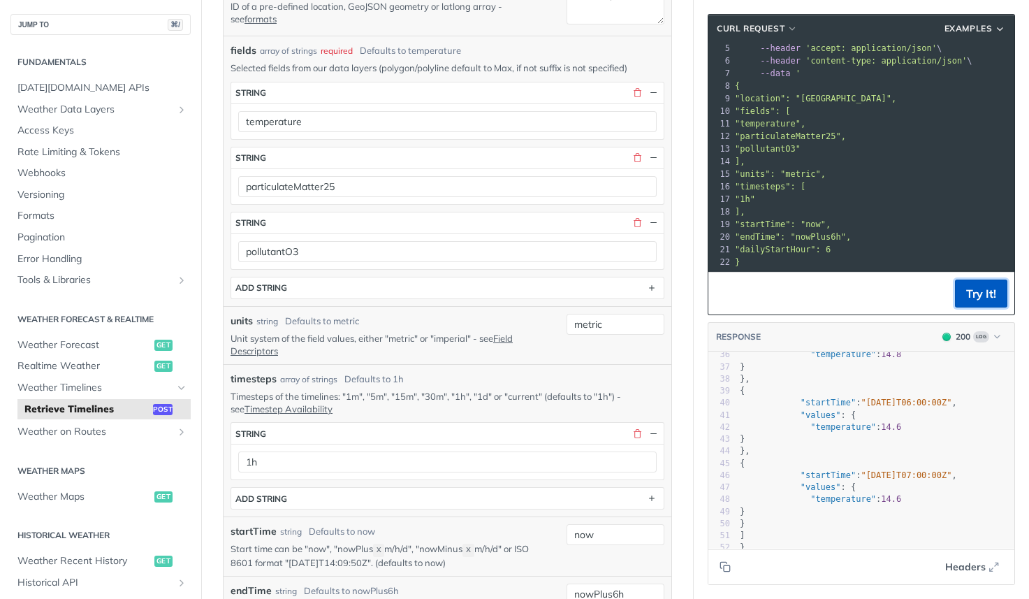
click at [981, 300] on button "Try It!" at bounding box center [981, 293] width 52 height 28
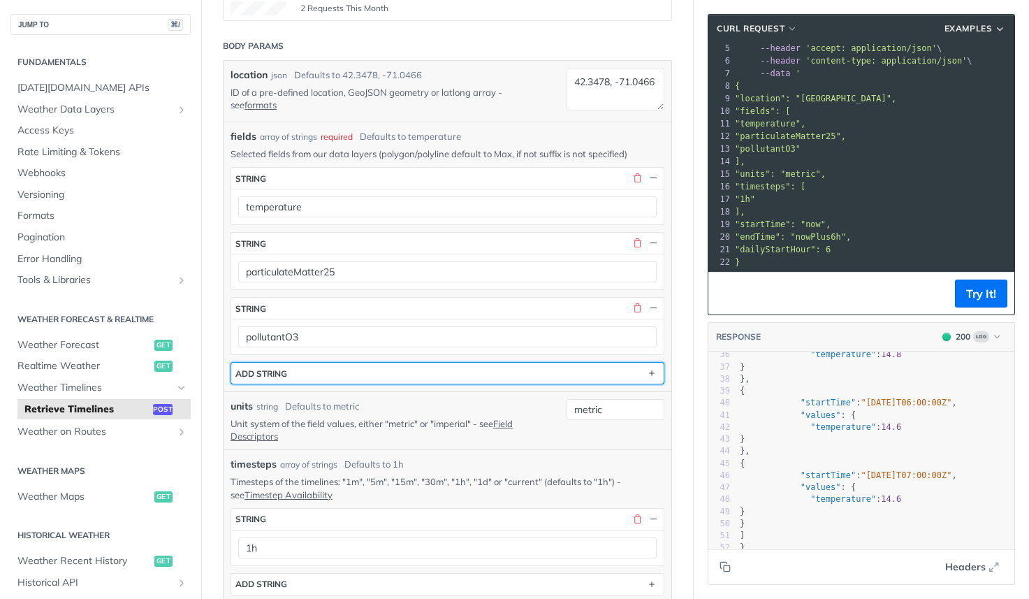
click at [319, 372] on button "ADD string" at bounding box center [447, 373] width 432 height 21
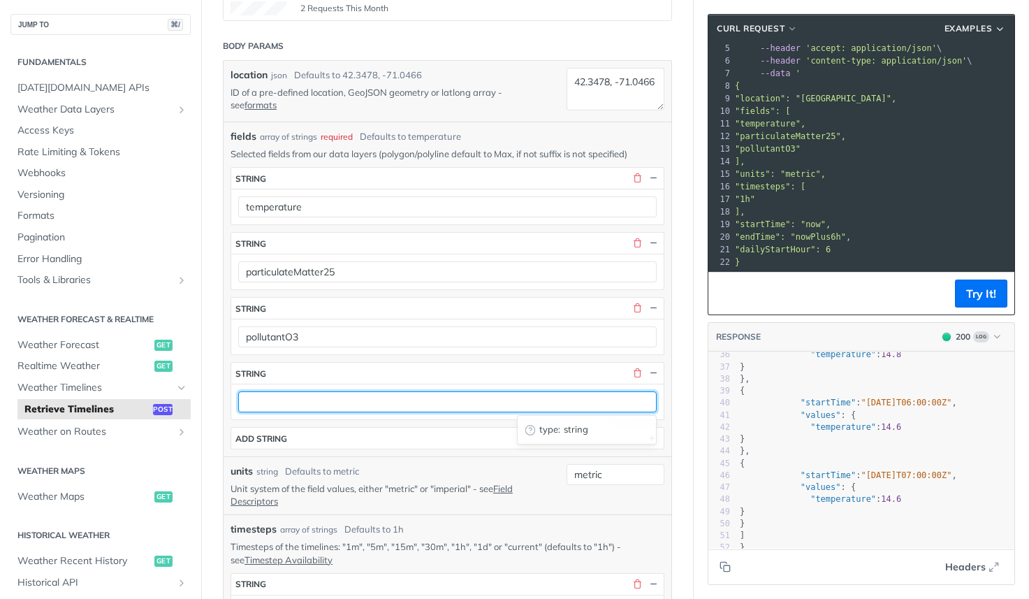
click at [310, 406] on input "text" at bounding box center [447, 401] width 419 height 21
paste input "weatherCode"
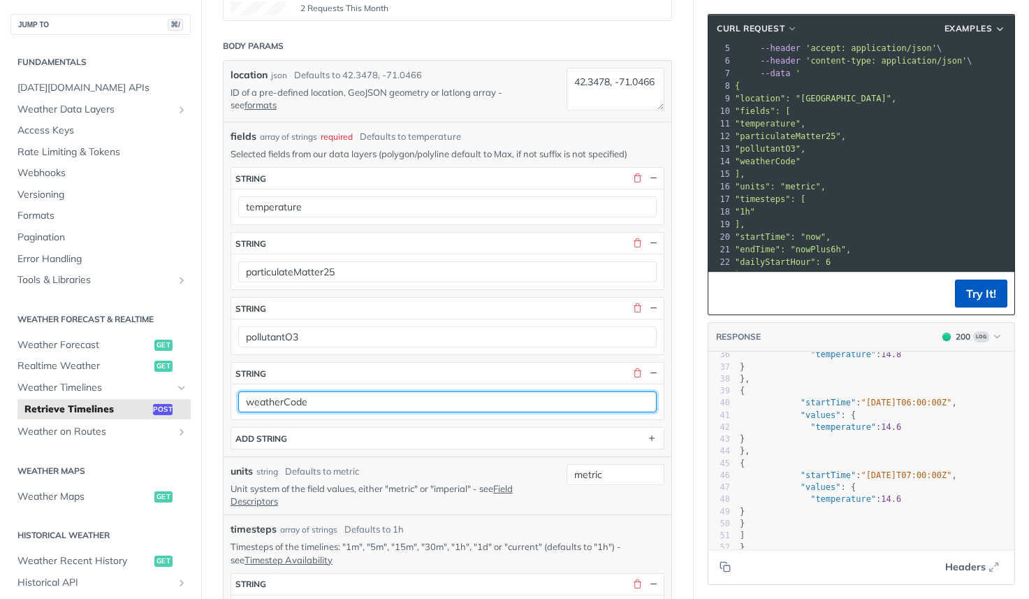
type input "weatherCode"
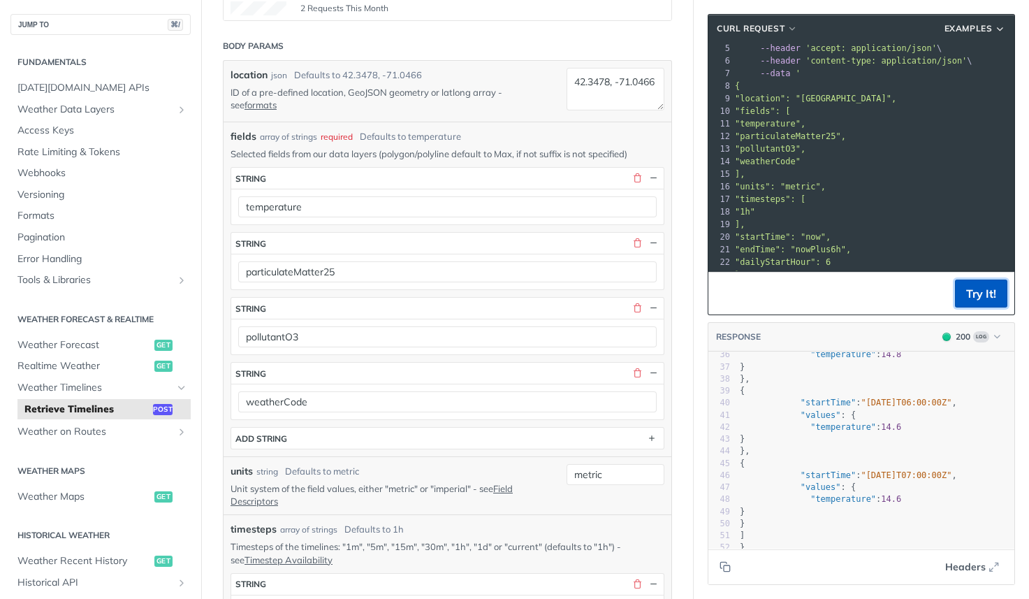
click at [995, 291] on button "Try It!" at bounding box center [981, 293] width 52 height 28
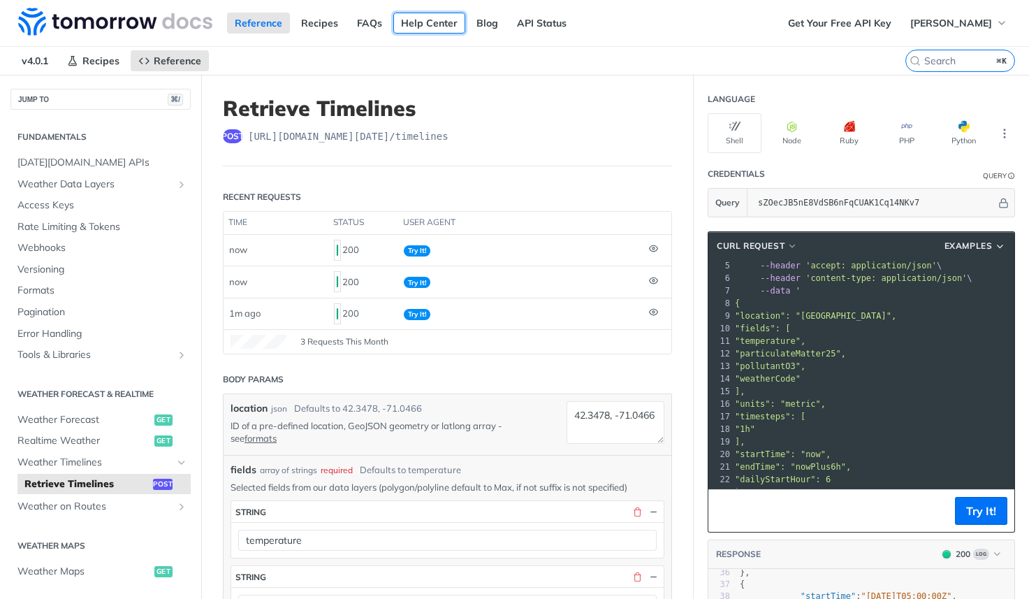
click at [425, 24] on link "Help Center" at bounding box center [429, 23] width 72 height 21
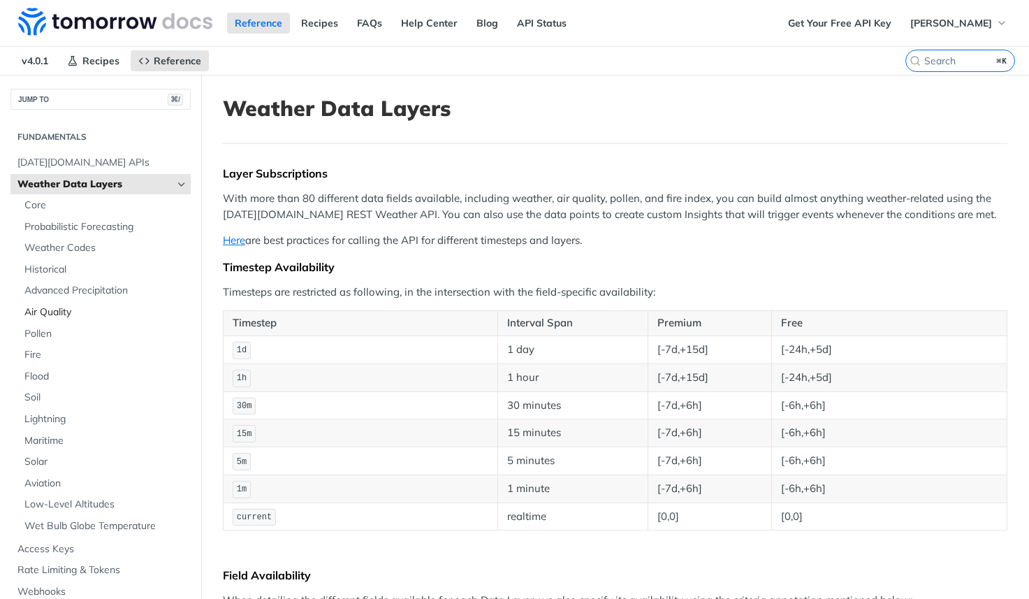
click at [34, 319] on link "Air Quality" at bounding box center [103, 312] width 173 height 21
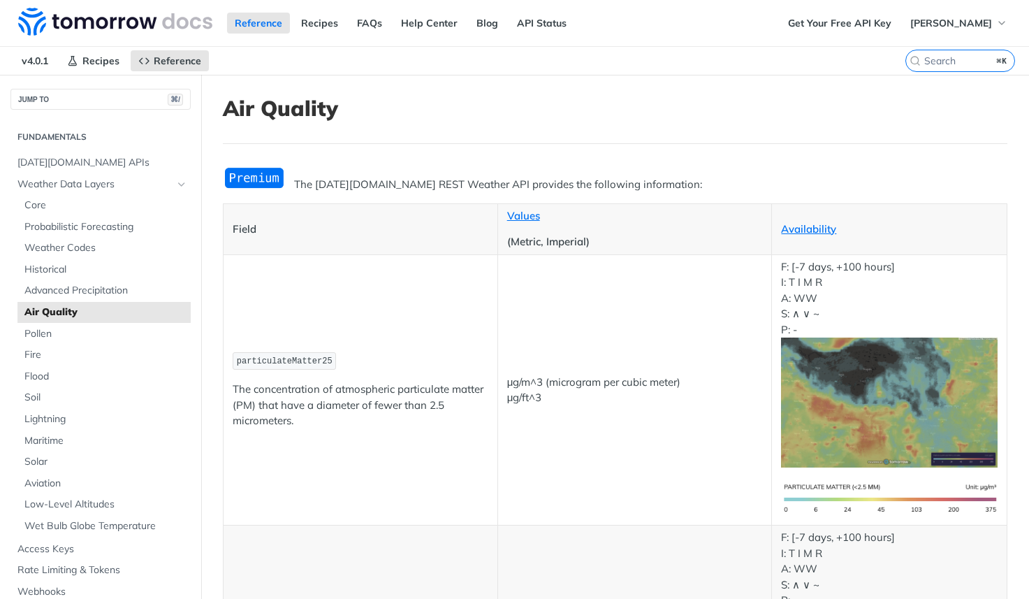
click at [287, 362] on span "particulateMatter25" at bounding box center [285, 361] width 96 height 10
copy span "particulateMatter25"
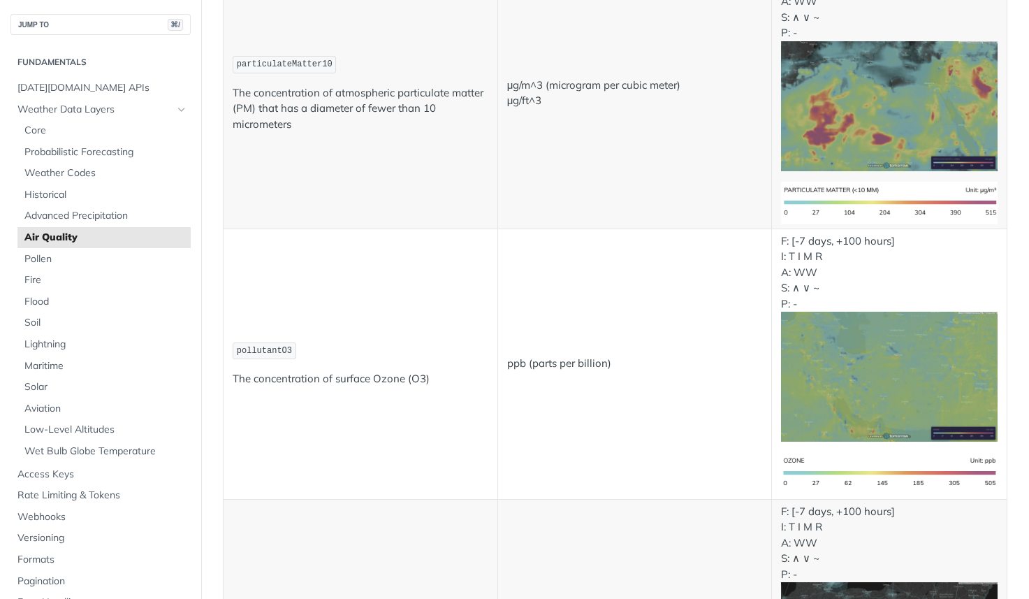
scroll to position [571, 0]
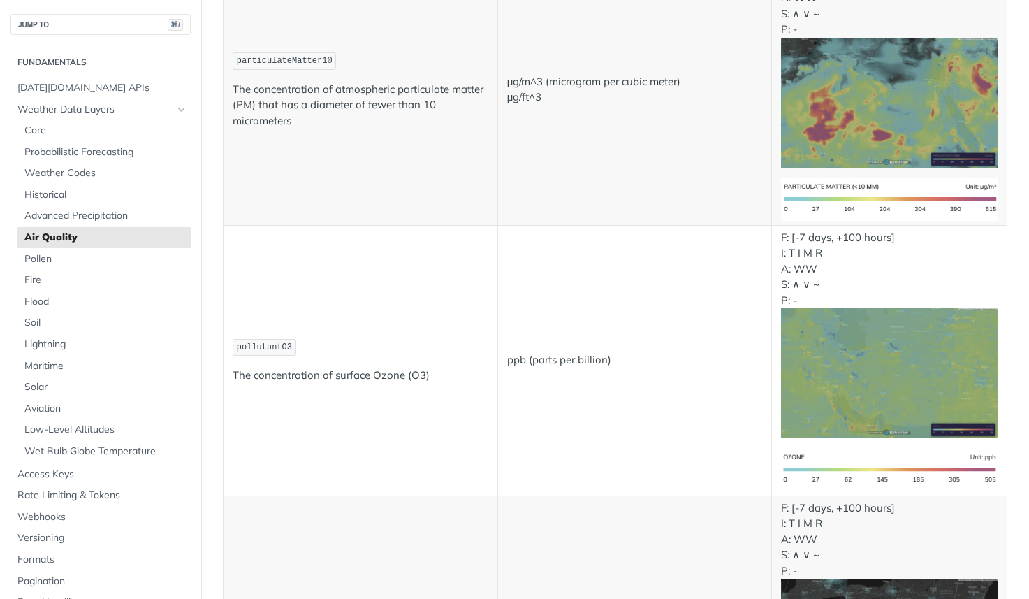
click at [273, 346] on span "pollutantO3" at bounding box center [264, 347] width 55 height 10
click at [272, 346] on span "pollutantO3" at bounding box center [264, 347] width 55 height 10
copy span "pollutantO3"
click at [94, 209] on span "Advanced Precipitation" at bounding box center [105, 216] width 163 height 14
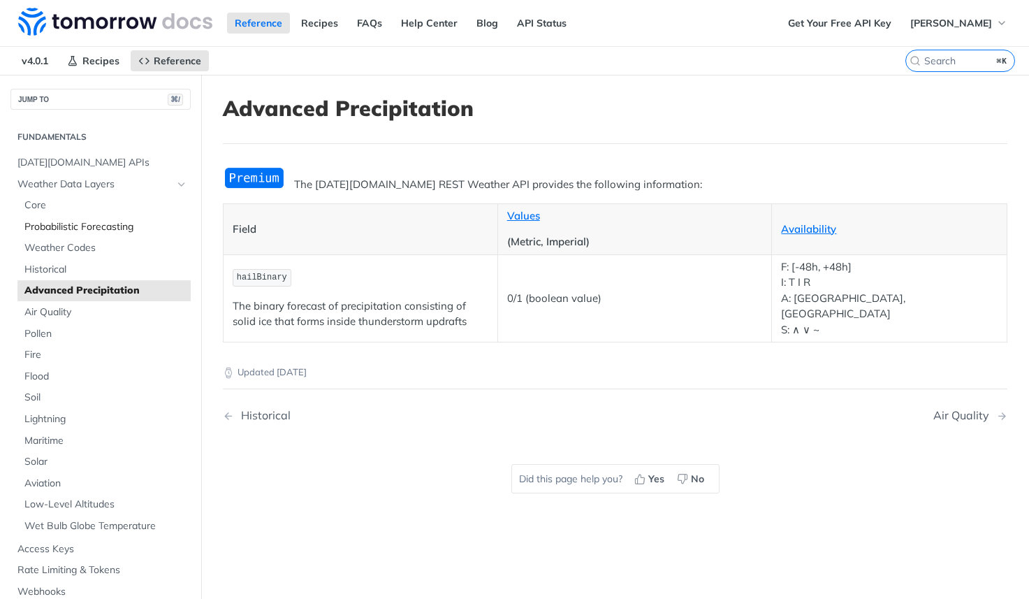
click at [96, 228] on span "Probabilistic Forecasting" at bounding box center [105, 227] width 163 height 14
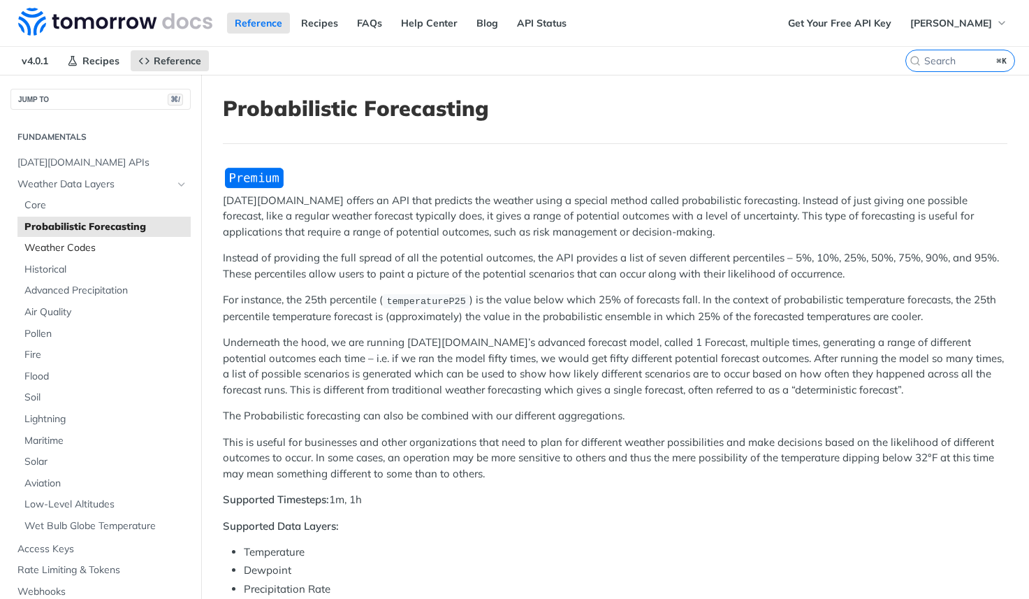
click at [95, 254] on span "Weather Codes" at bounding box center [105, 248] width 163 height 14
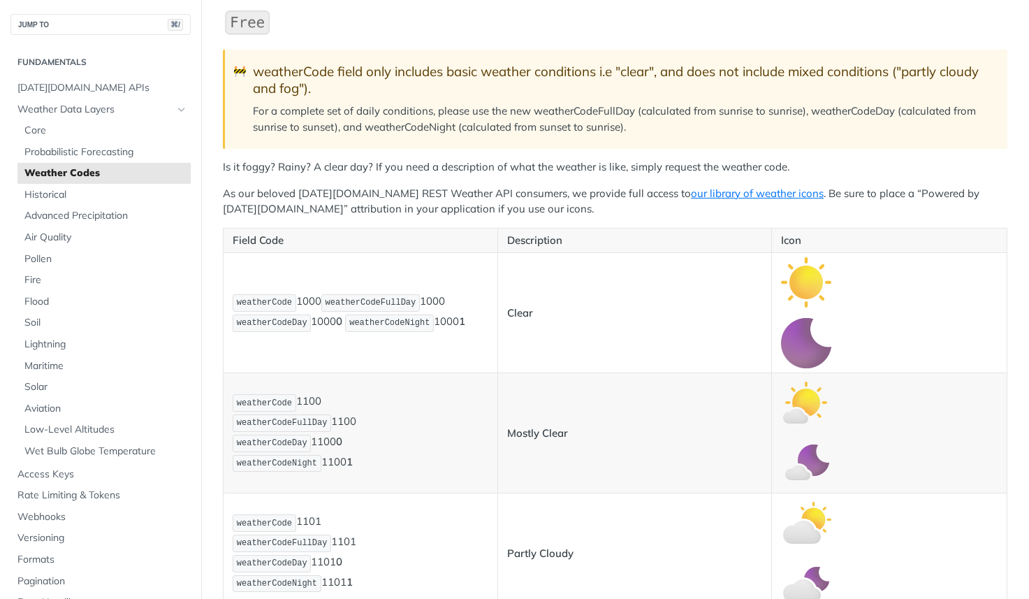
scroll to position [160, 0]
click at [261, 300] on span "weatherCode" at bounding box center [264, 301] width 55 height 10
copy span "weatherCode"
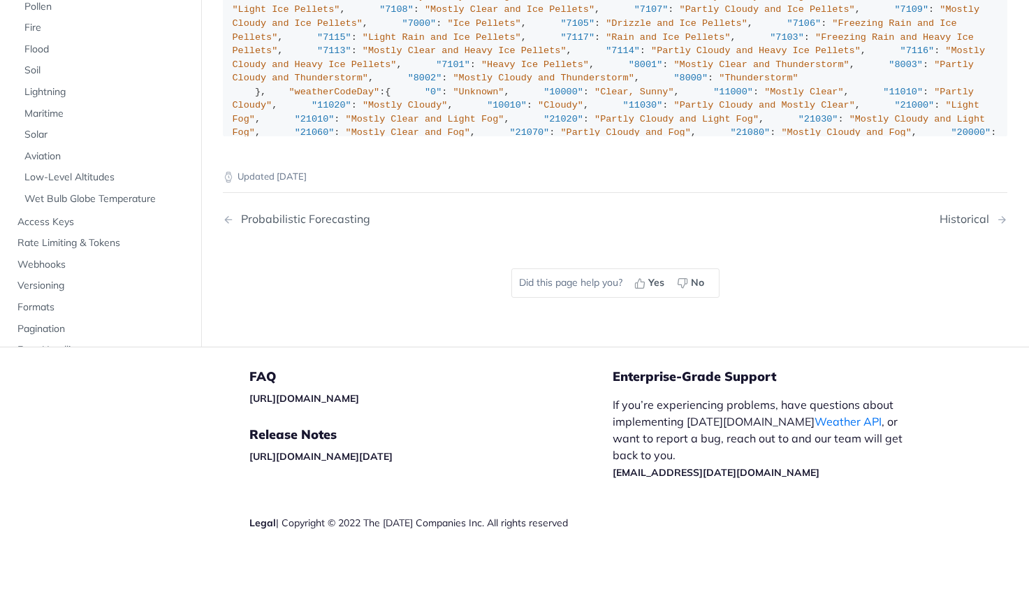
scroll to position [8462, 0]
click at [50, 13] on span "Pollen" at bounding box center [105, 6] width 163 height 14
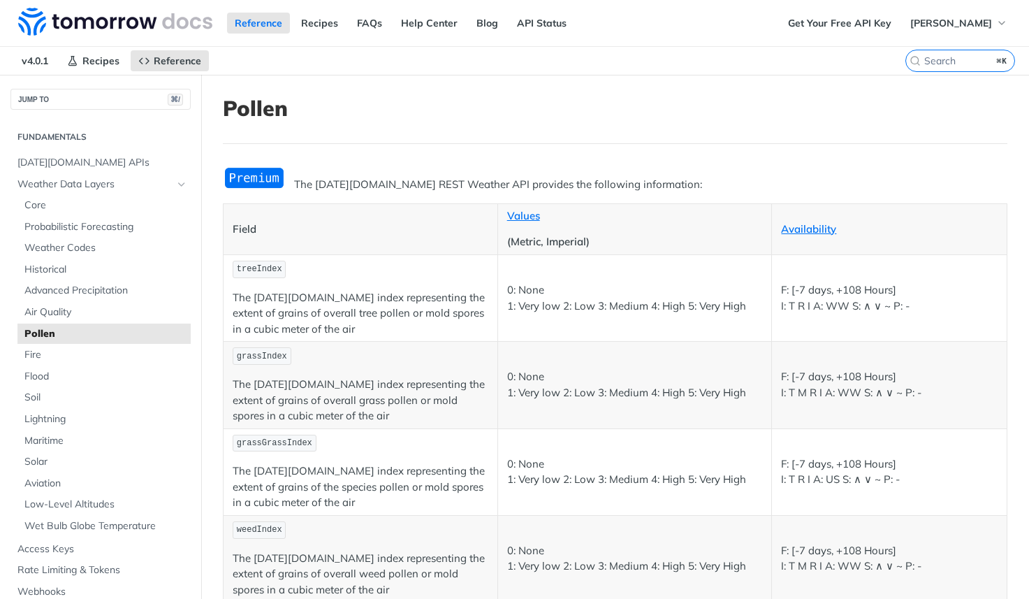
click at [264, 266] on span "treeIndex" at bounding box center [259, 269] width 45 height 10
copy span "treeIndex"
